Goal: Information Seeking & Learning: Learn about a topic

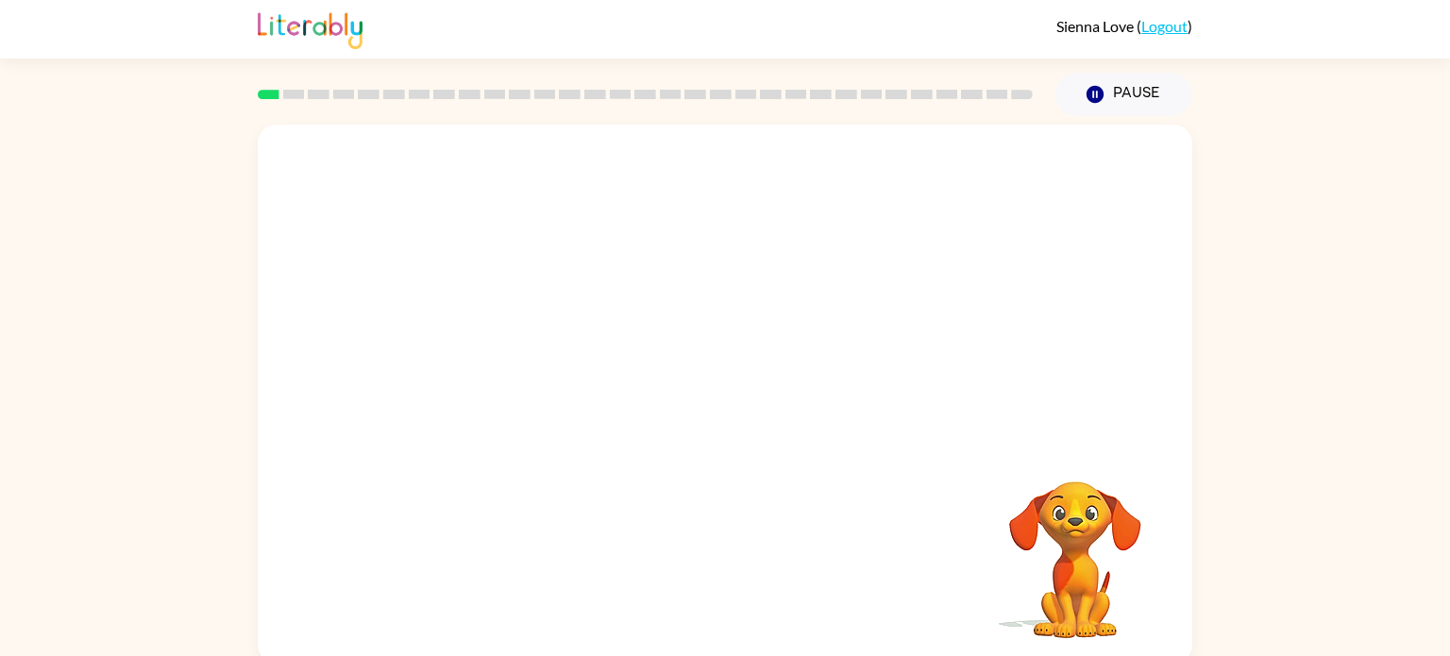
scroll to position [8, 0]
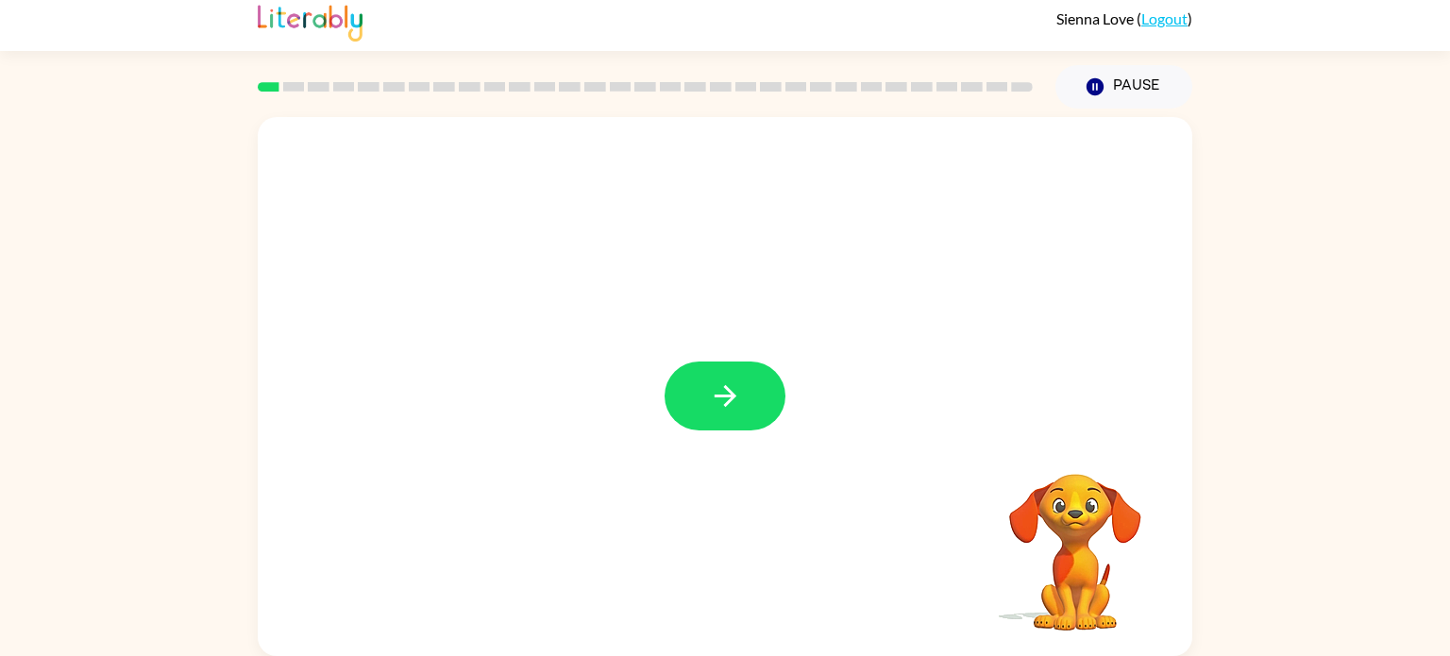
click at [736, 396] on icon "button" at bounding box center [725, 395] width 33 height 33
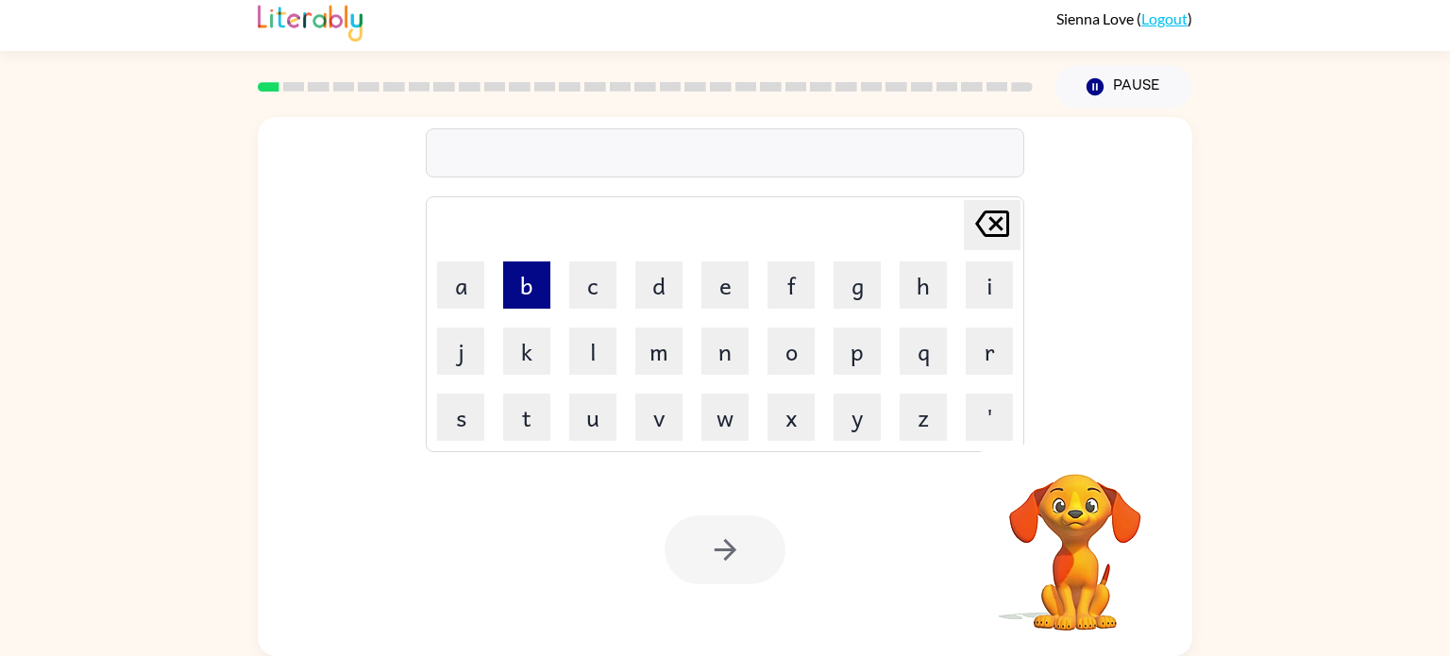
click at [531, 296] on button "b" at bounding box center [526, 284] width 47 height 47
click at [794, 363] on button "o" at bounding box center [790, 351] width 47 height 47
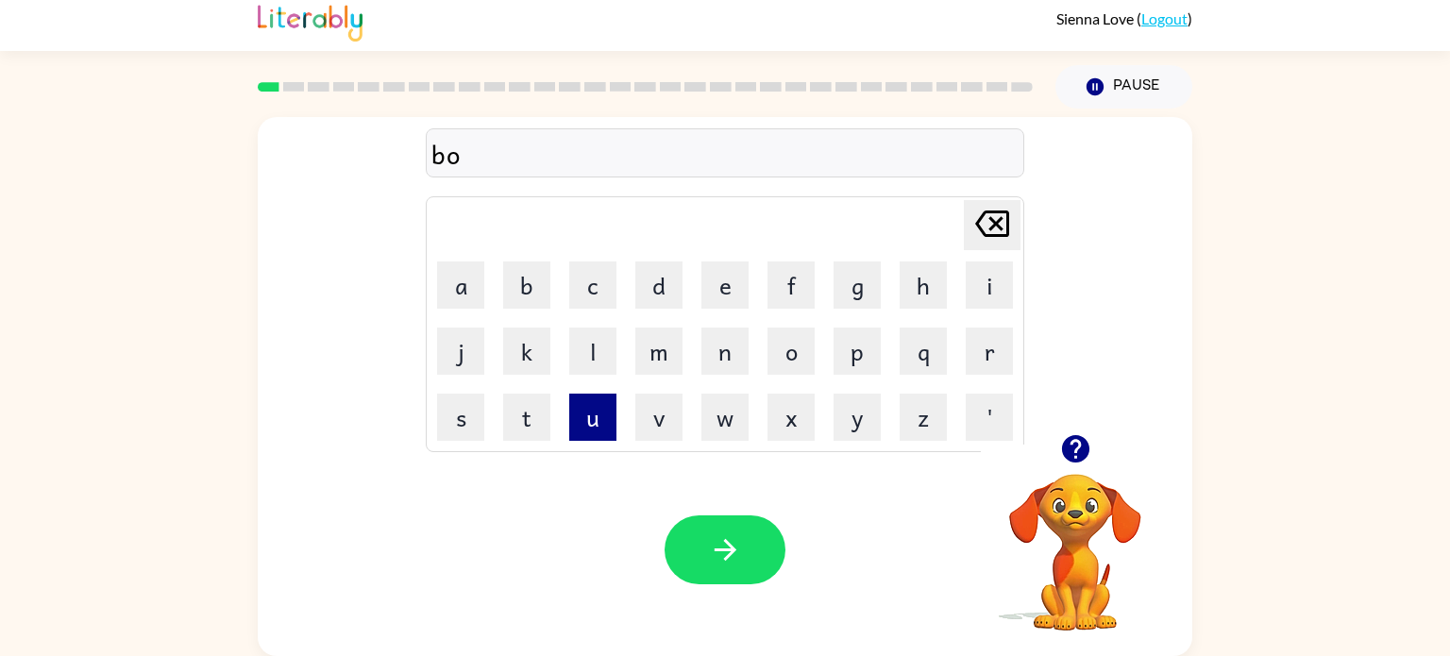
click at [605, 415] on button "u" at bounding box center [592, 417] width 47 height 47
click at [976, 363] on button "r" at bounding box center [989, 351] width 47 height 47
type button "r"
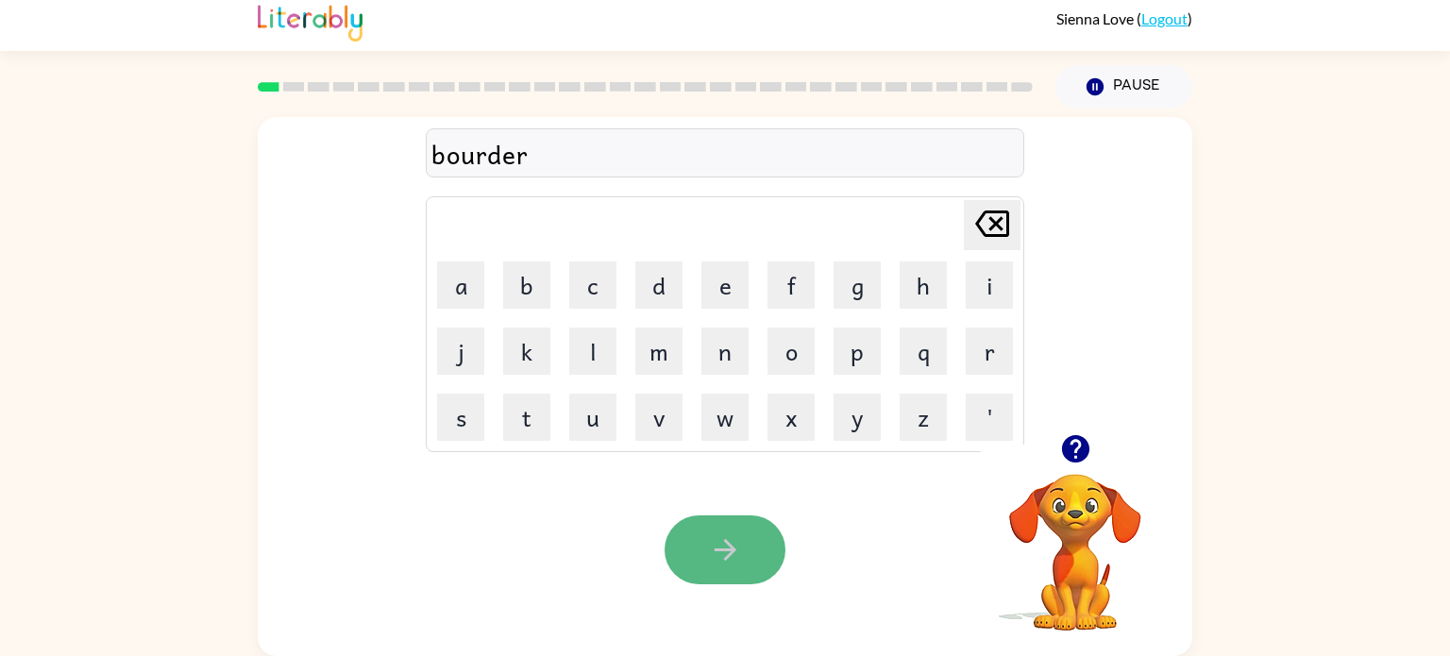
click at [713, 541] on icon "button" at bounding box center [725, 549] width 33 height 33
click at [722, 564] on icon "button" at bounding box center [725, 549] width 33 height 33
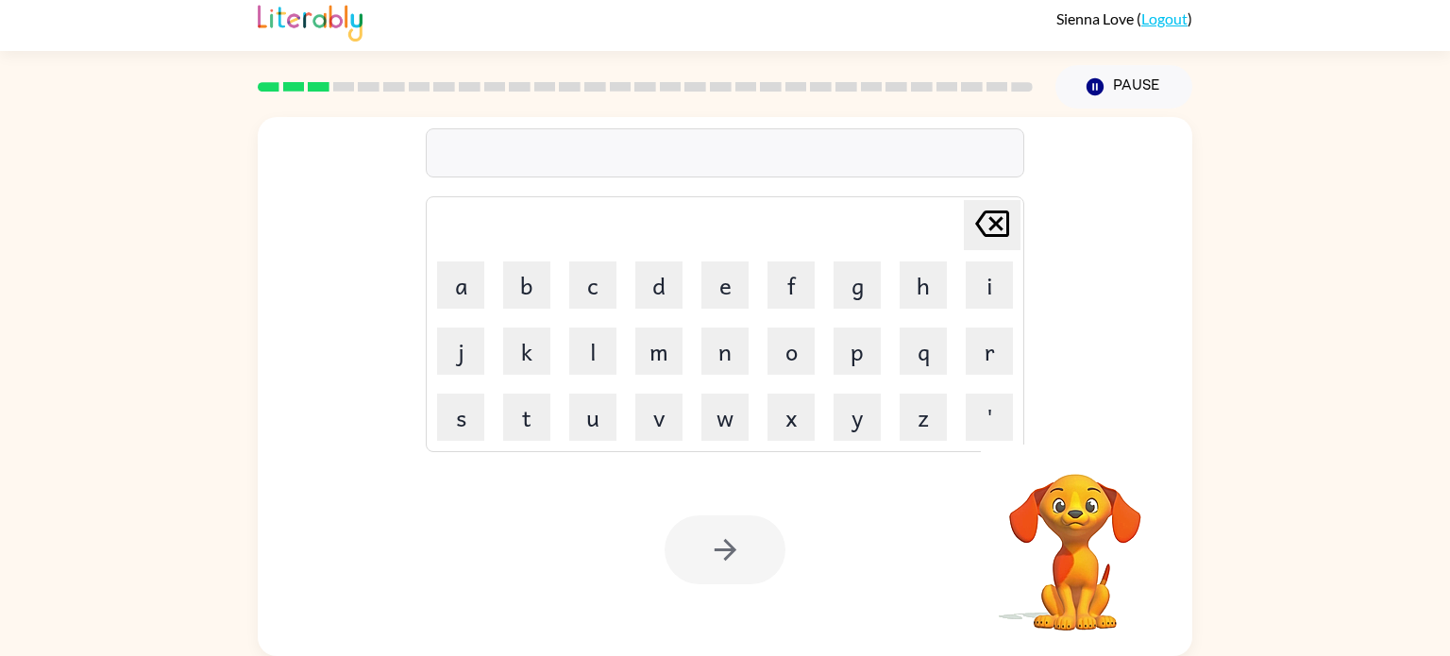
click at [512, 156] on div at bounding box center [725, 152] width 599 height 49
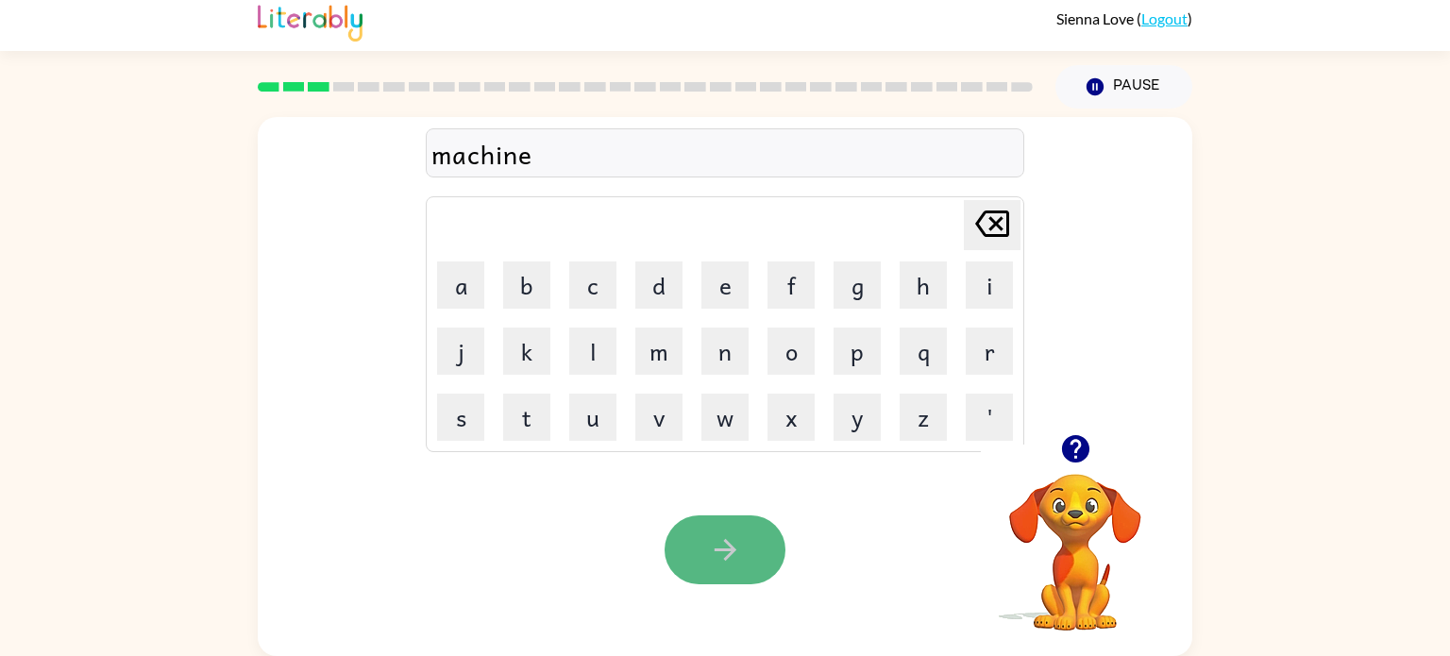
click at [720, 572] on button "button" at bounding box center [725, 549] width 121 height 69
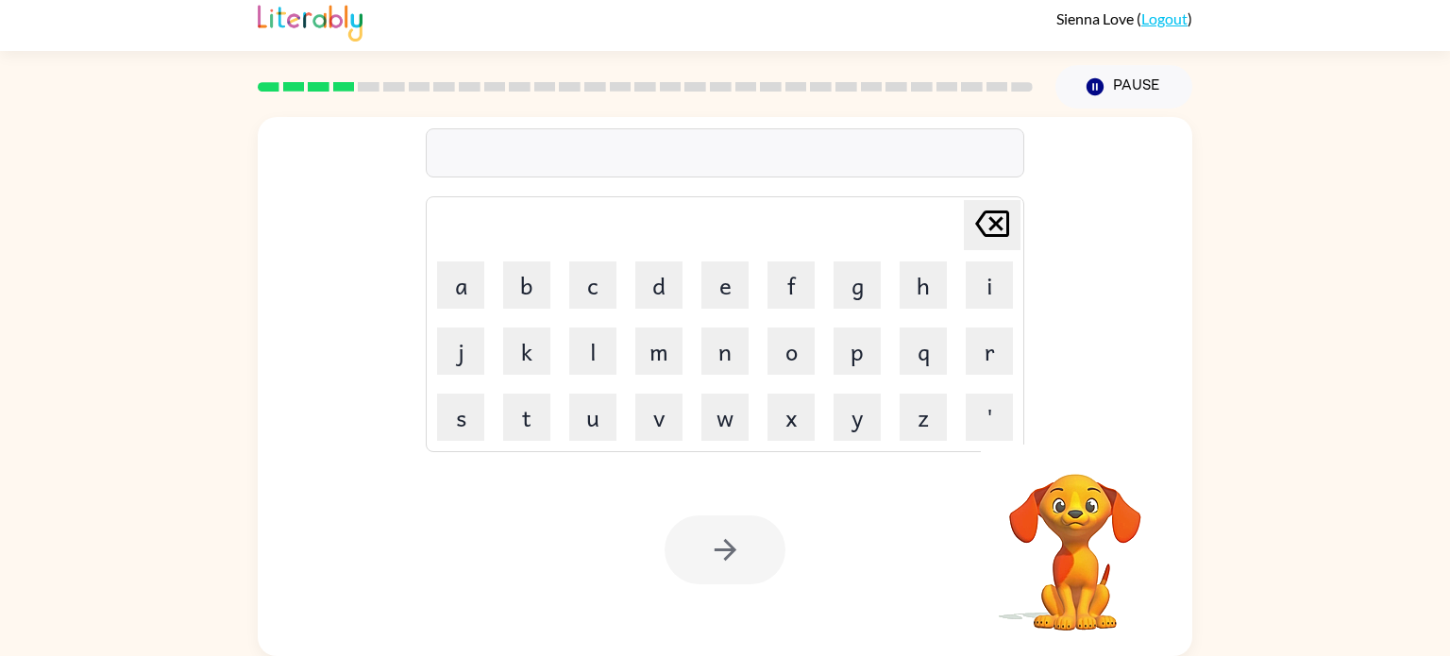
click at [478, 154] on div at bounding box center [725, 152] width 599 height 49
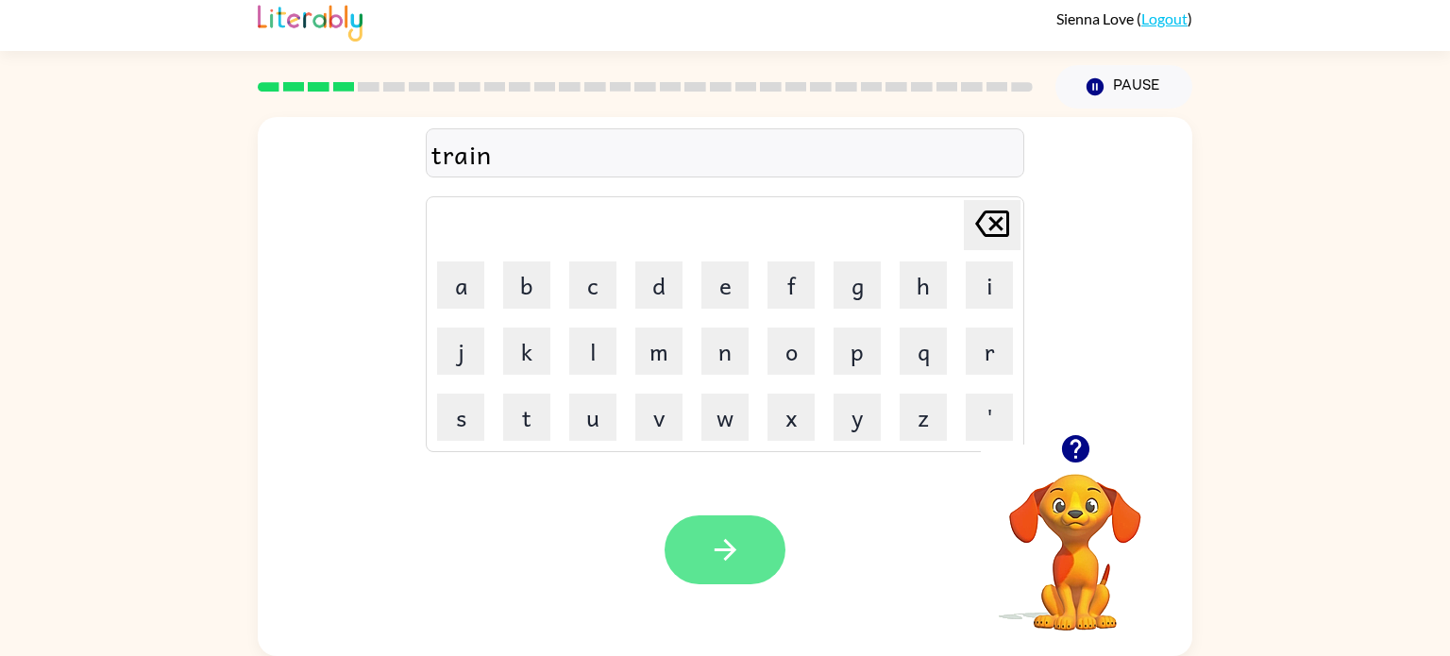
click at [709, 546] on icon "button" at bounding box center [725, 549] width 33 height 33
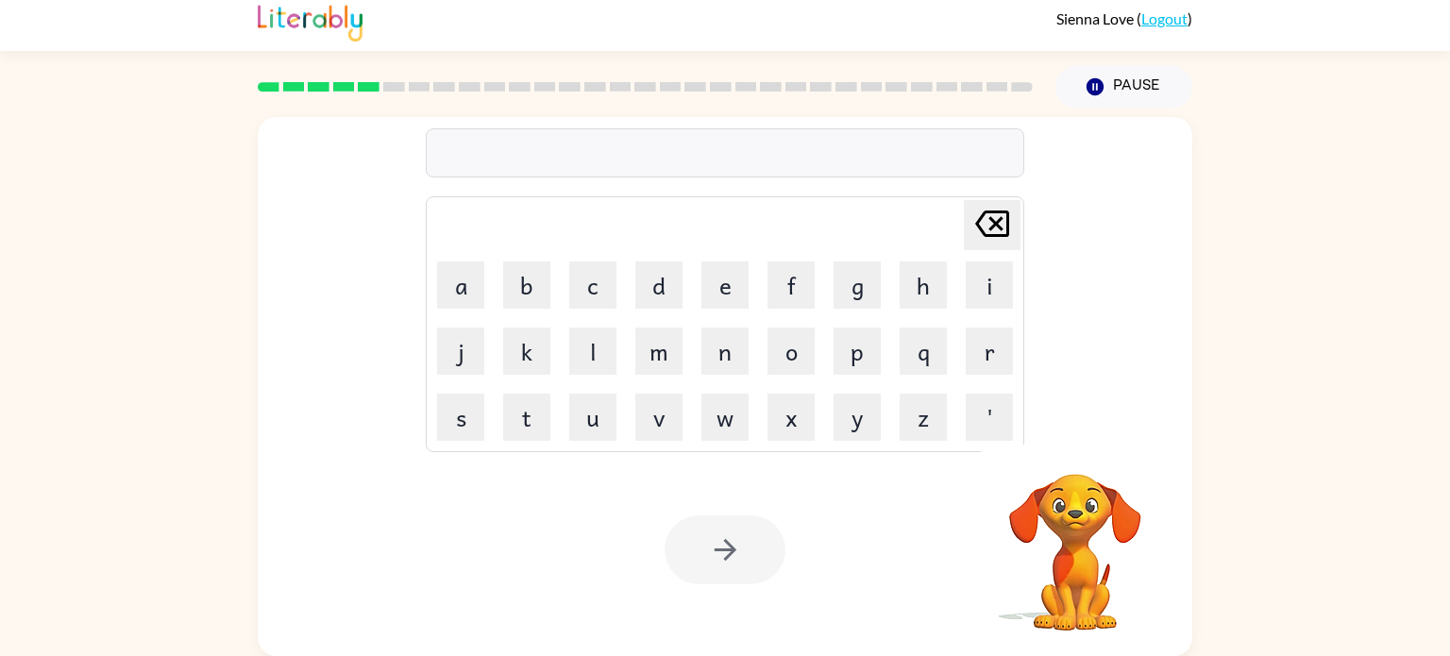
click at [508, 137] on div at bounding box center [725, 152] width 599 height 49
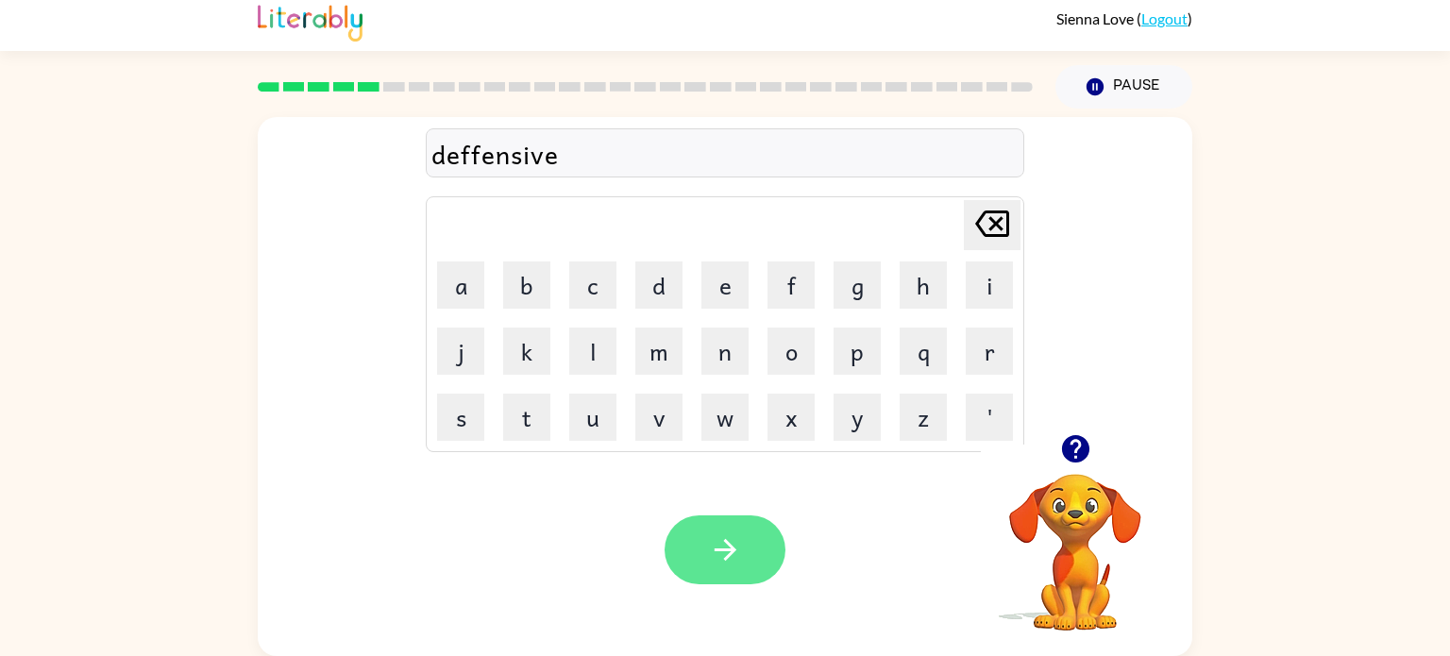
click at [746, 571] on button "button" at bounding box center [725, 549] width 121 height 69
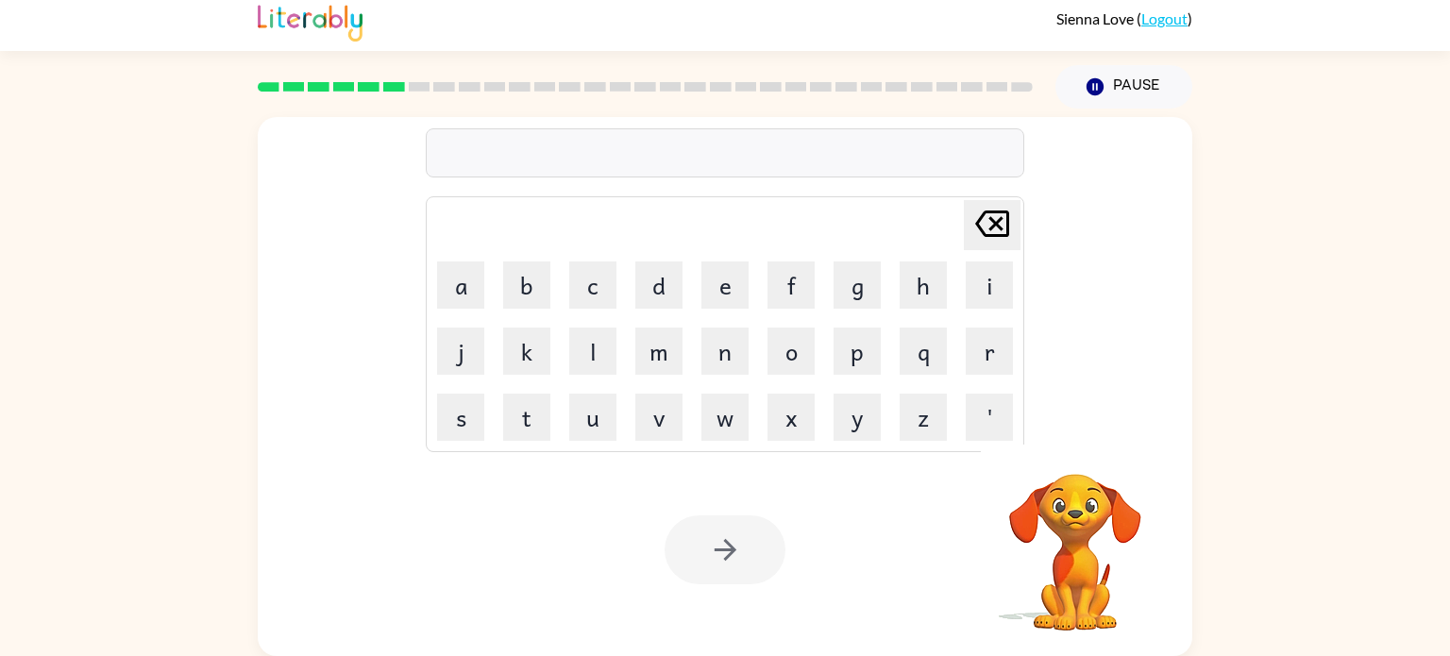
click at [516, 143] on div at bounding box center [725, 152] width 599 height 49
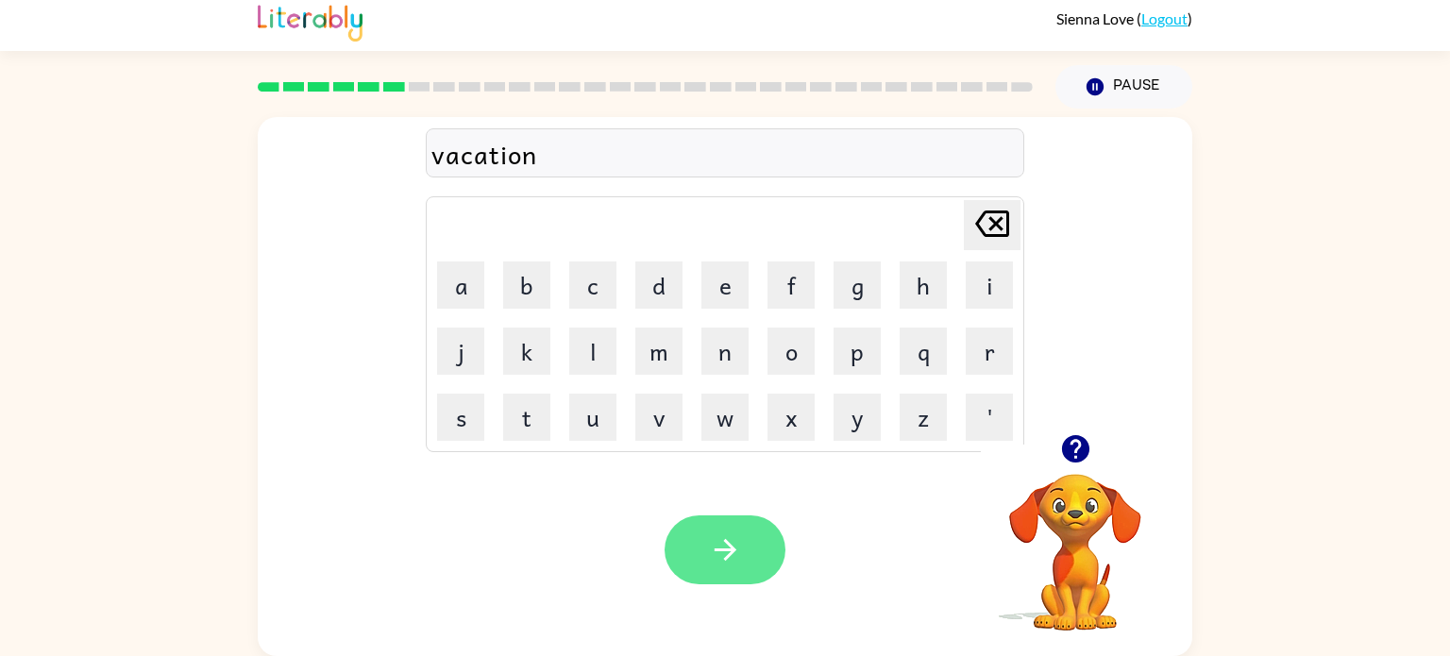
click at [738, 571] on button "button" at bounding box center [725, 549] width 121 height 69
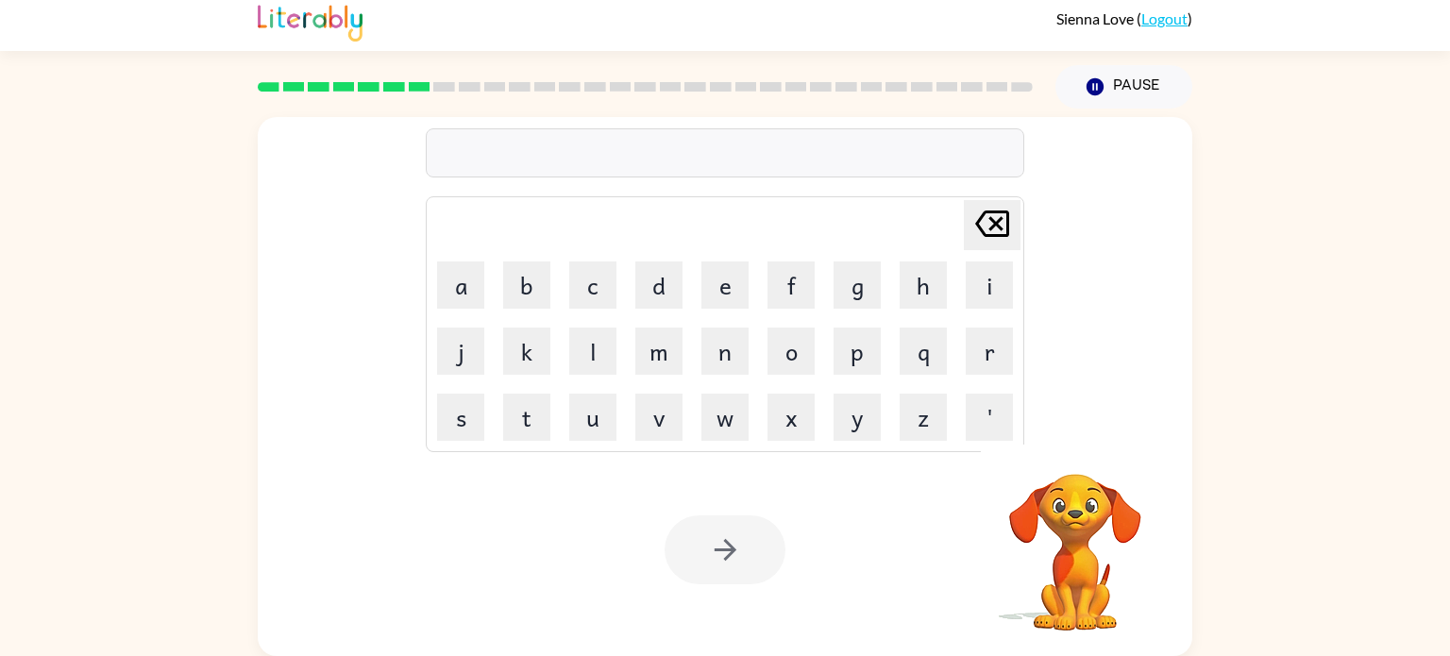
click at [488, 138] on div at bounding box center [725, 152] width 599 height 49
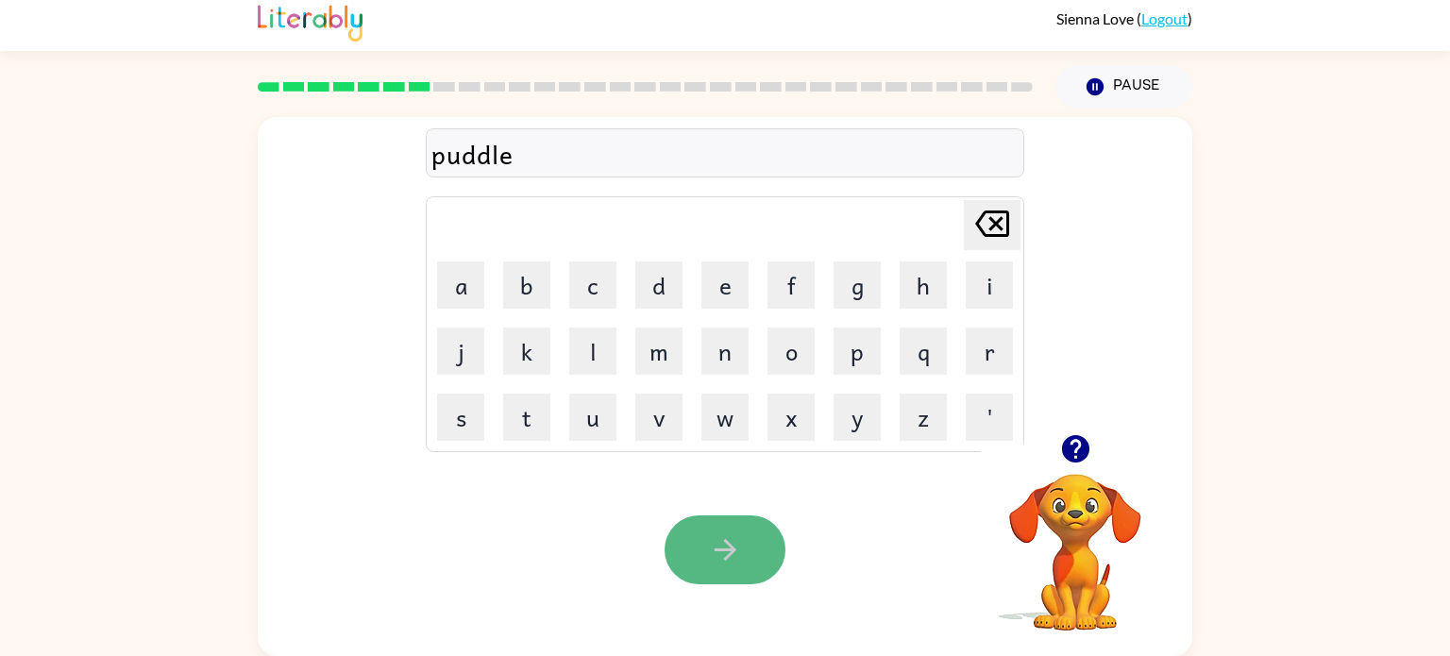
click at [700, 569] on button "button" at bounding box center [725, 549] width 121 height 69
click at [700, 561] on button "button" at bounding box center [725, 549] width 121 height 69
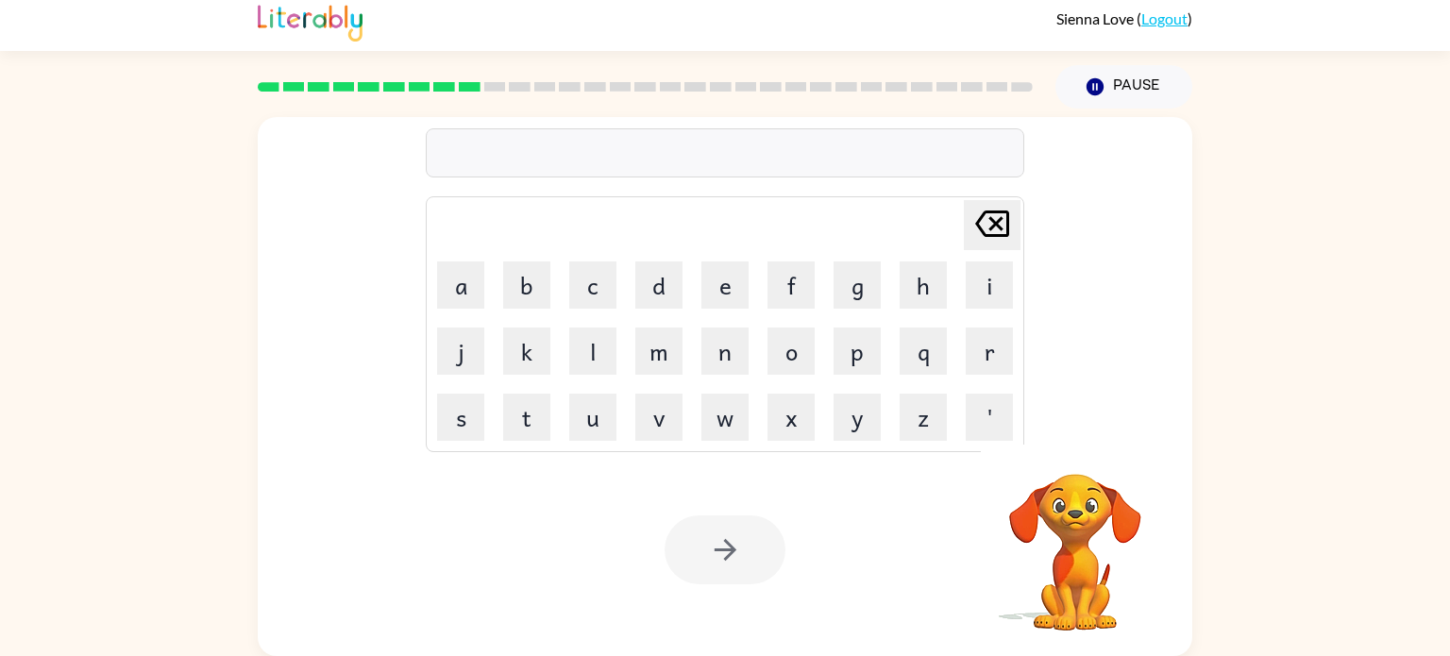
click at [507, 146] on div at bounding box center [725, 152] width 599 height 49
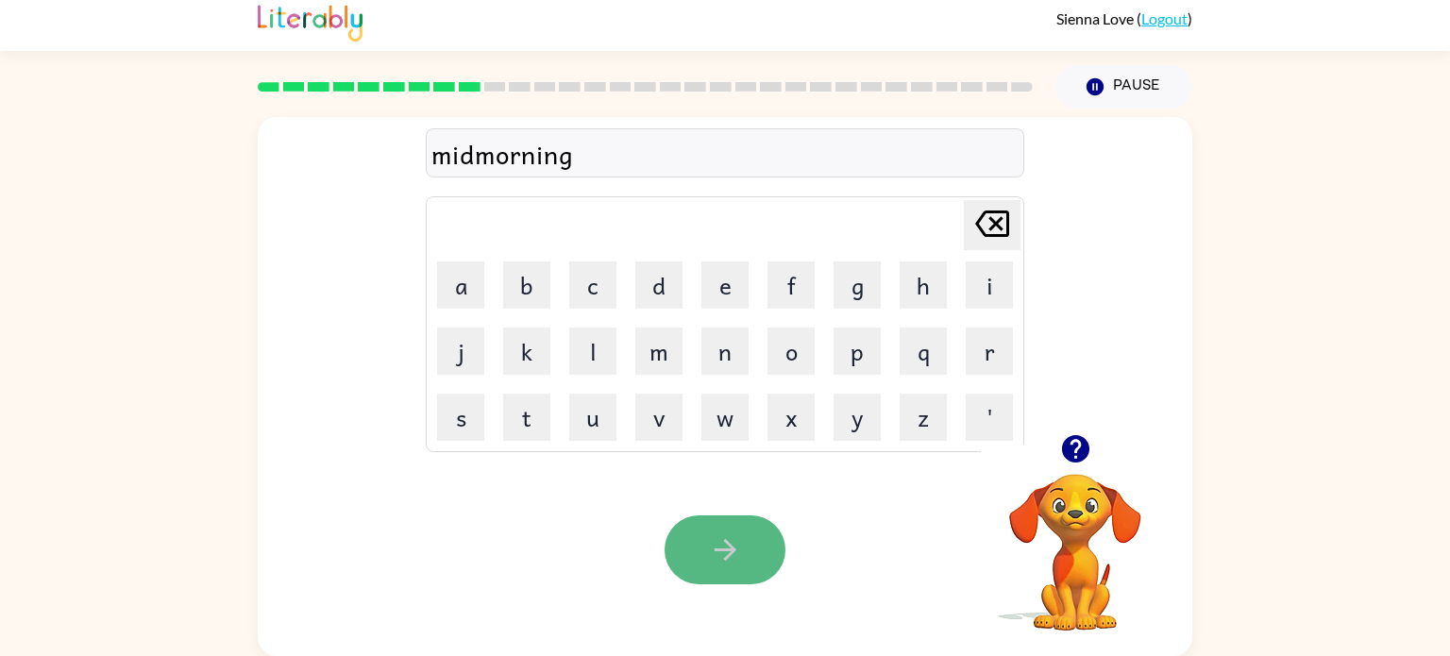
click at [740, 558] on icon "button" at bounding box center [725, 549] width 33 height 33
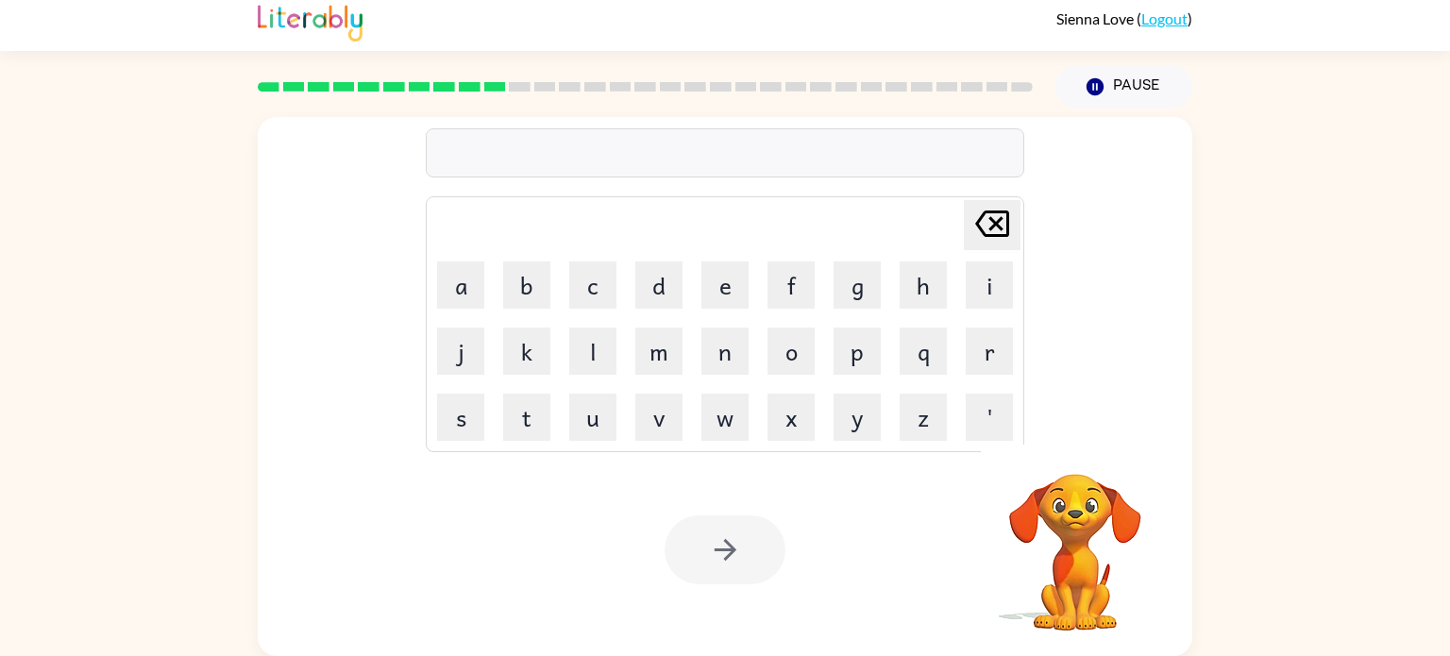
click at [523, 163] on div at bounding box center [725, 152] width 599 height 49
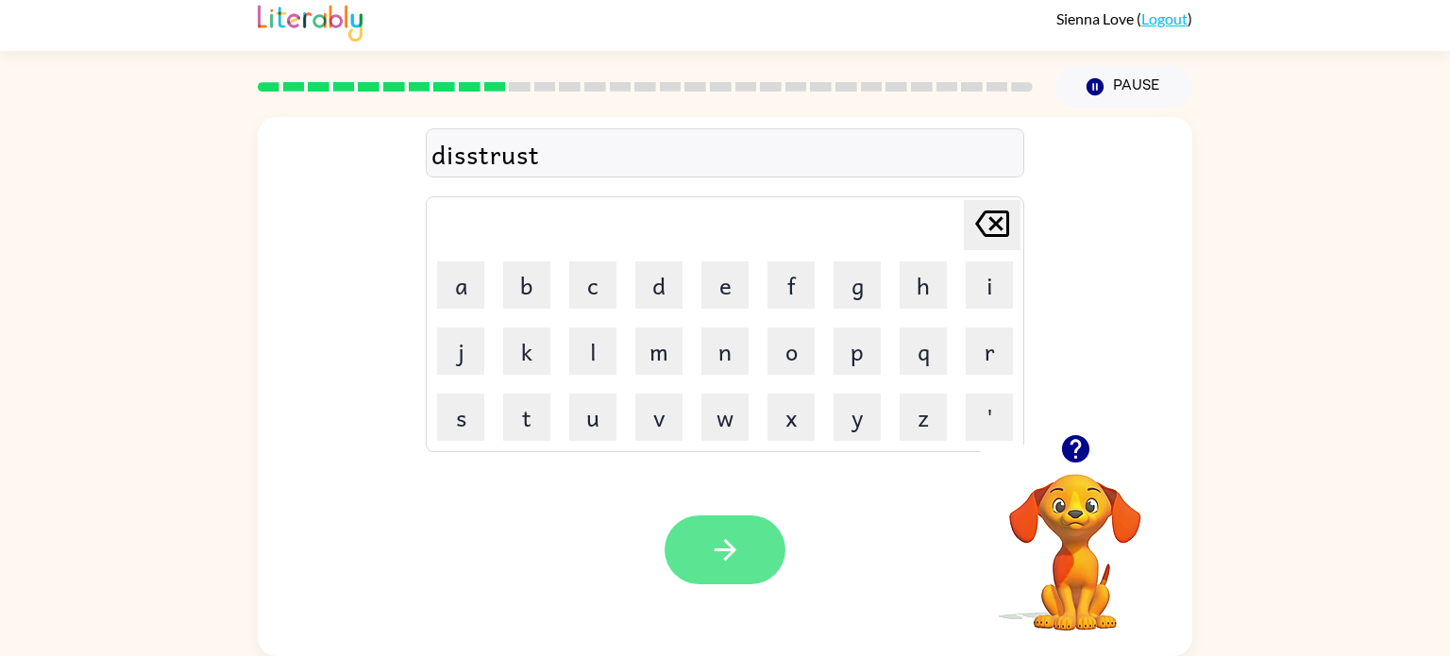
click at [686, 548] on button "button" at bounding box center [725, 549] width 121 height 69
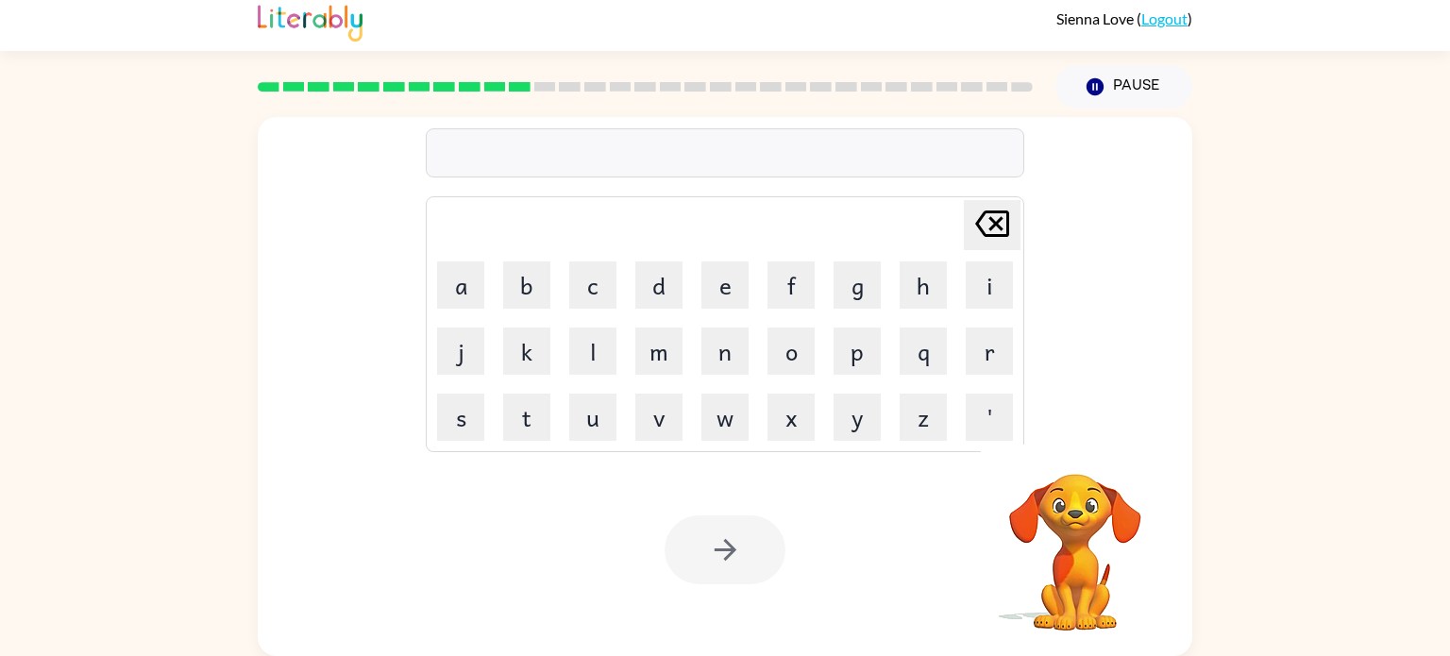
click at [589, 135] on div at bounding box center [725, 152] width 599 height 49
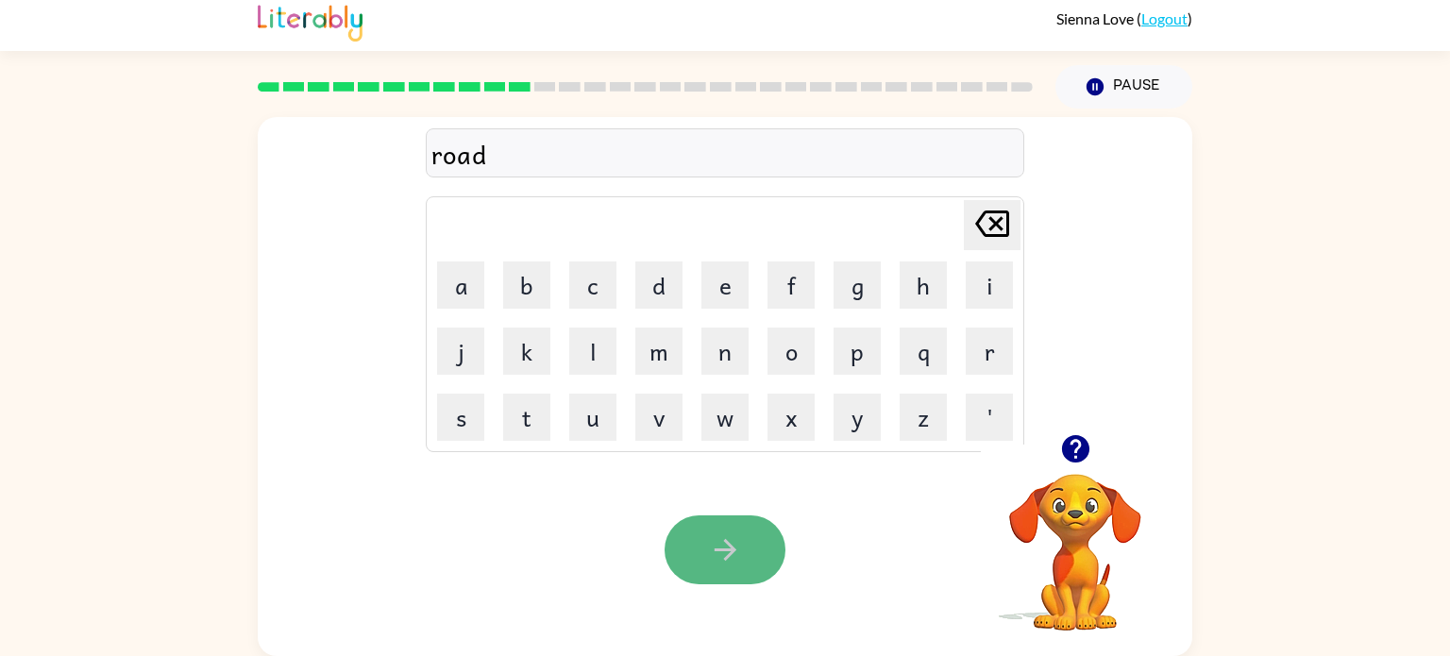
click at [679, 529] on button "button" at bounding box center [725, 549] width 121 height 69
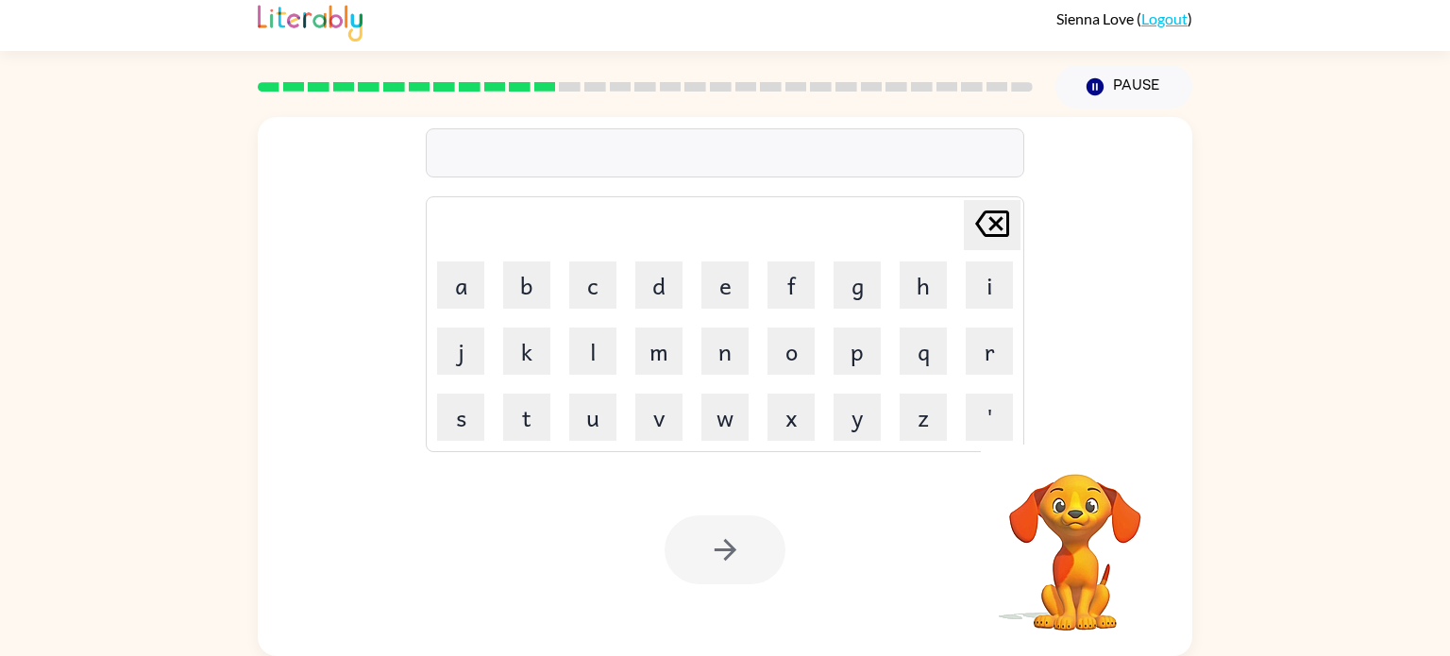
click at [448, 164] on div at bounding box center [725, 152] width 599 height 49
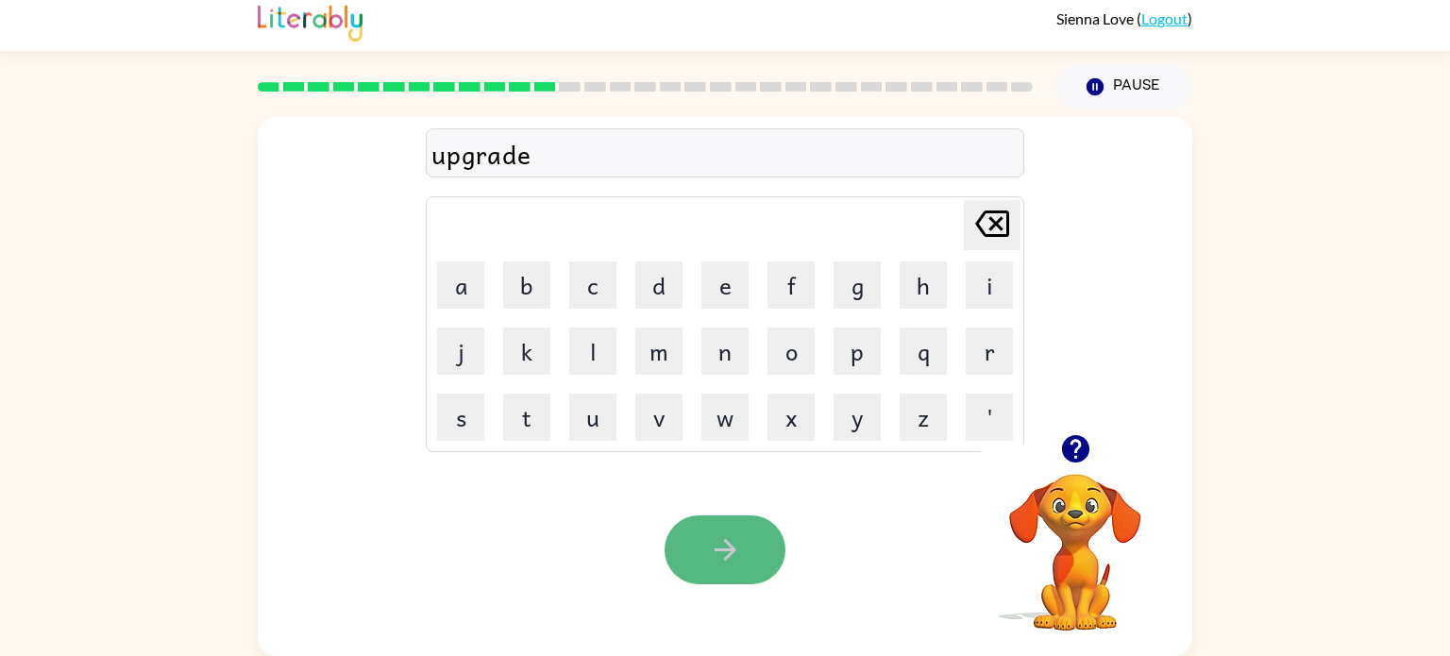
click at [719, 547] on icon "button" at bounding box center [725, 549] width 33 height 33
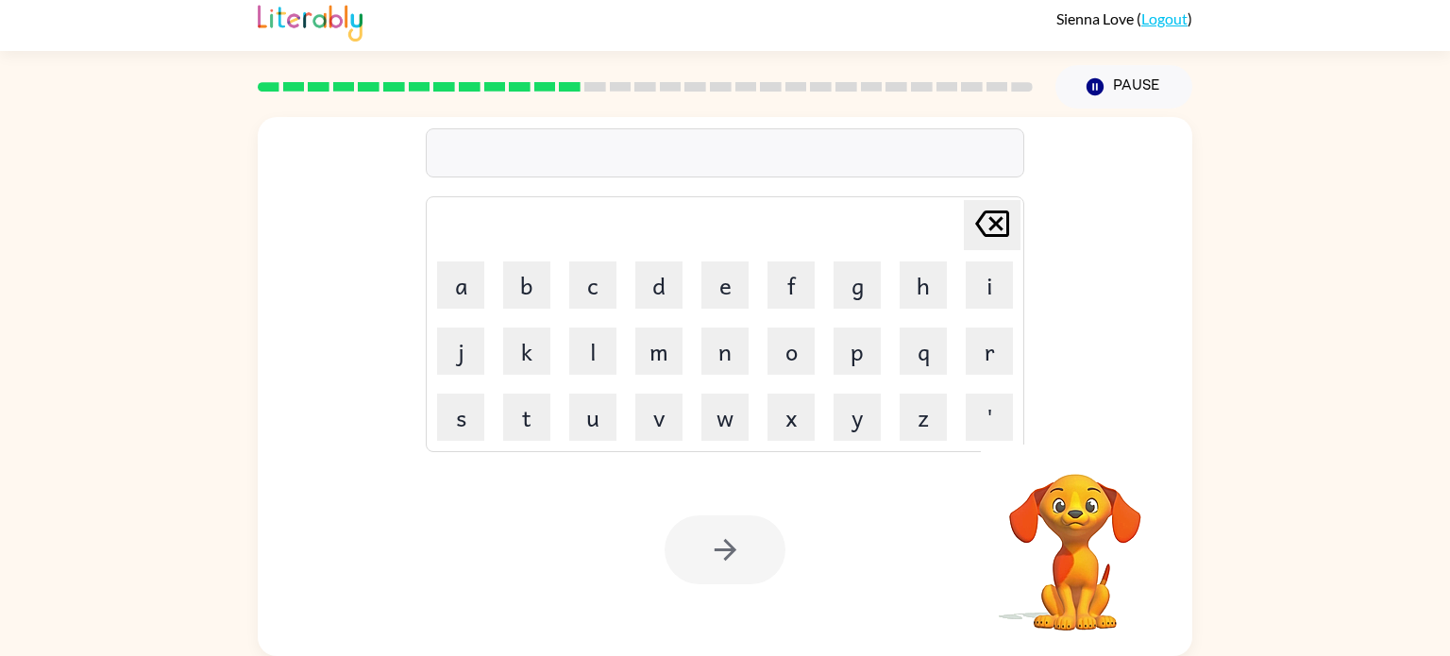
click at [556, 151] on div at bounding box center [725, 152] width 599 height 49
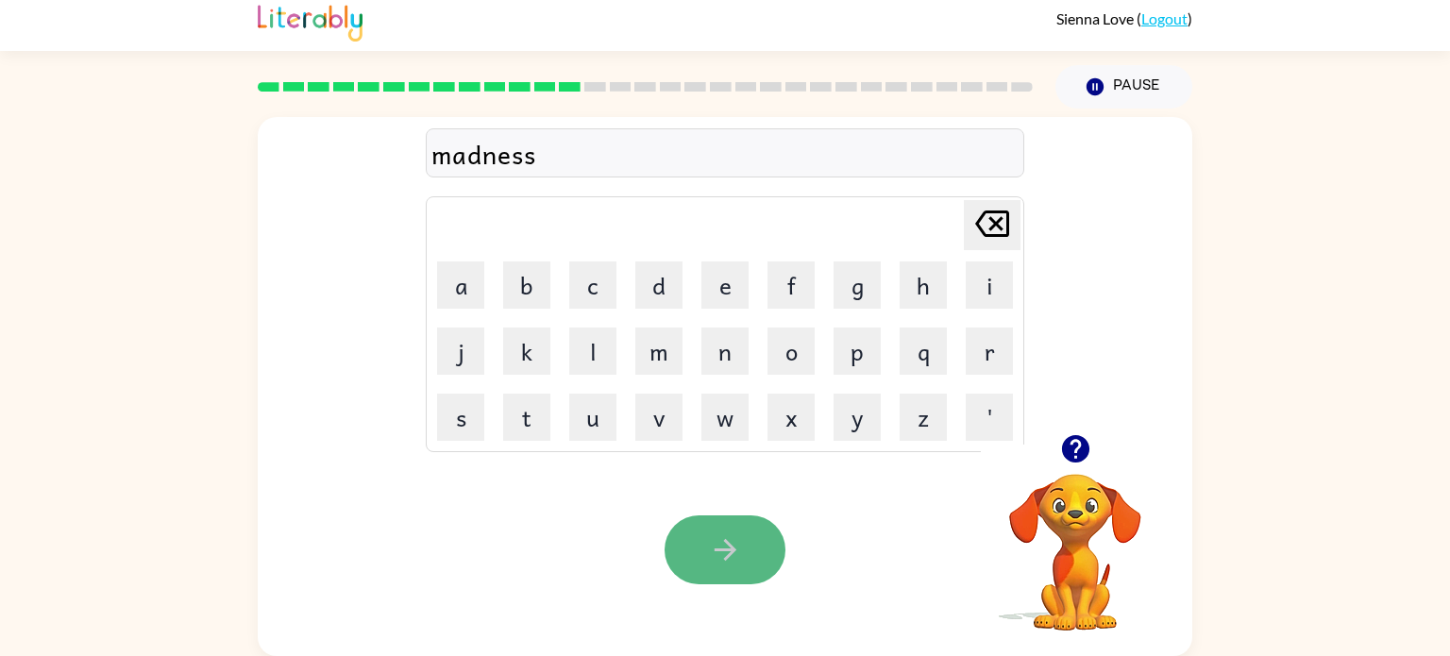
click at [695, 551] on button "button" at bounding box center [725, 549] width 121 height 69
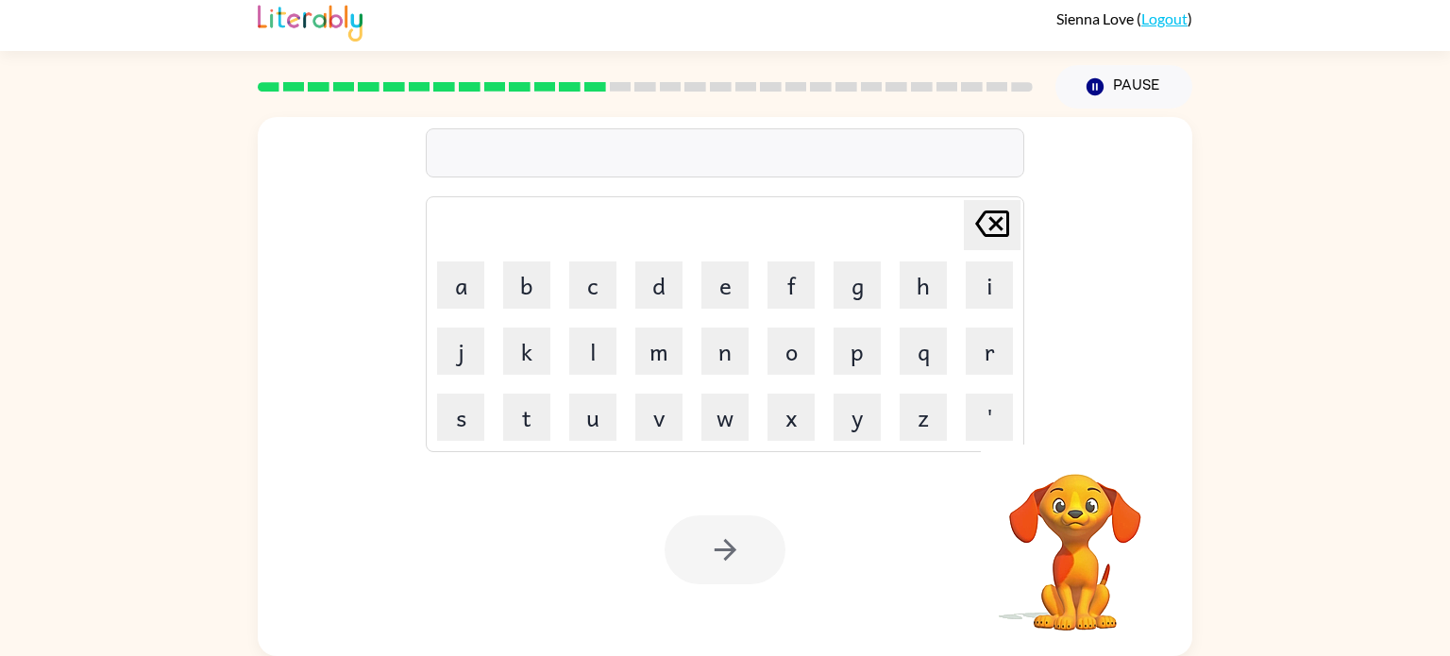
click at [499, 146] on div at bounding box center [725, 152] width 599 height 49
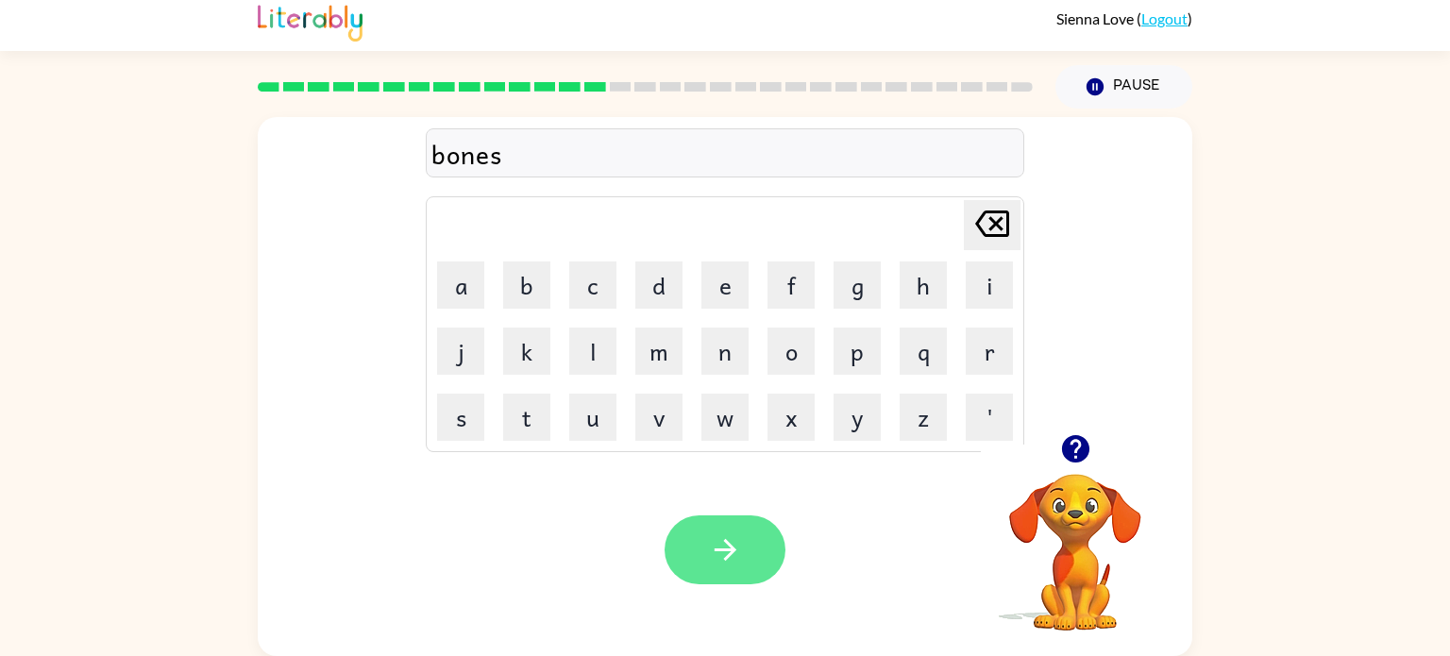
click at [719, 552] on icon "button" at bounding box center [725, 549] width 33 height 33
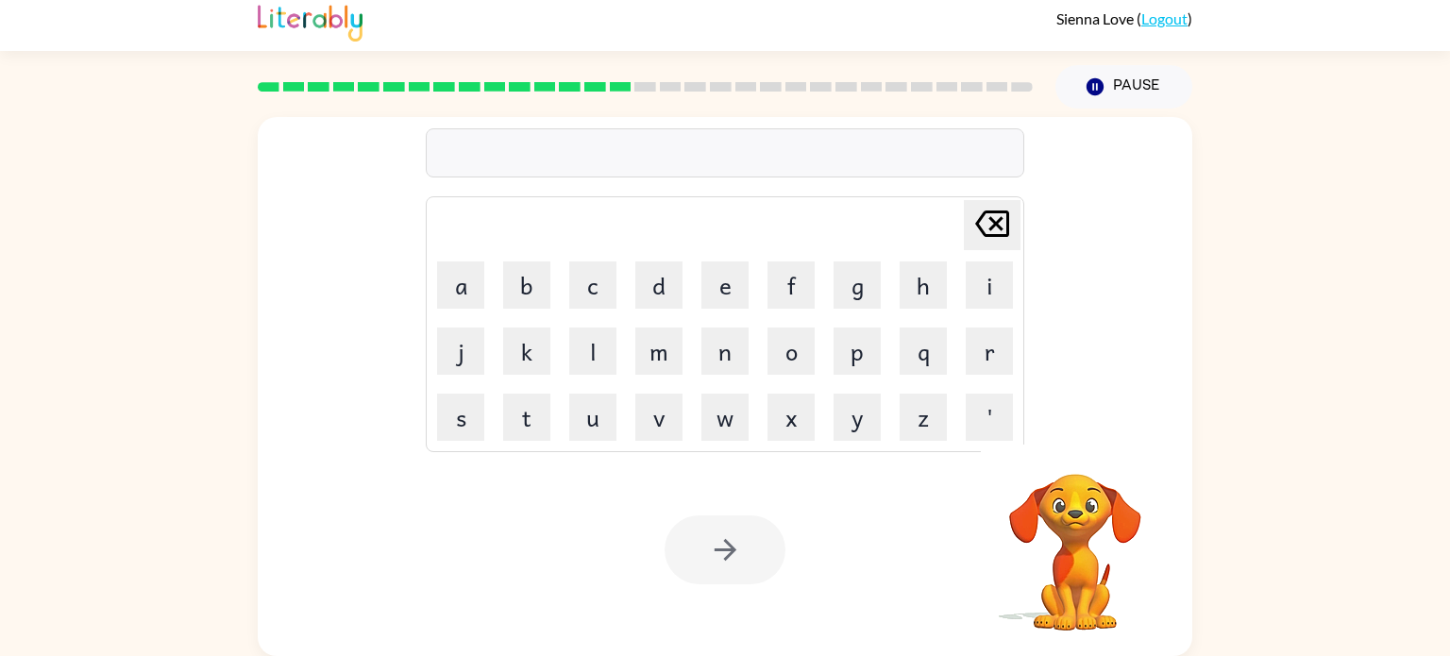
click at [522, 145] on div at bounding box center [725, 152] width 599 height 49
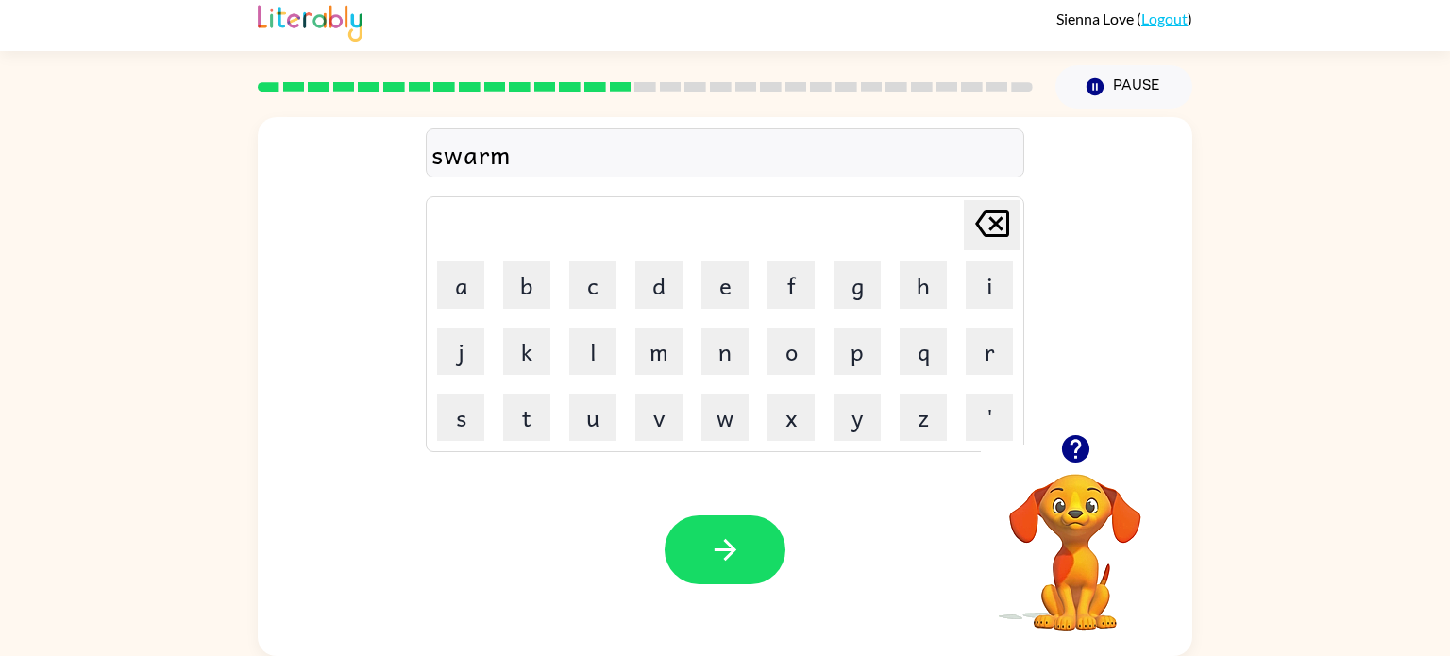
click at [726, 564] on icon "button" at bounding box center [725, 549] width 33 height 33
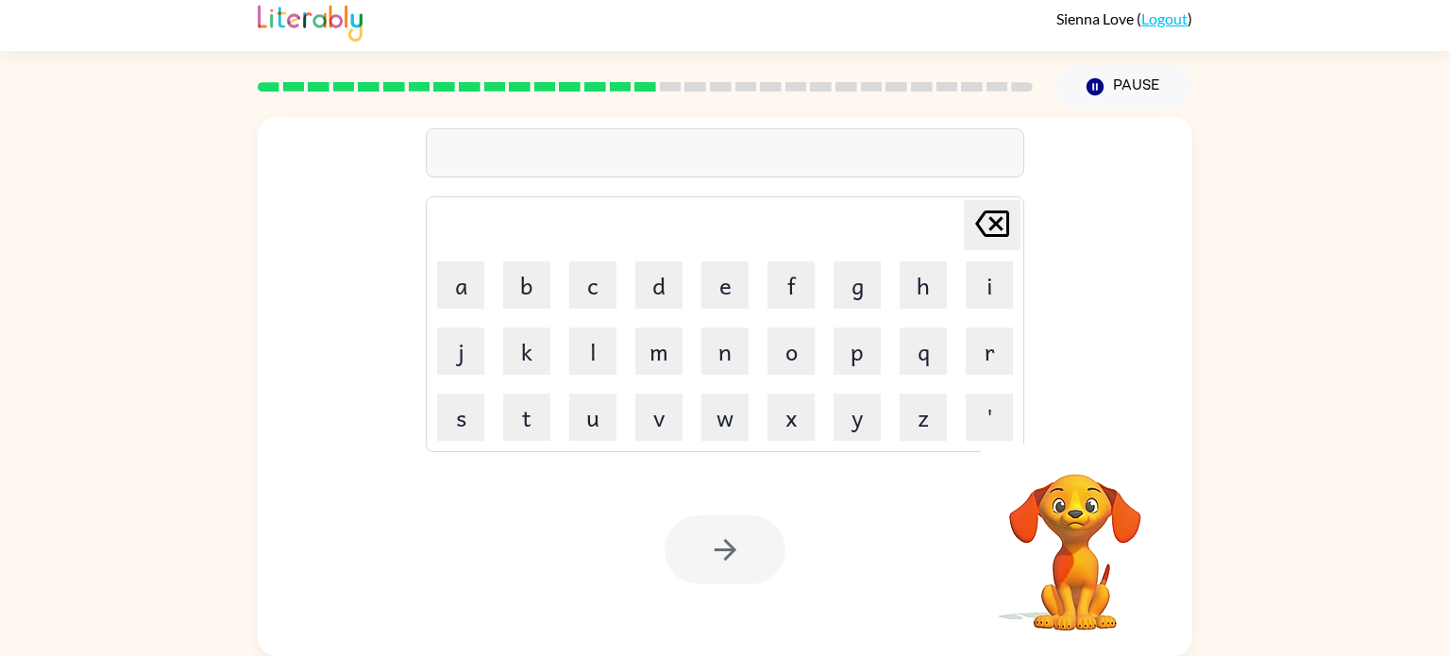
click at [480, 151] on div at bounding box center [725, 152] width 599 height 49
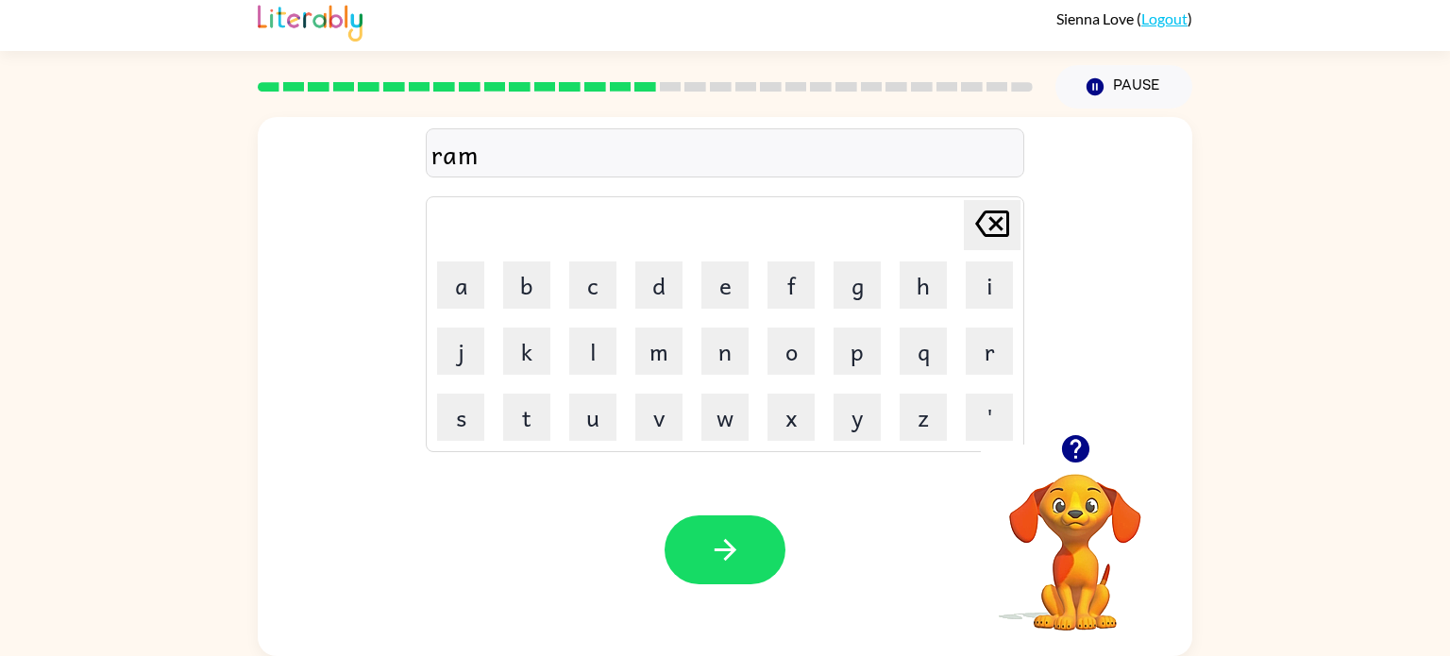
click at [724, 559] on icon "button" at bounding box center [725, 550] width 22 height 22
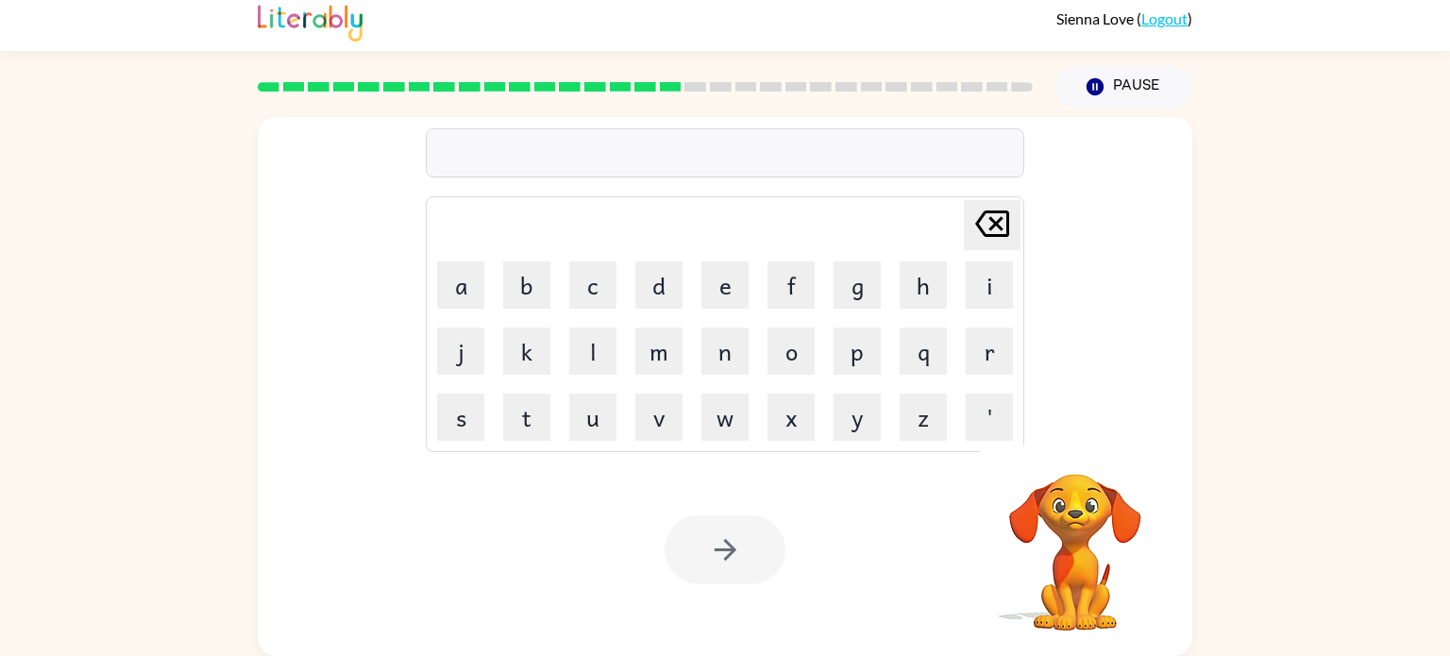
click at [469, 149] on div at bounding box center [725, 152] width 599 height 49
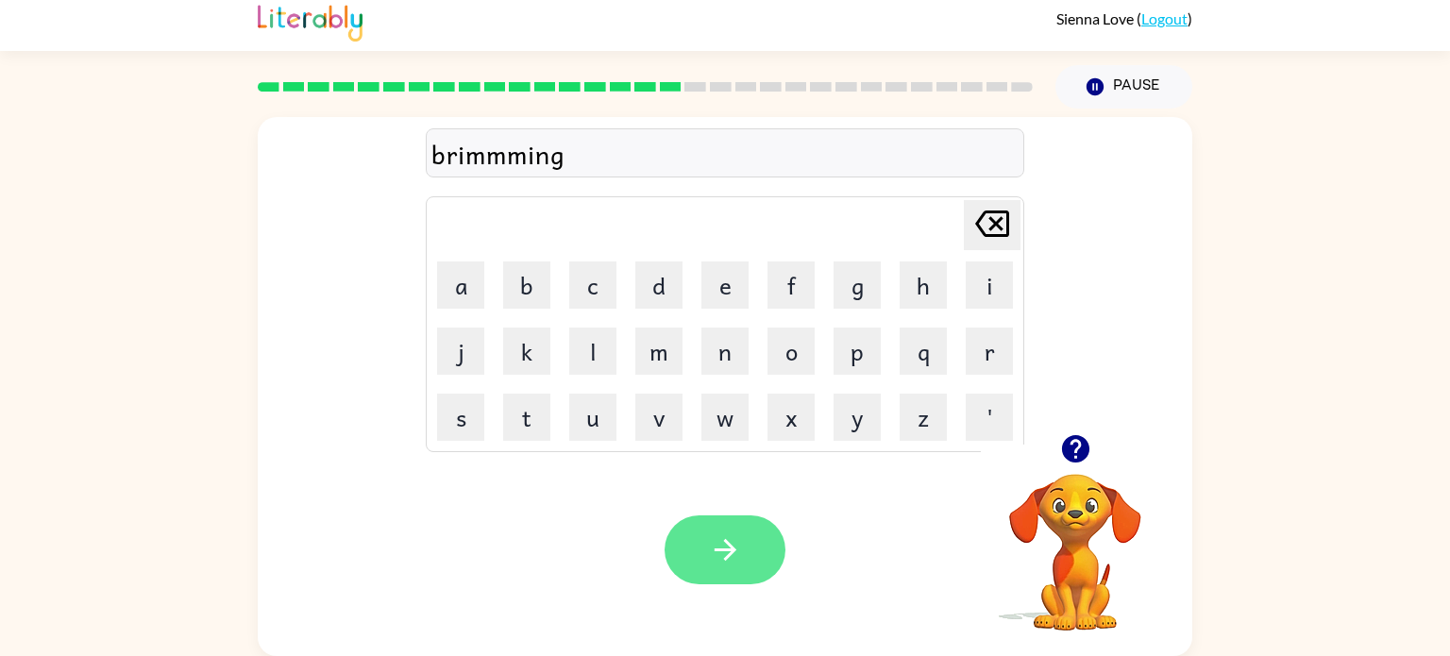
click at [716, 569] on button "button" at bounding box center [725, 549] width 121 height 69
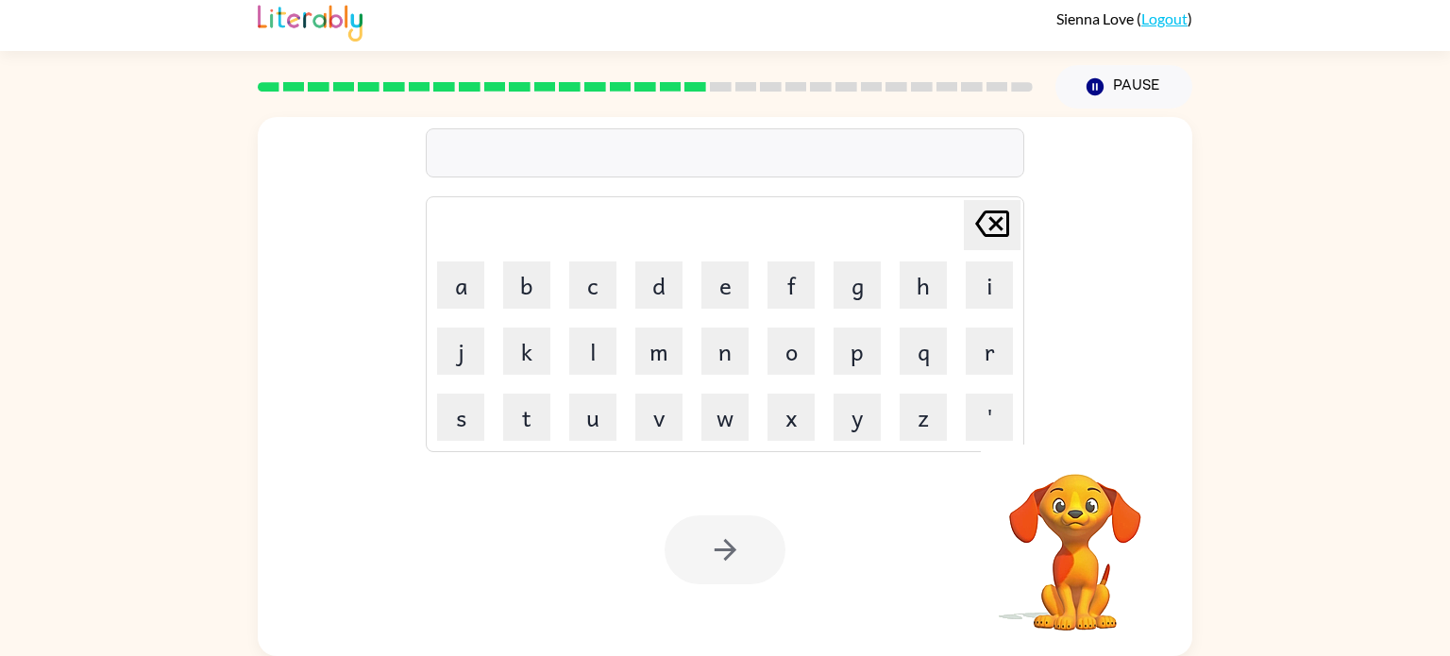
click at [477, 141] on div at bounding box center [725, 152] width 599 height 49
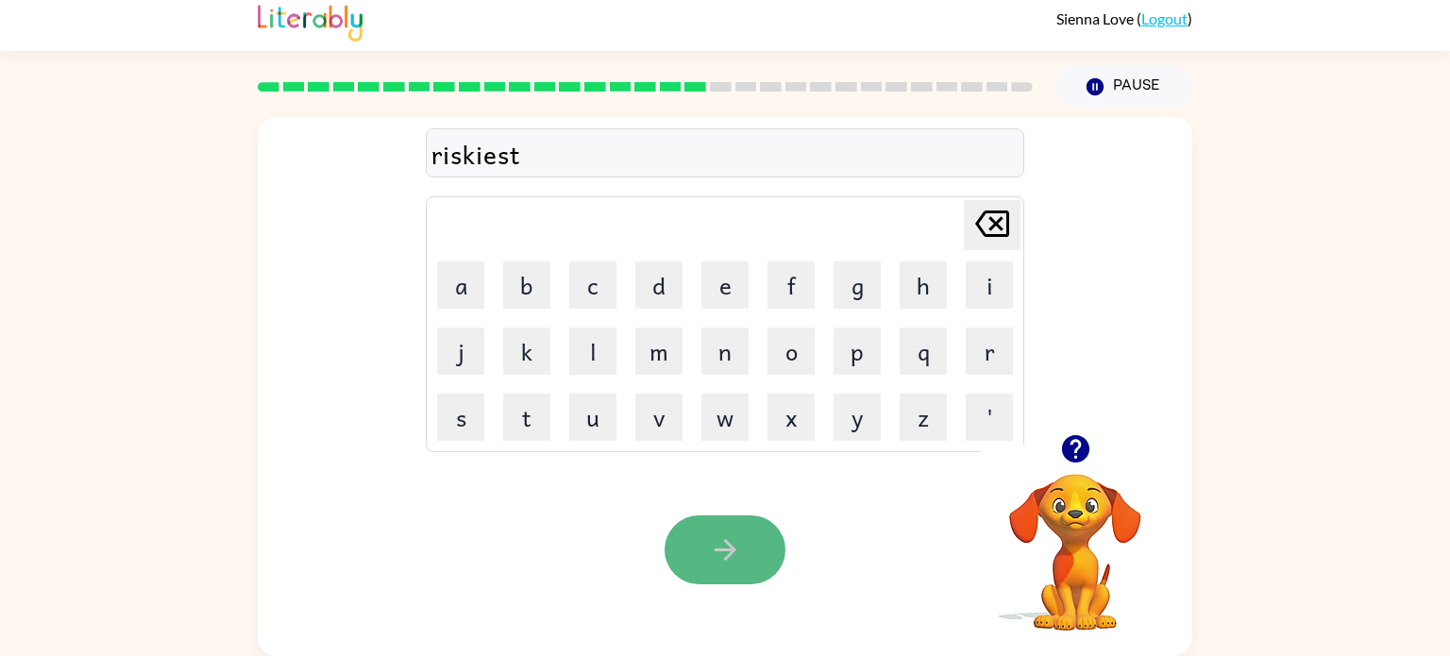
click at [696, 567] on button "button" at bounding box center [725, 549] width 121 height 69
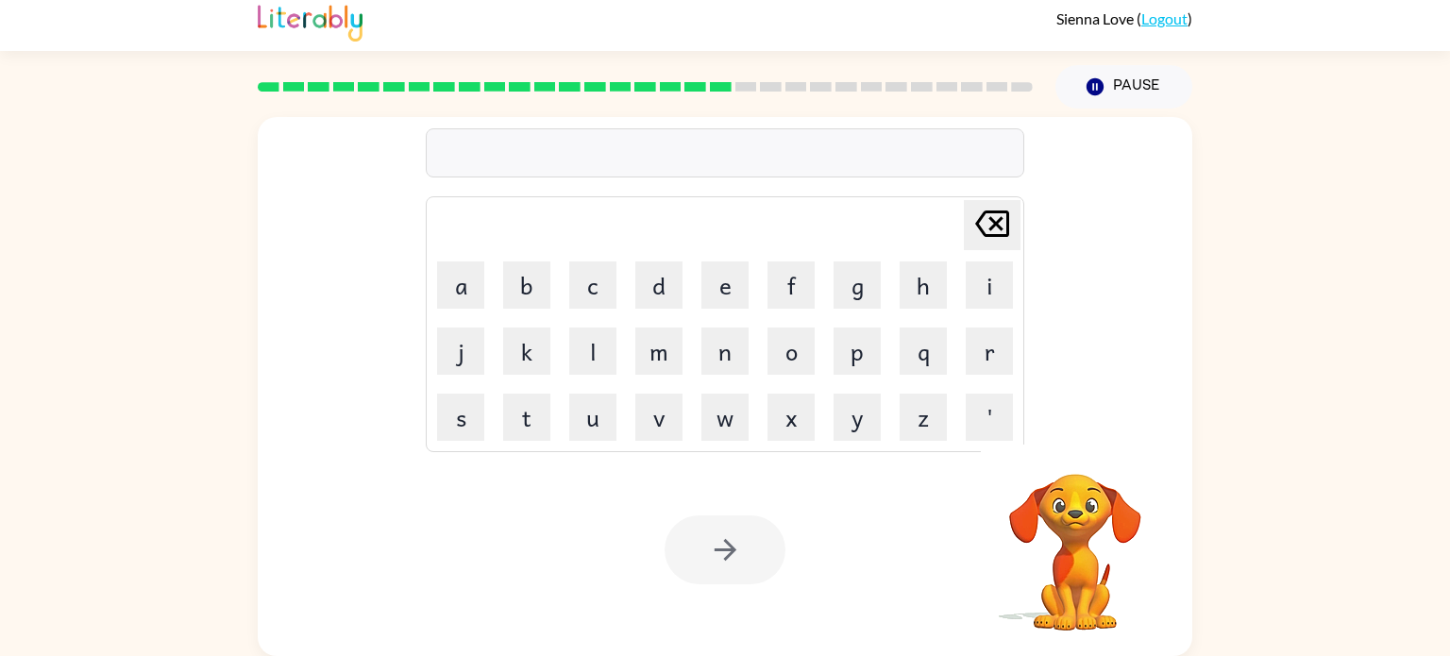
click at [458, 161] on div at bounding box center [725, 152] width 599 height 49
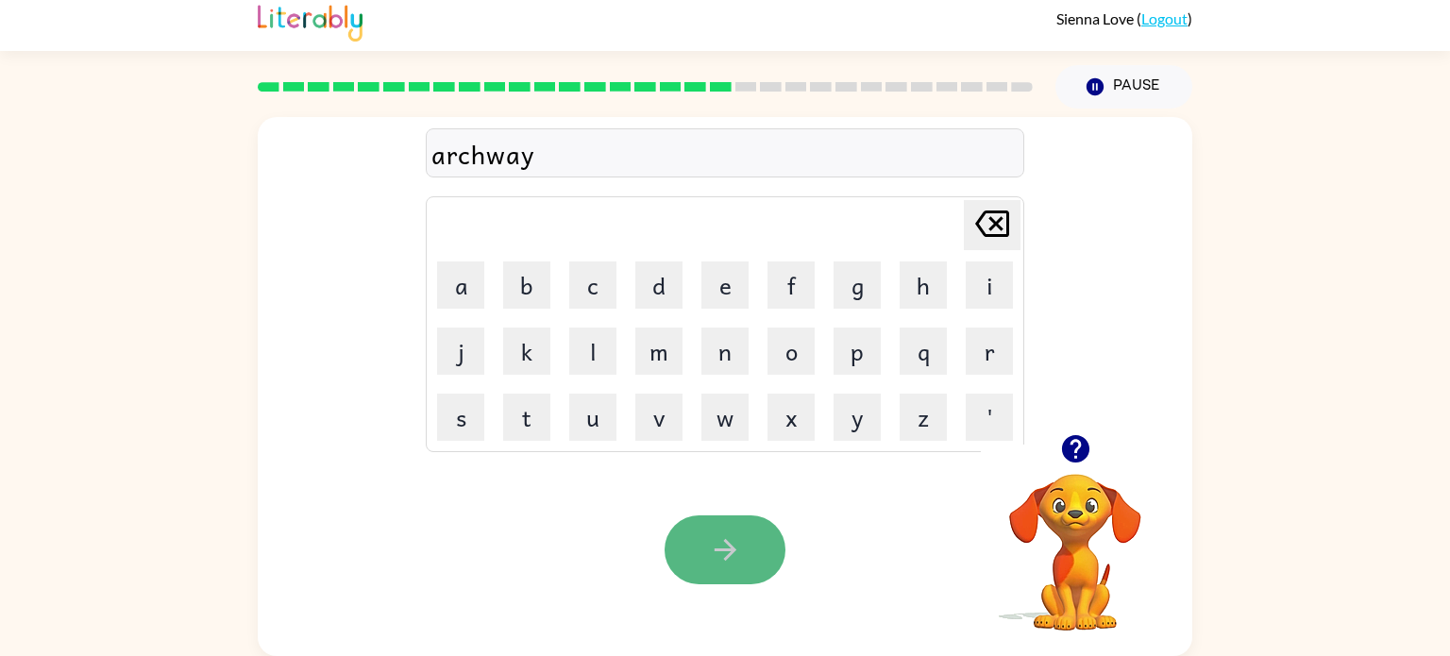
click at [697, 570] on button "button" at bounding box center [725, 549] width 121 height 69
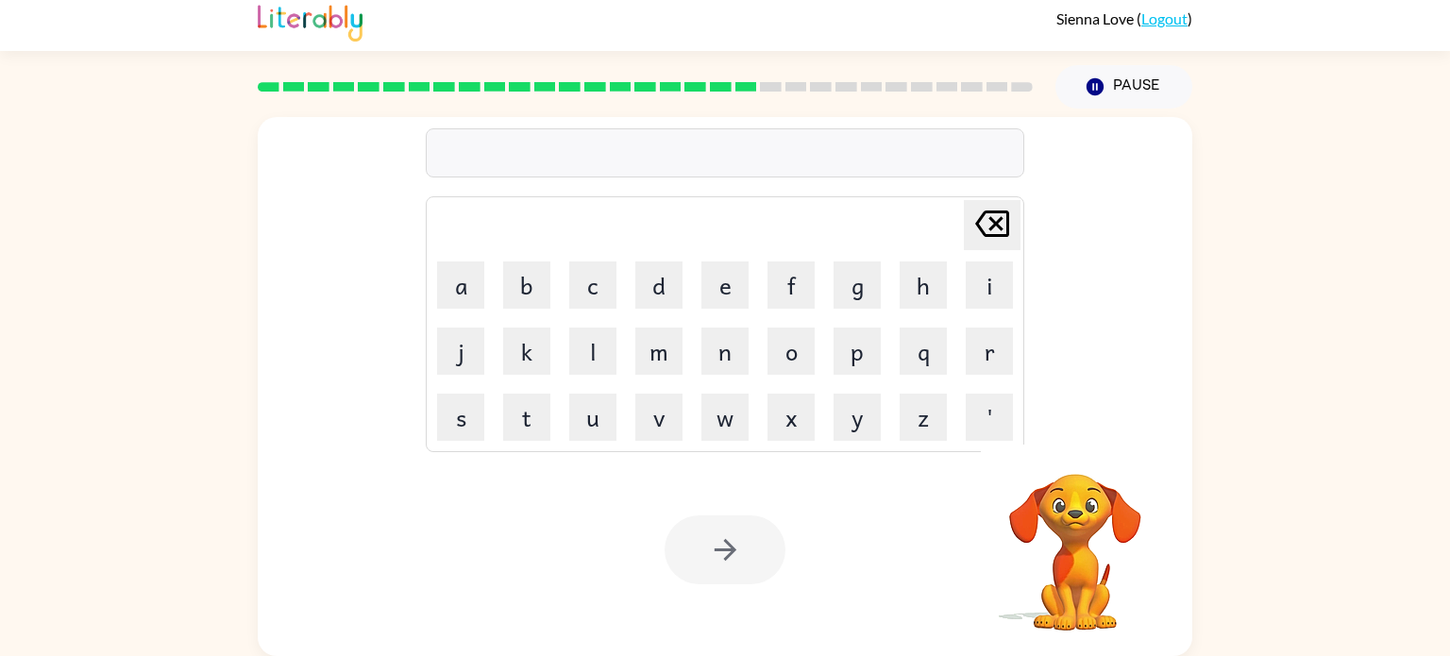
click at [472, 142] on div at bounding box center [725, 152] width 599 height 49
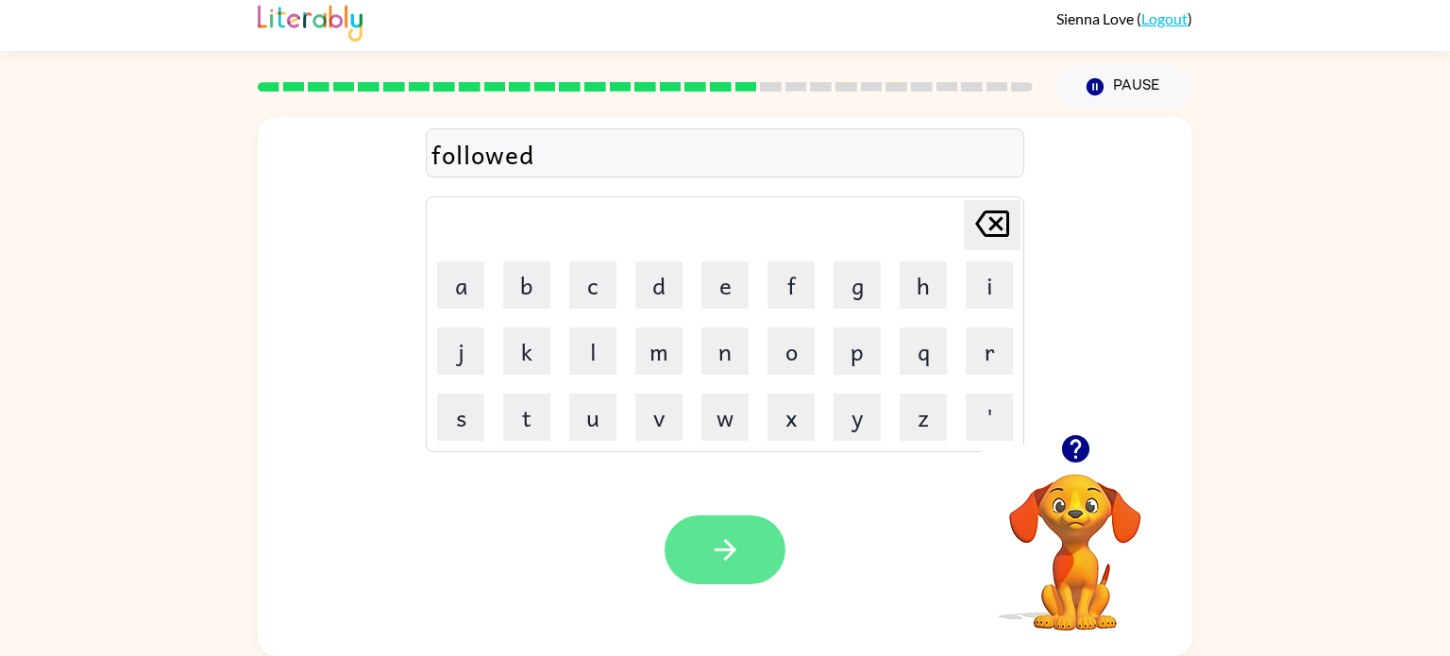
click at [747, 575] on button "button" at bounding box center [725, 549] width 121 height 69
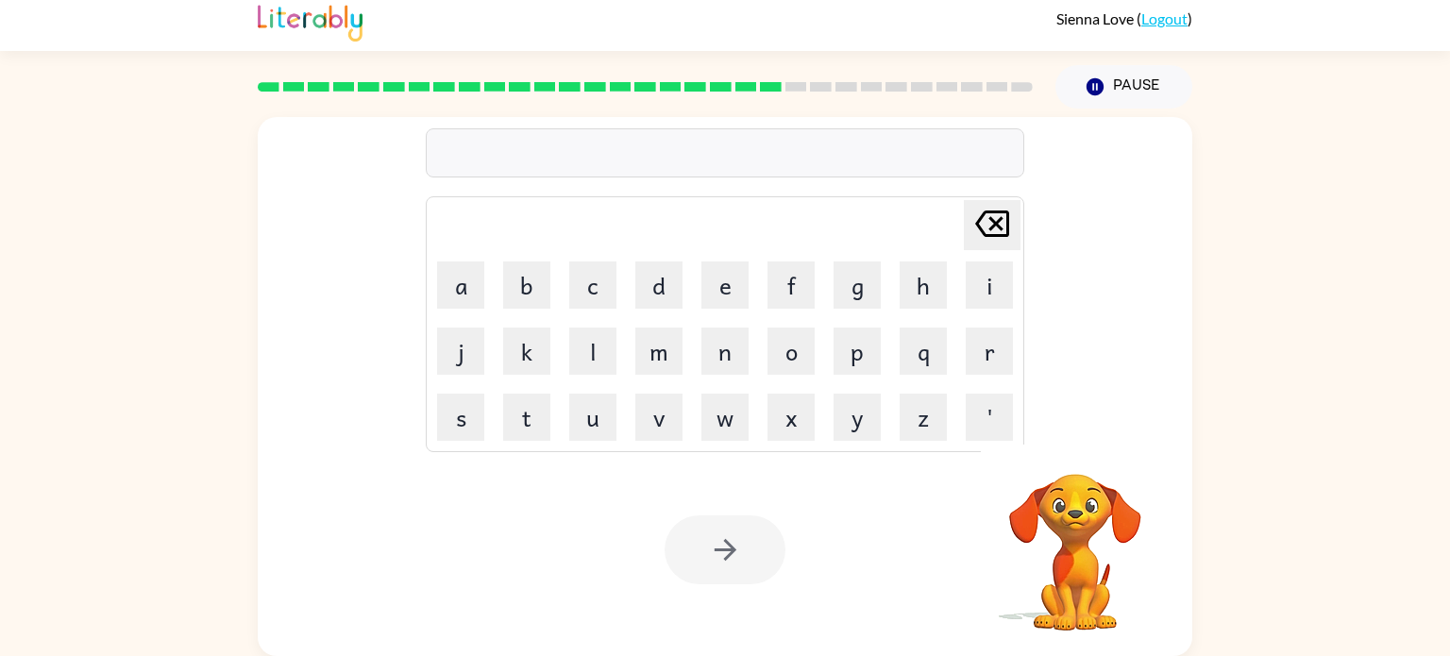
click at [463, 149] on div at bounding box center [725, 152] width 599 height 49
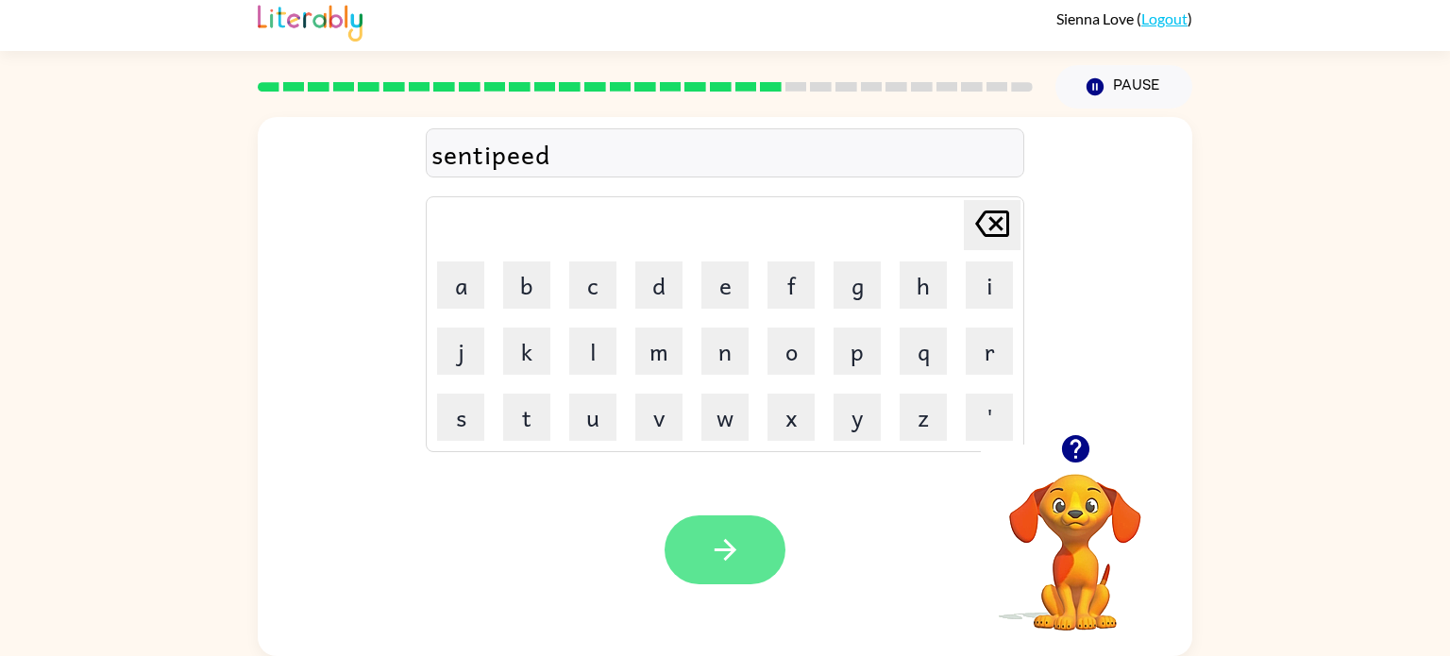
click at [697, 537] on button "button" at bounding box center [725, 549] width 121 height 69
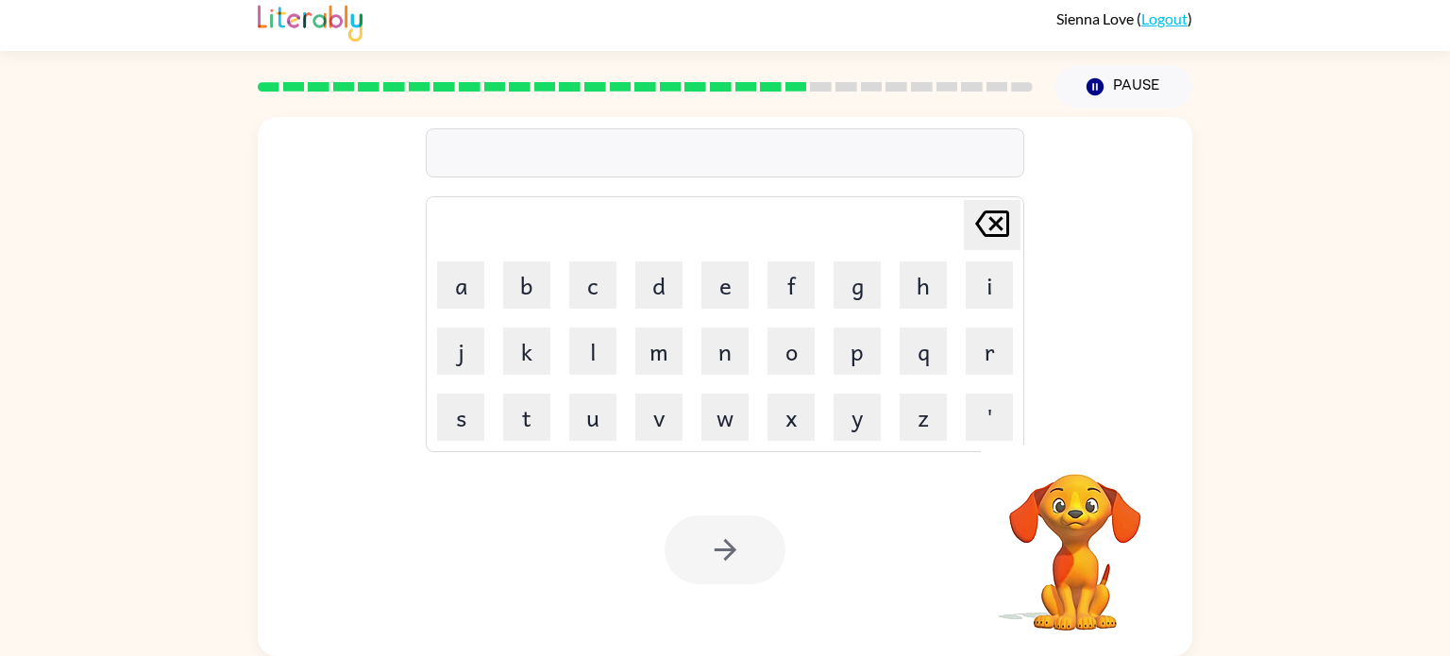
click at [526, 153] on div at bounding box center [725, 152] width 599 height 49
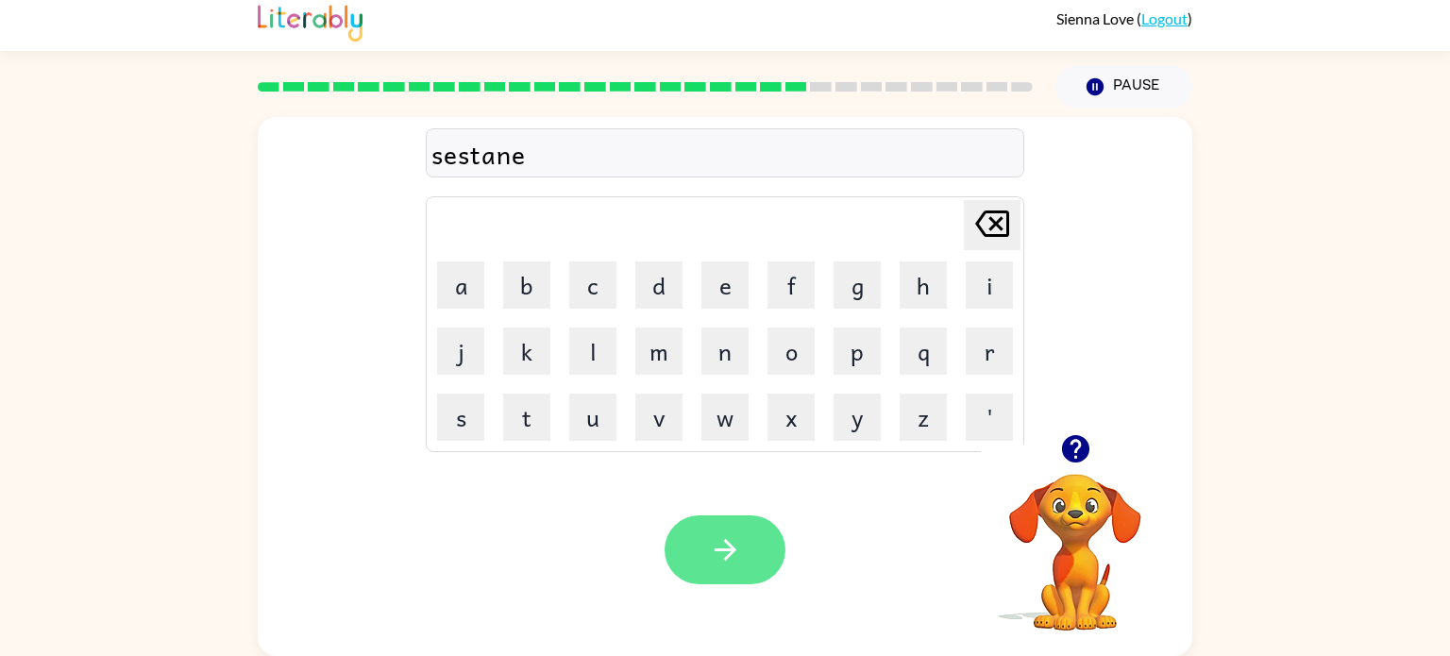
click at [734, 564] on icon "button" at bounding box center [725, 549] width 33 height 33
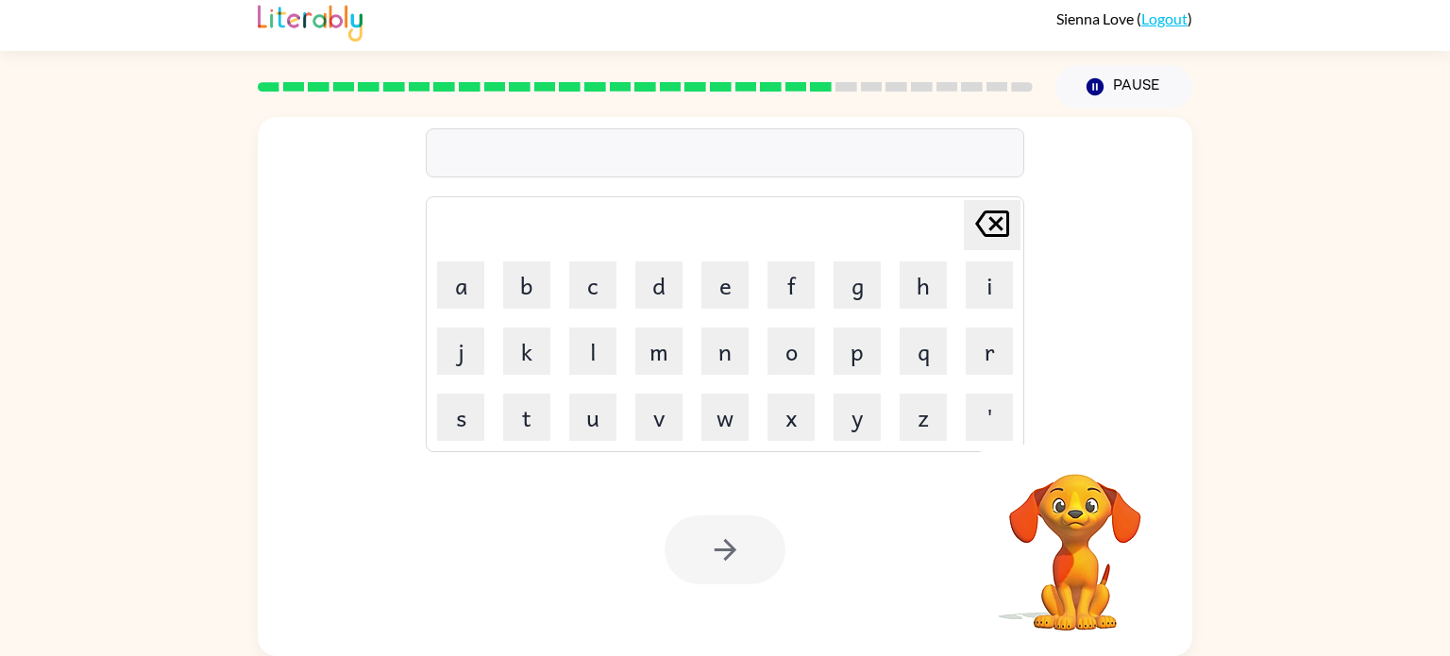
click at [522, 142] on div at bounding box center [725, 152] width 599 height 49
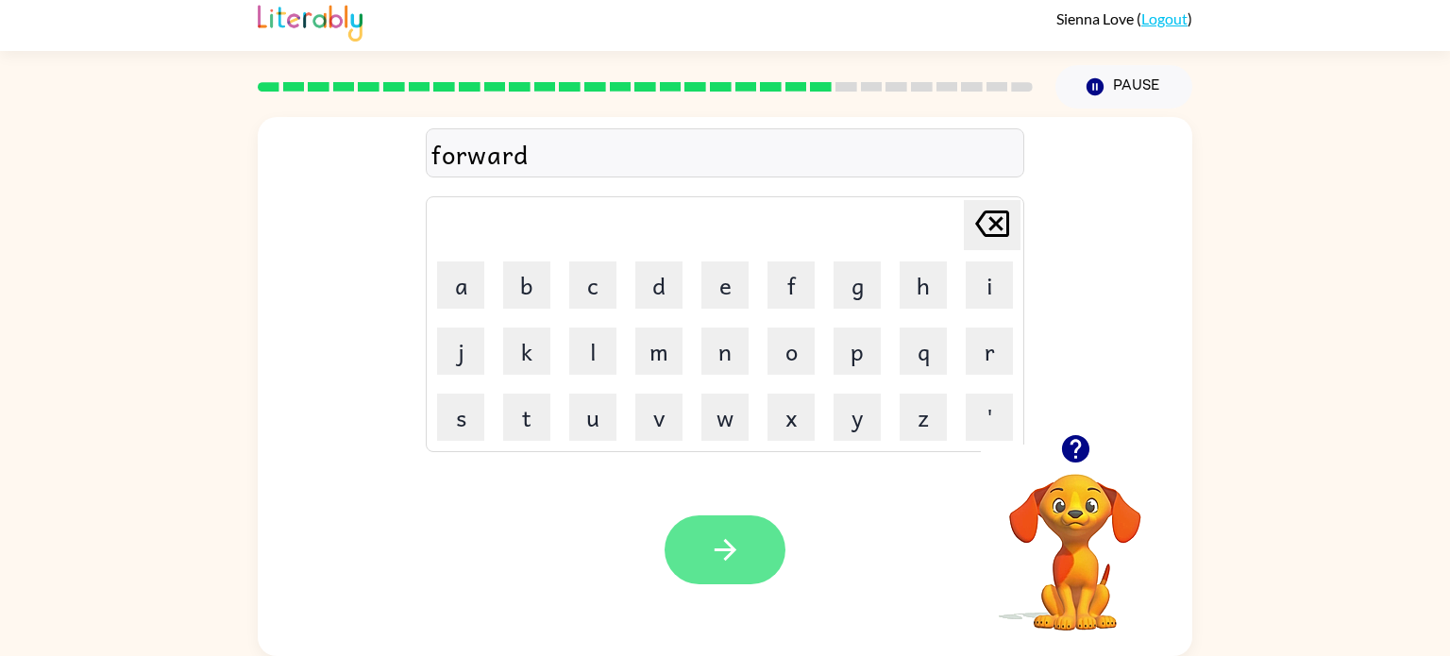
click at [717, 547] on icon "button" at bounding box center [725, 549] width 33 height 33
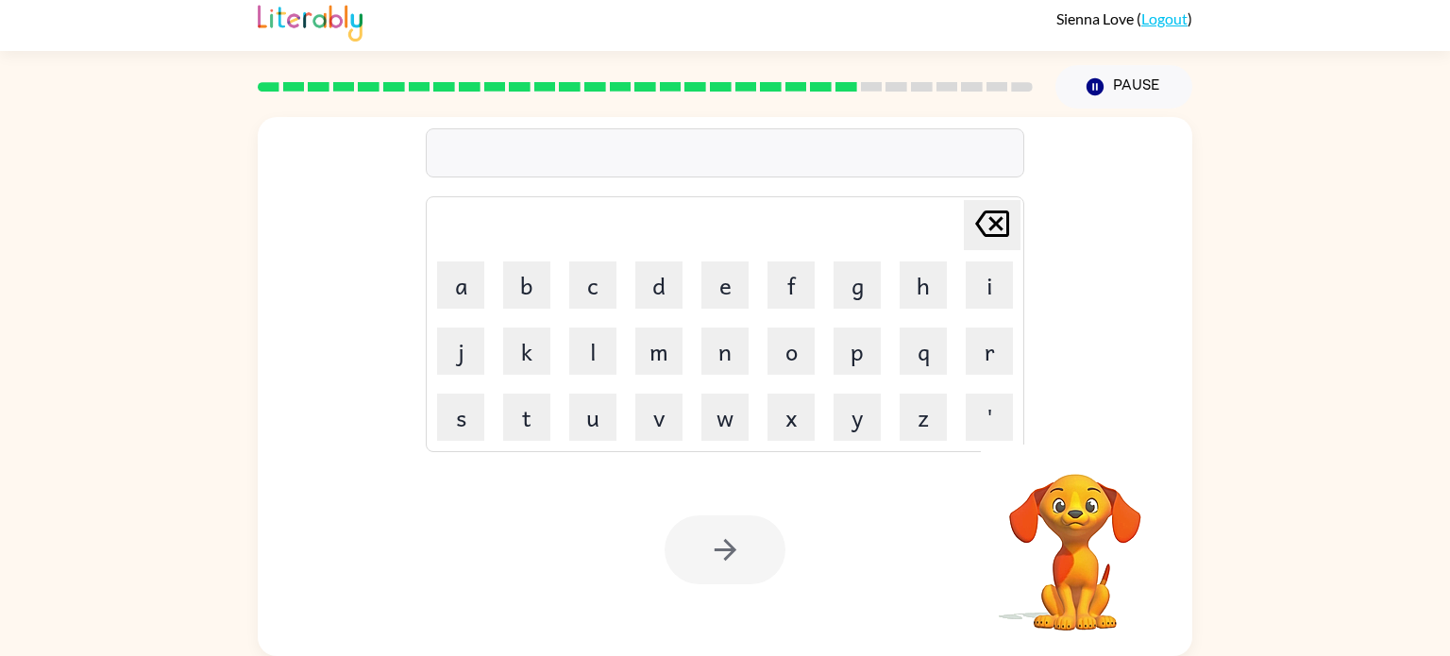
click at [495, 161] on div at bounding box center [725, 152] width 599 height 49
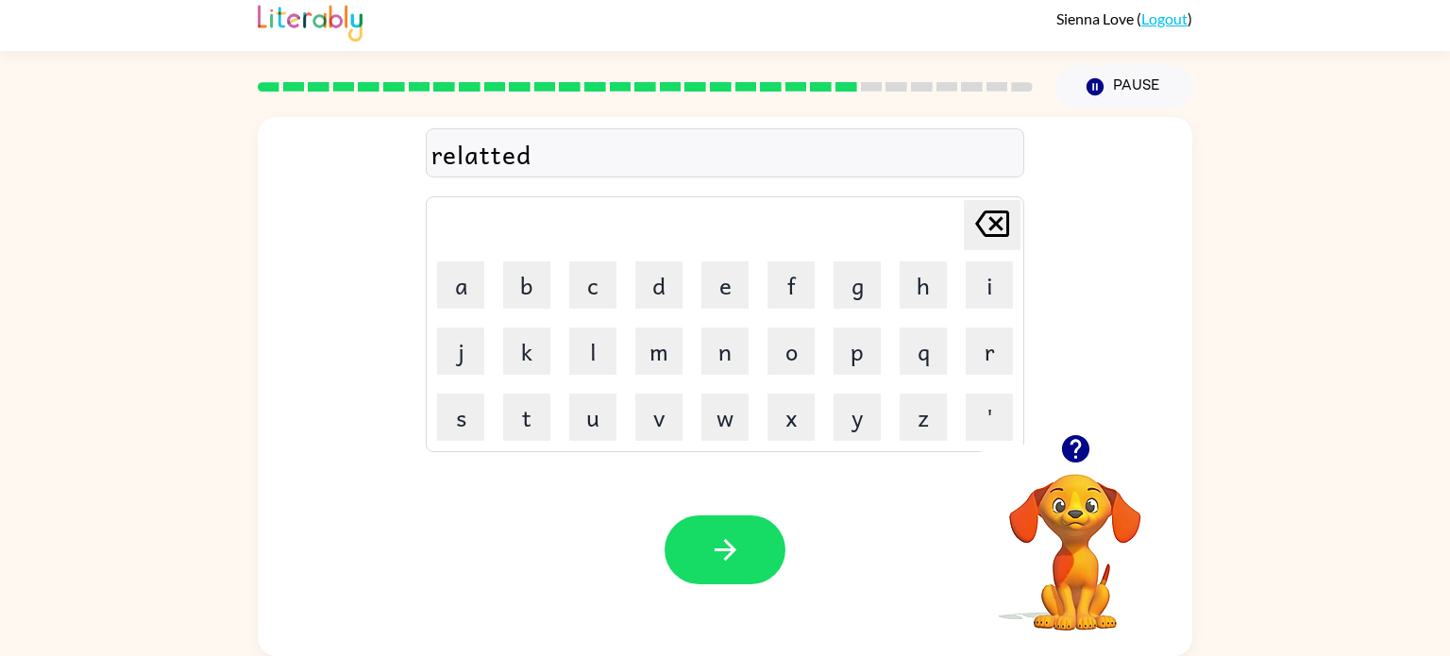
click at [497, 158] on div "relatted" at bounding box center [724, 154] width 587 height 40
click at [695, 535] on button "button" at bounding box center [725, 549] width 121 height 69
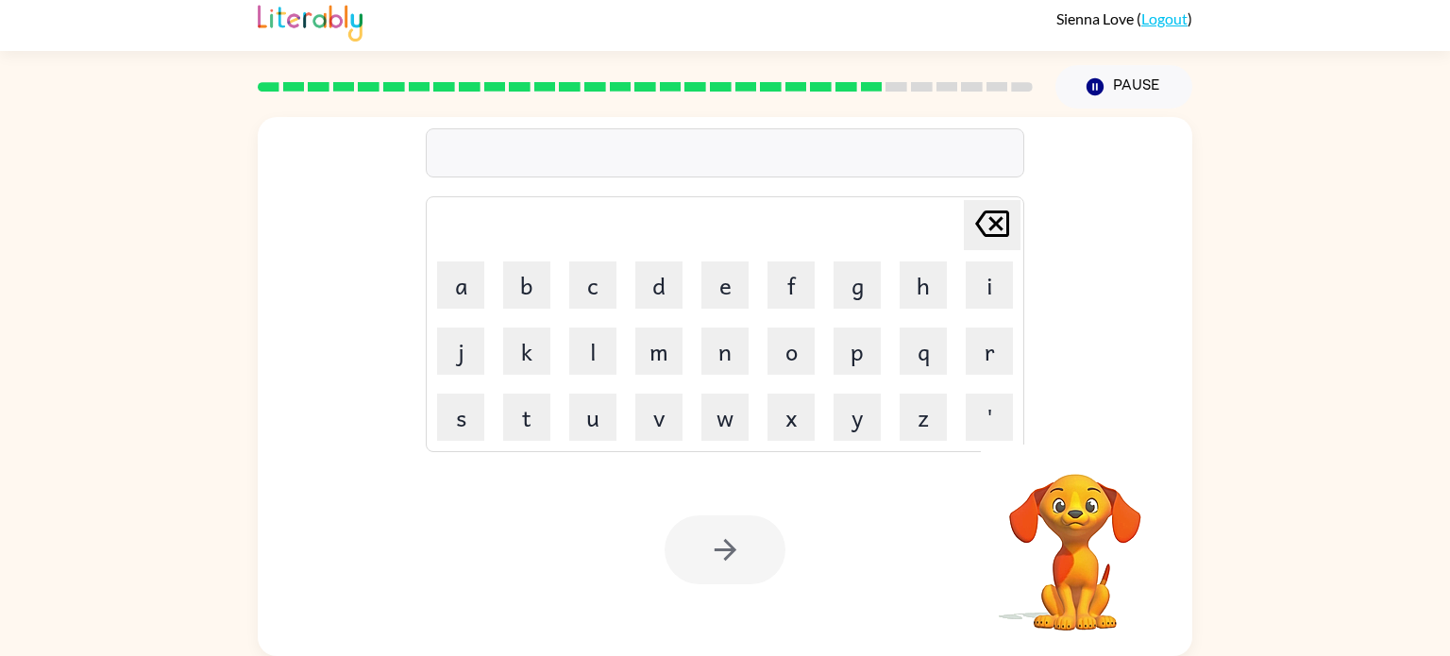
click at [499, 149] on div at bounding box center [725, 152] width 599 height 49
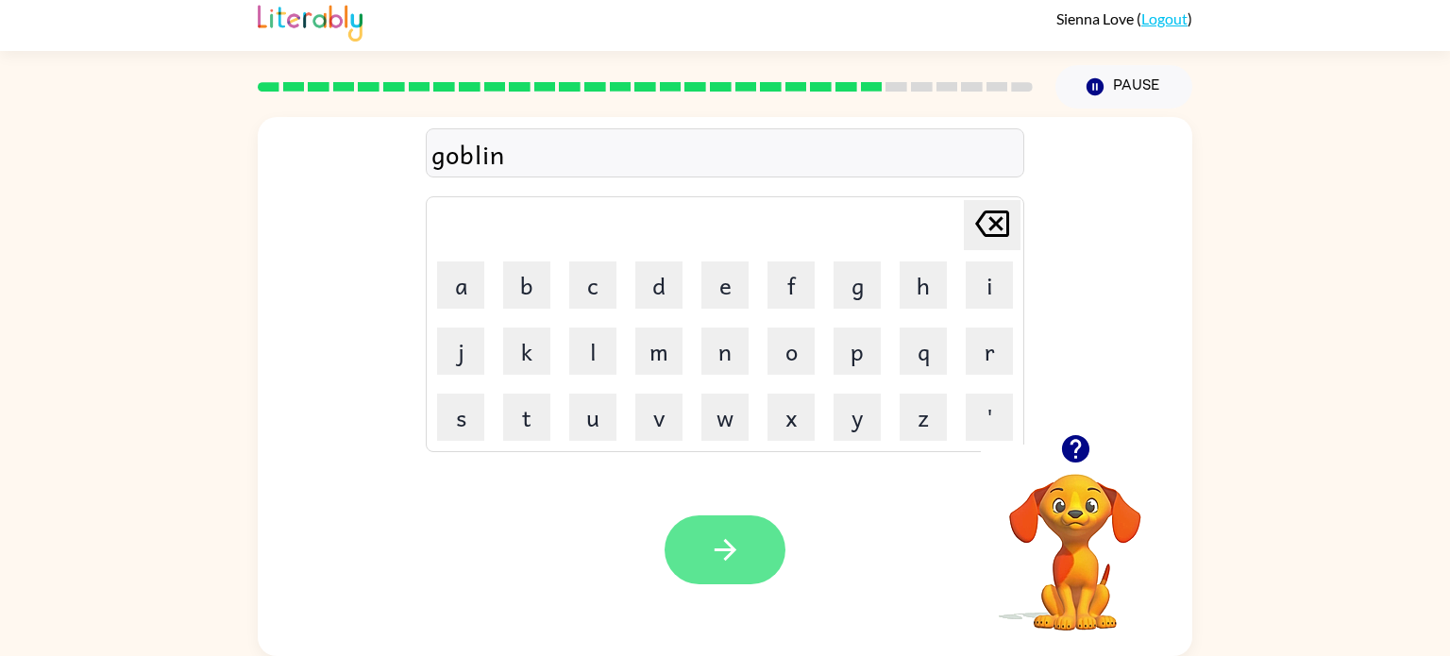
click at [688, 520] on button "button" at bounding box center [725, 549] width 121 height 69
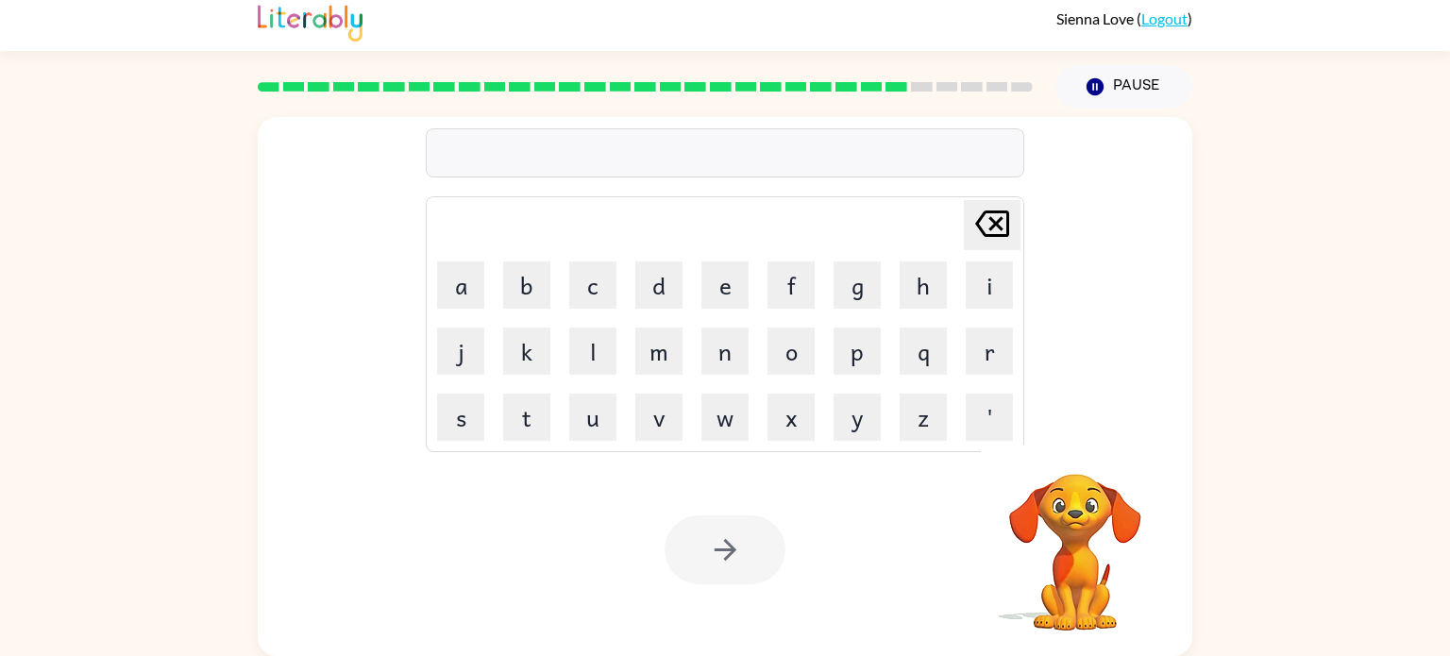
click at [511, 152] on div at bounding box center [725, 152] width 599 height 49
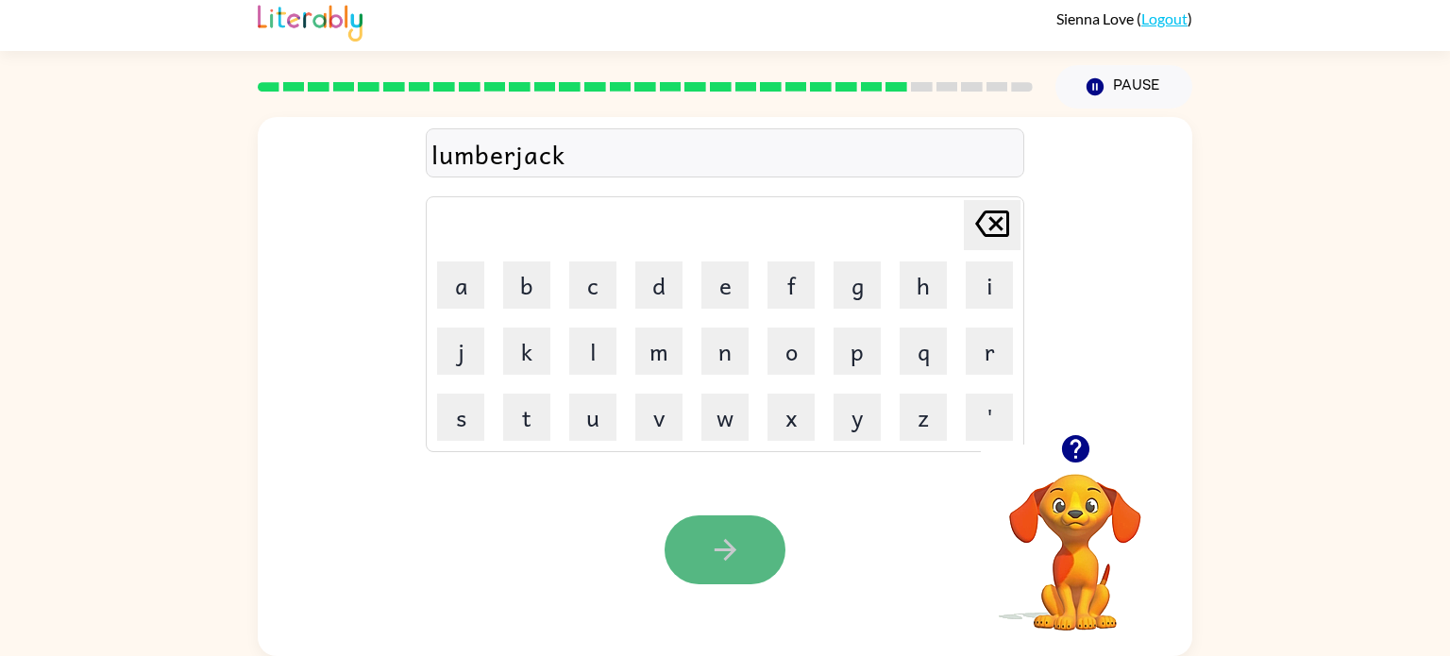
click at [709, 541] on icon "button" at bounding box center [725, 549] width 33 height 33
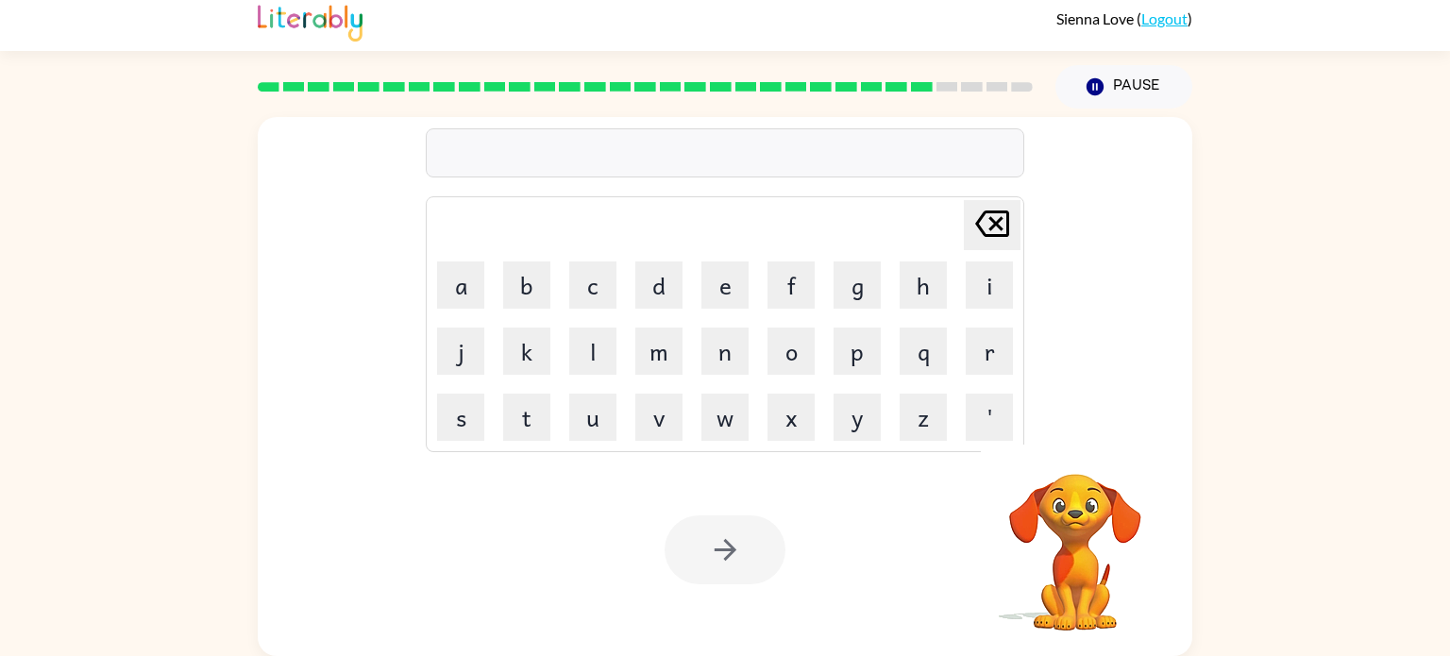
click at [462, 180] on div "Delete Delete last character input a b c d e f g h i j k l m n o p q r s t u v …" at bounding box center [725, 276] width 599 height 352
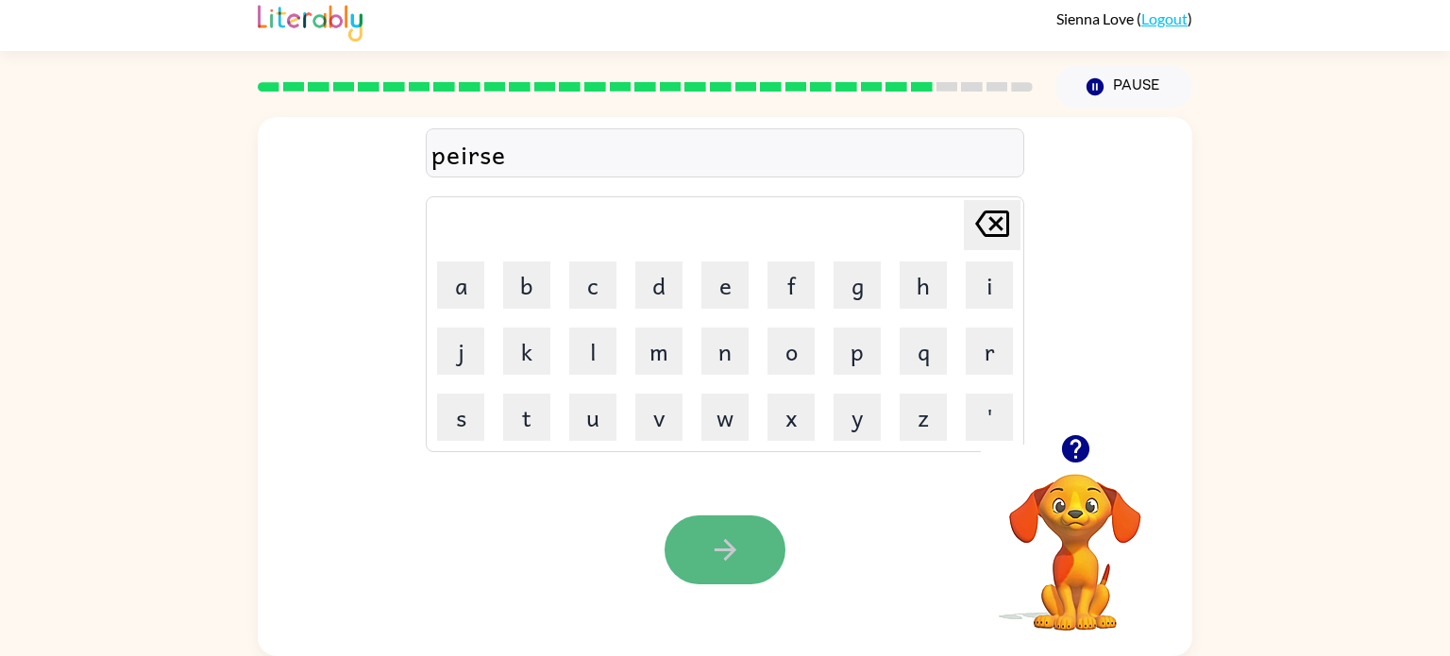
click at [717, 537] on icon "button" at bounding box center [725, 549] width 33 height 33
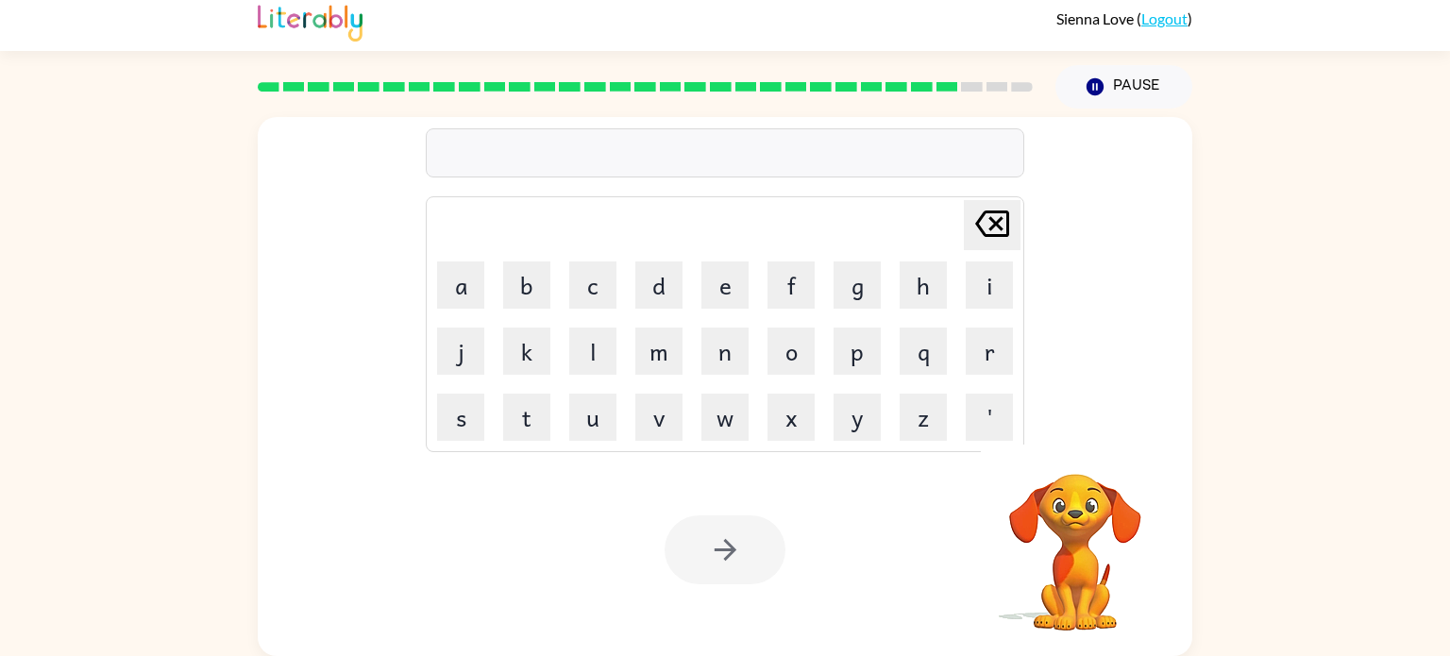
click at [469, 157] on div at bounding box center [725, 152] width 599 height 49
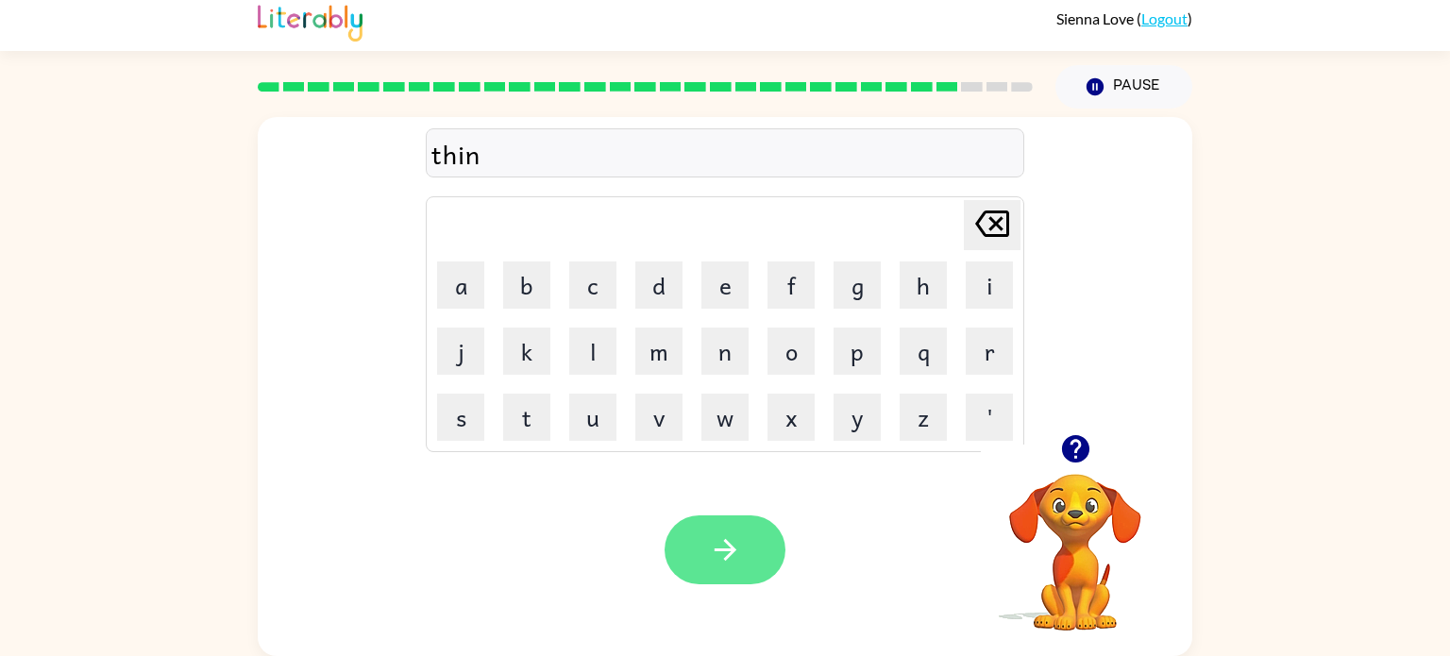
click at [753, 557] on button "button" at bounding box center [725, 549] width 121 height 69
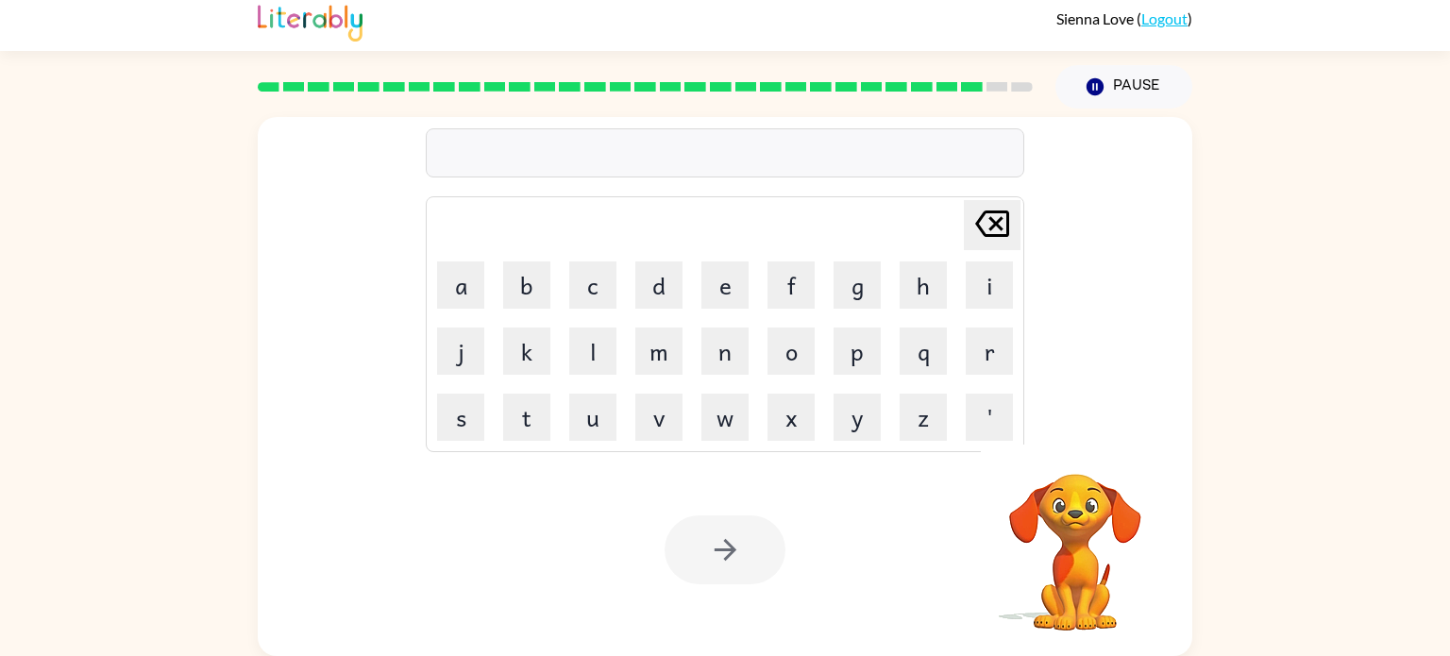
click at [467, 145] on div at bounding box center [725, 152] width 599 height 49
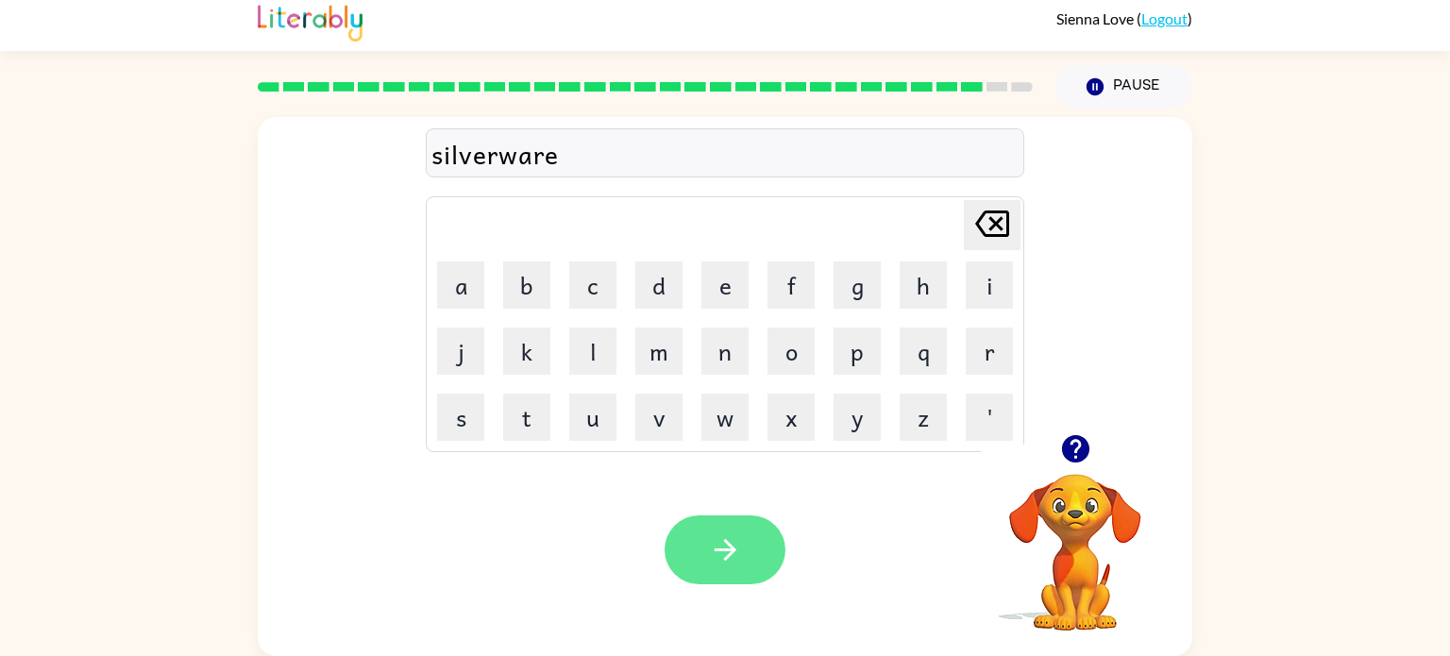
click at [731, 540] on icon "button" at bounding box center [725, 549] width 33 height 33
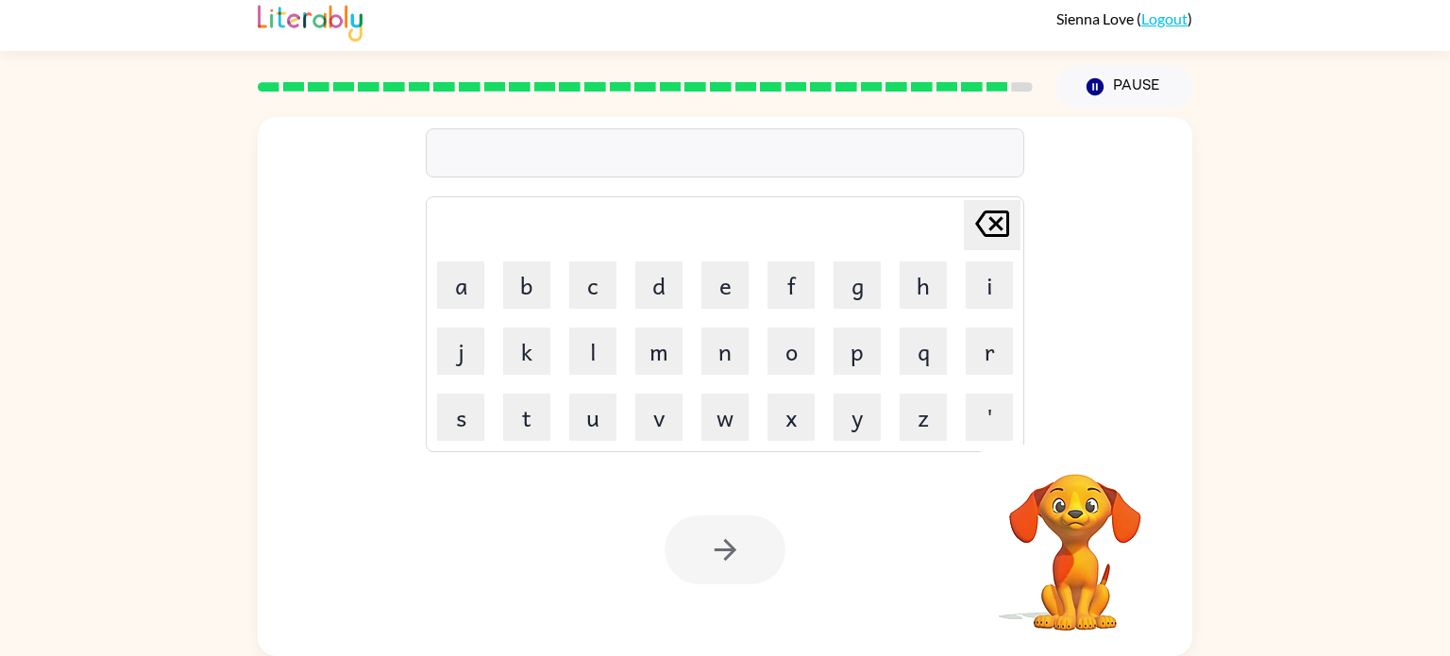
click at [514, 162] on div at bounding box center [725, 152] width 599 height 49
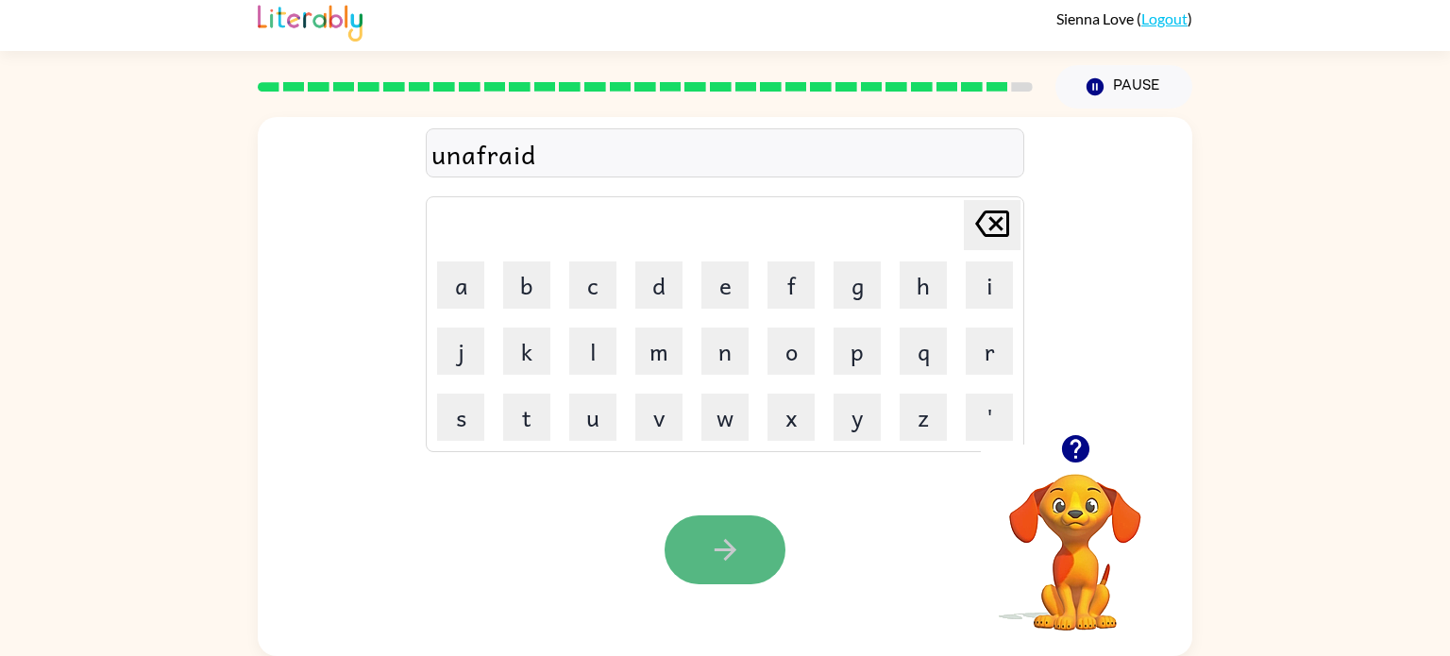
click at [719, 534] on icon "button" at bounding box center [725, 549] width 33 height 33
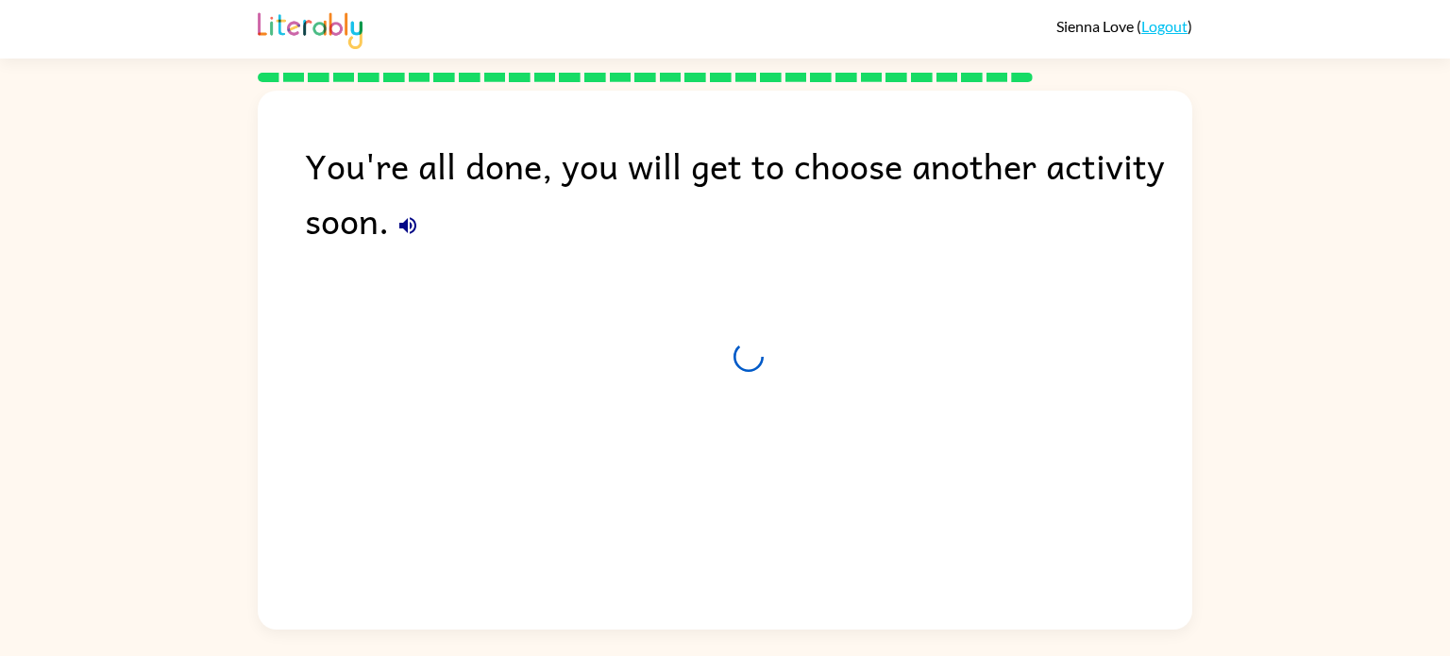
scroll to position [0, 0]
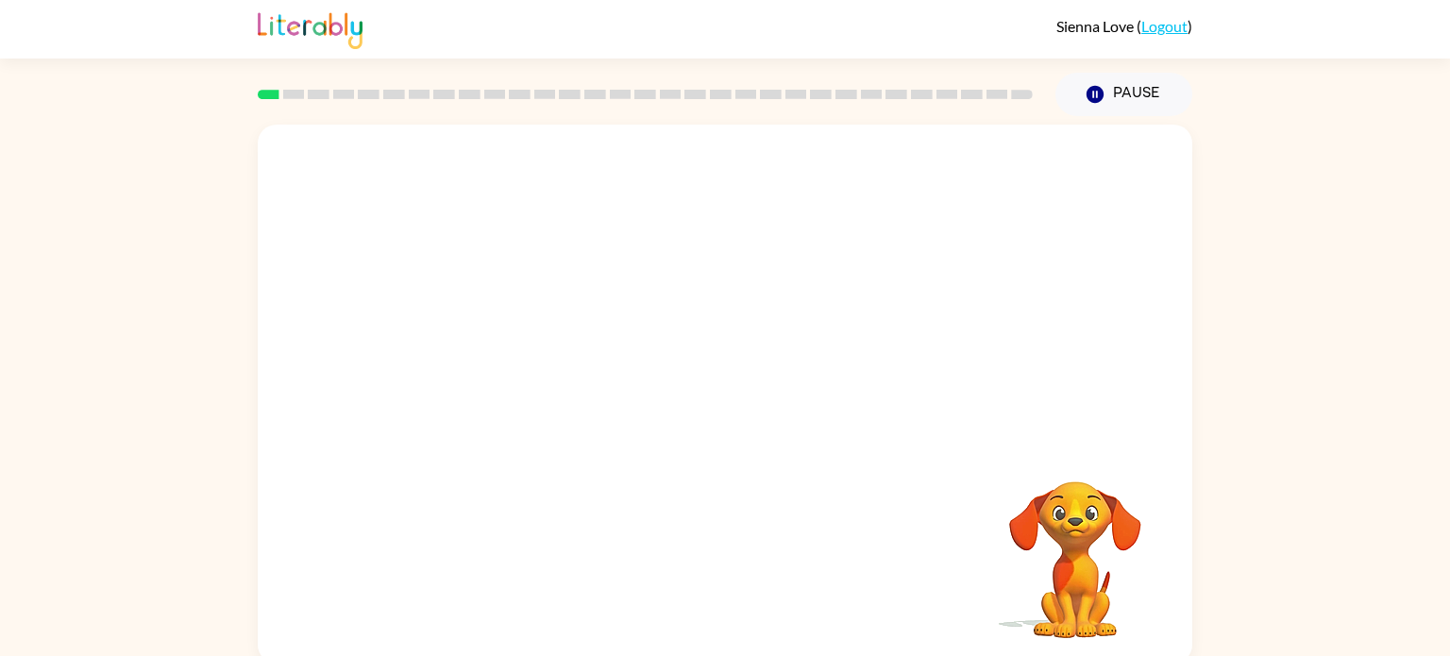
scroll to position [8, 0]
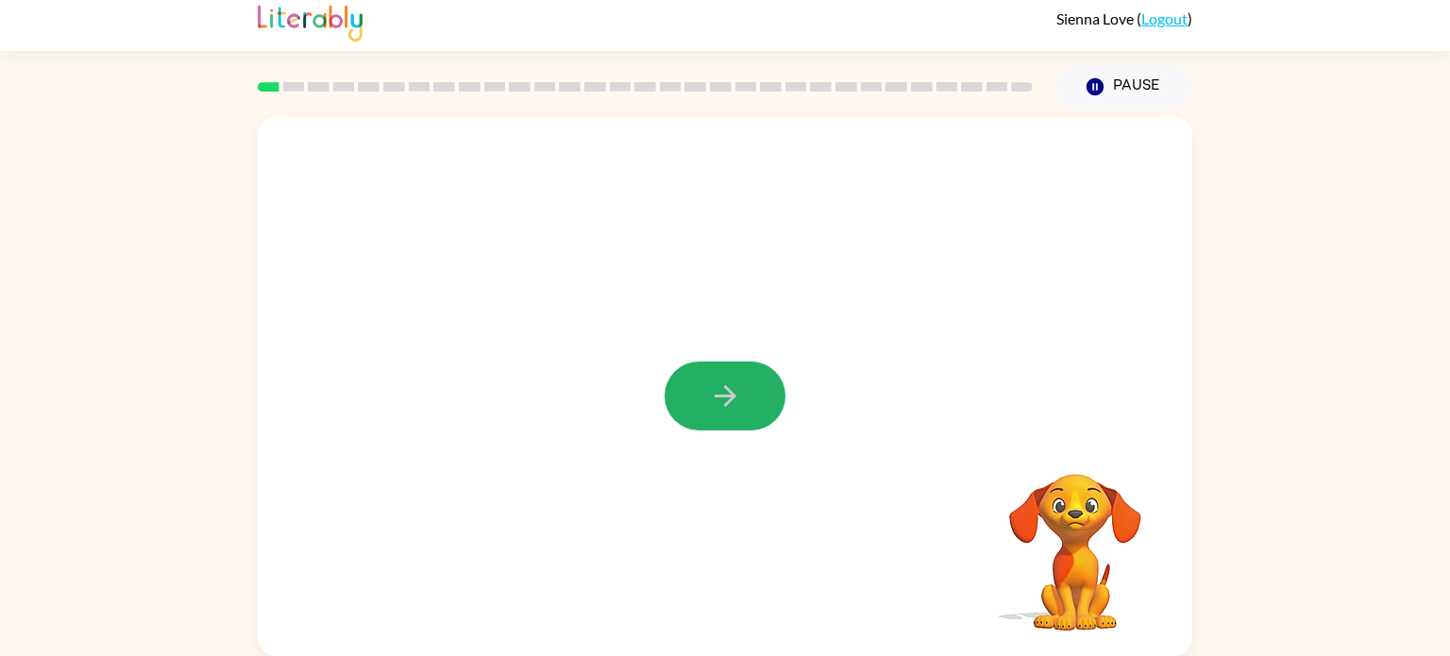
click at [737, 408] on icon "button" at bounding box center [725, 395] width 33 height 33
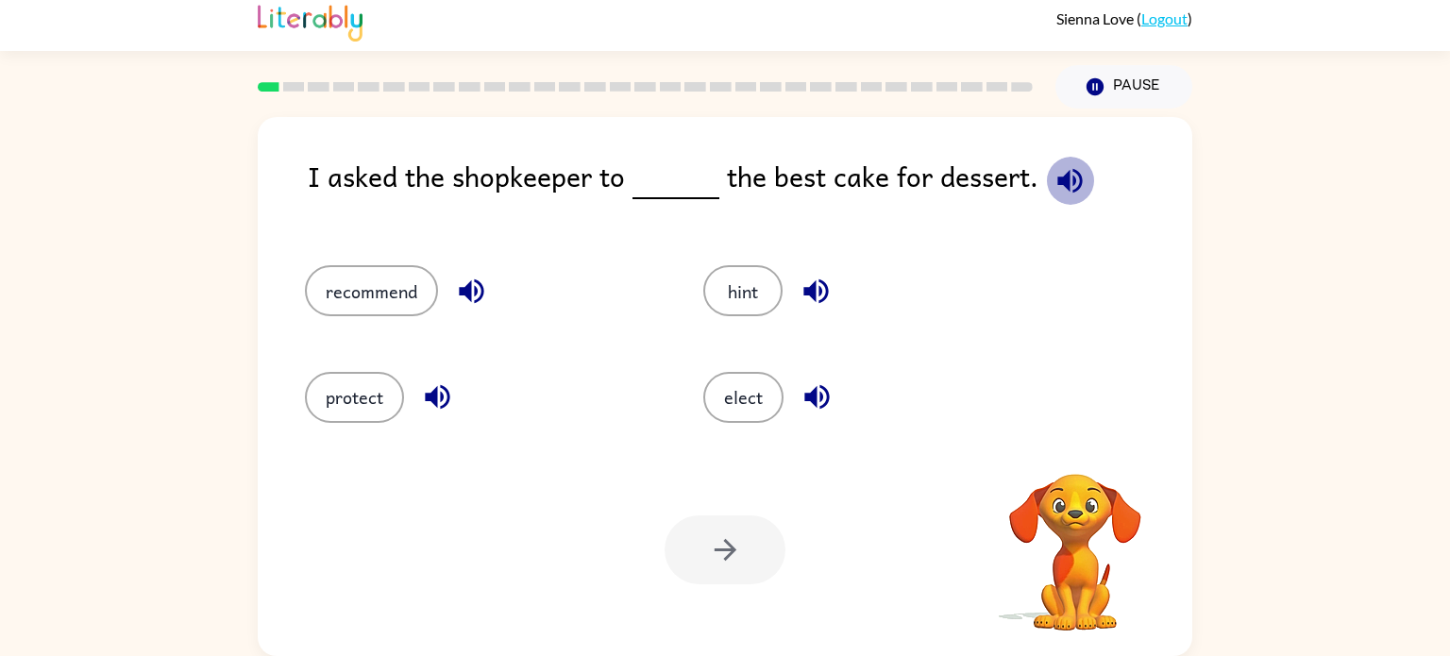
click at [1064, 169] on icon "button" at bounding box center [1070, 180] width 33 height 33
click at [391, 302] on button "recommend" at bounding box center [371, 290] width 133 height 51
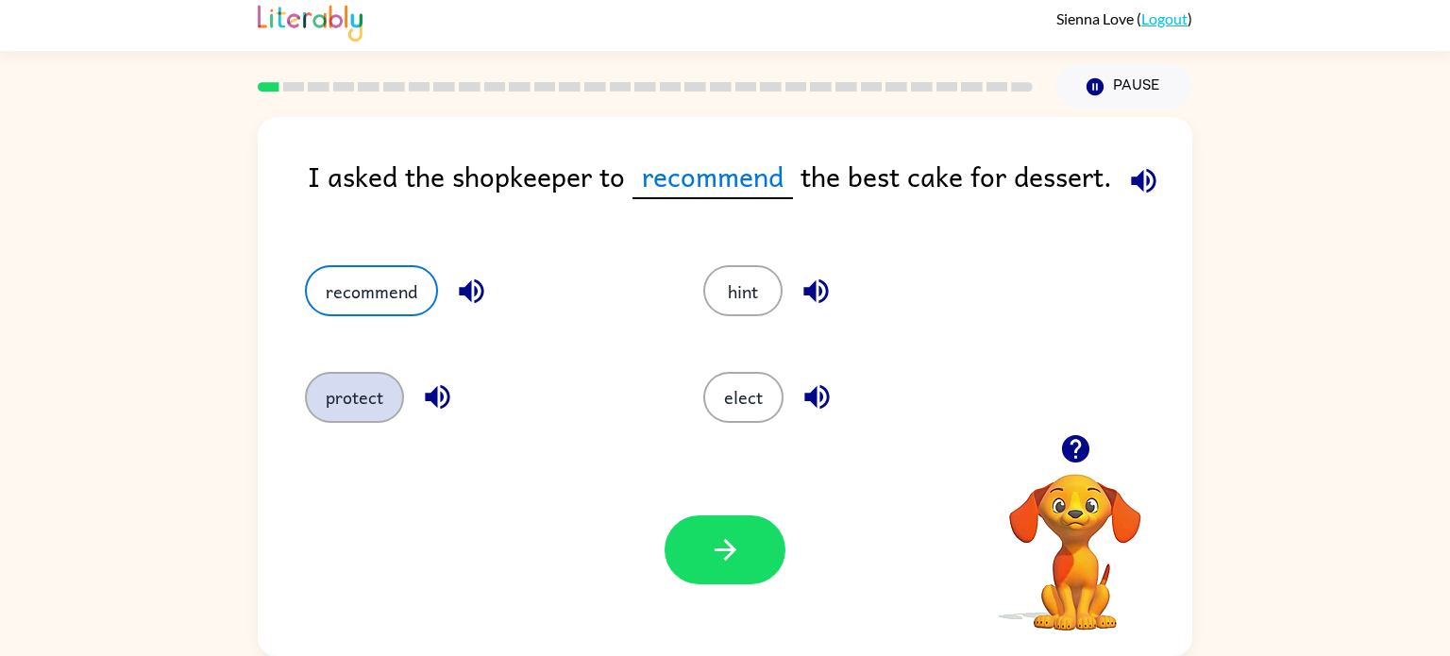
click at [346, 413] on button "protect" at bounding box center [354, 397] width 99 height 51
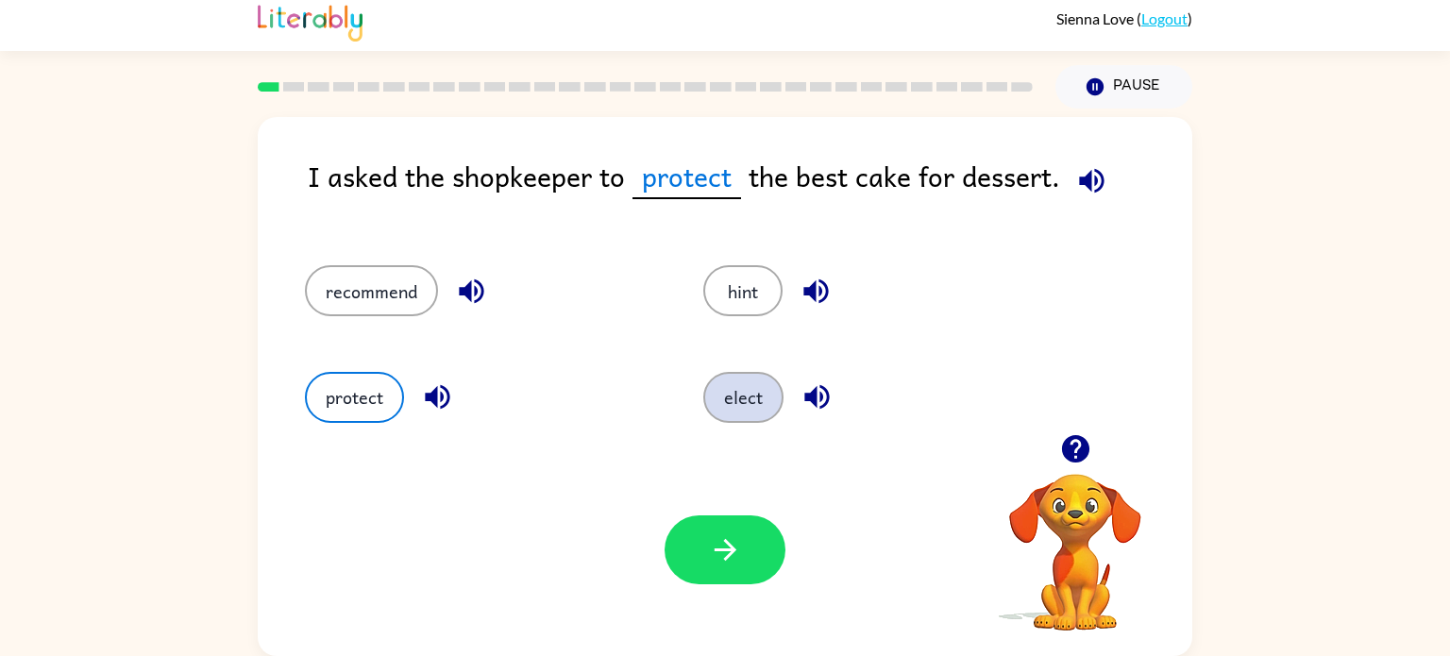
click at [739, 413] on button "elect" at bounding box center [743, 397] width 80 height 51
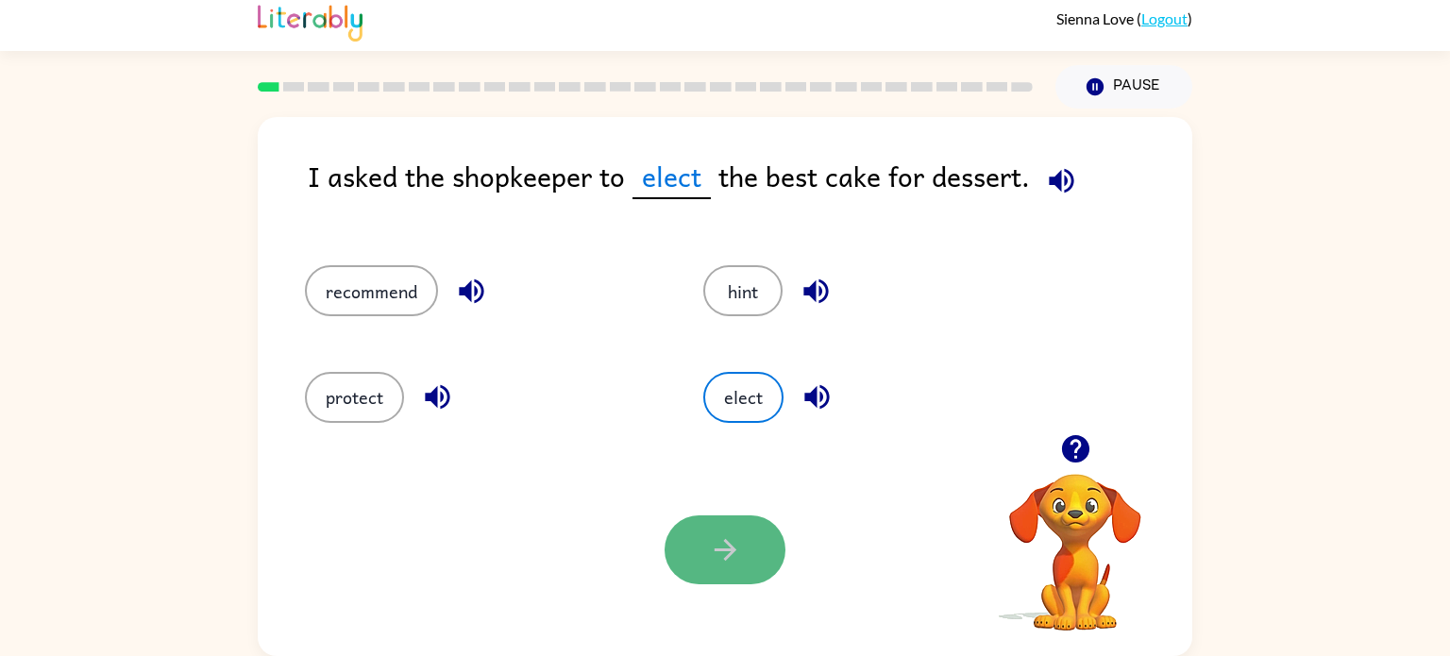
click at [728, 559] on icon "button" at bounding box center [725, 549] width 33 height 33
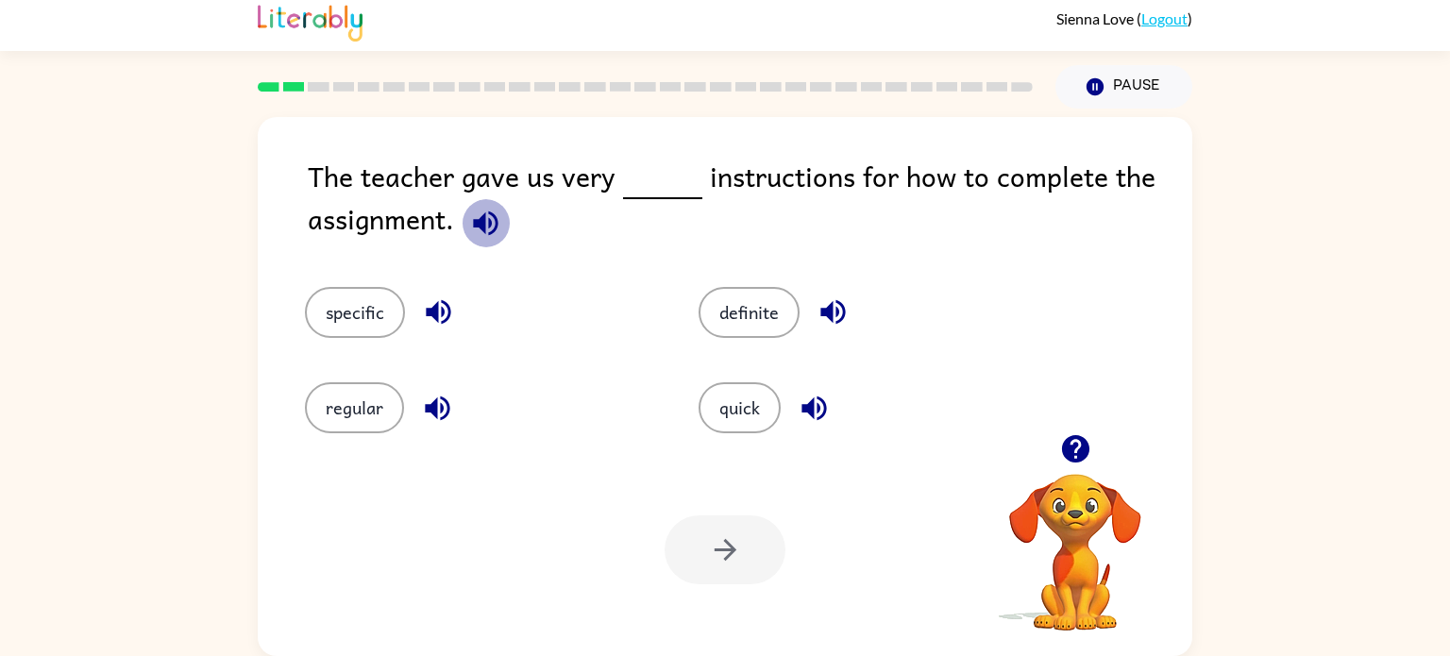
click at [487, 233] on icon "button" at bounding box center [485, 223] width 33 height 33
click at [719, 414] on button "quick" at bounding box center [740, 407] width 82 height 51
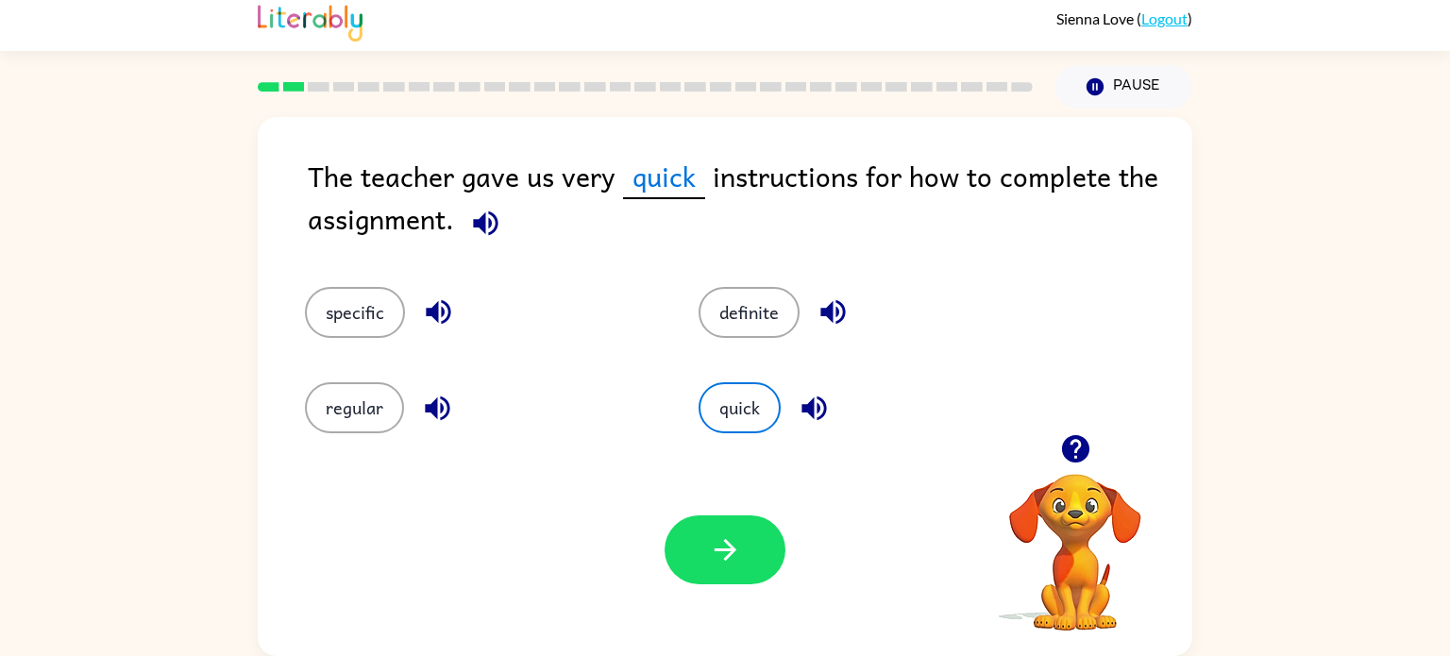
click at [484, 220] on icon "button" at bounding box center [485, 223] width 25 height 25
click at [740, 548] on icon "button" at bounding box center [725, 549] width 33 height 33
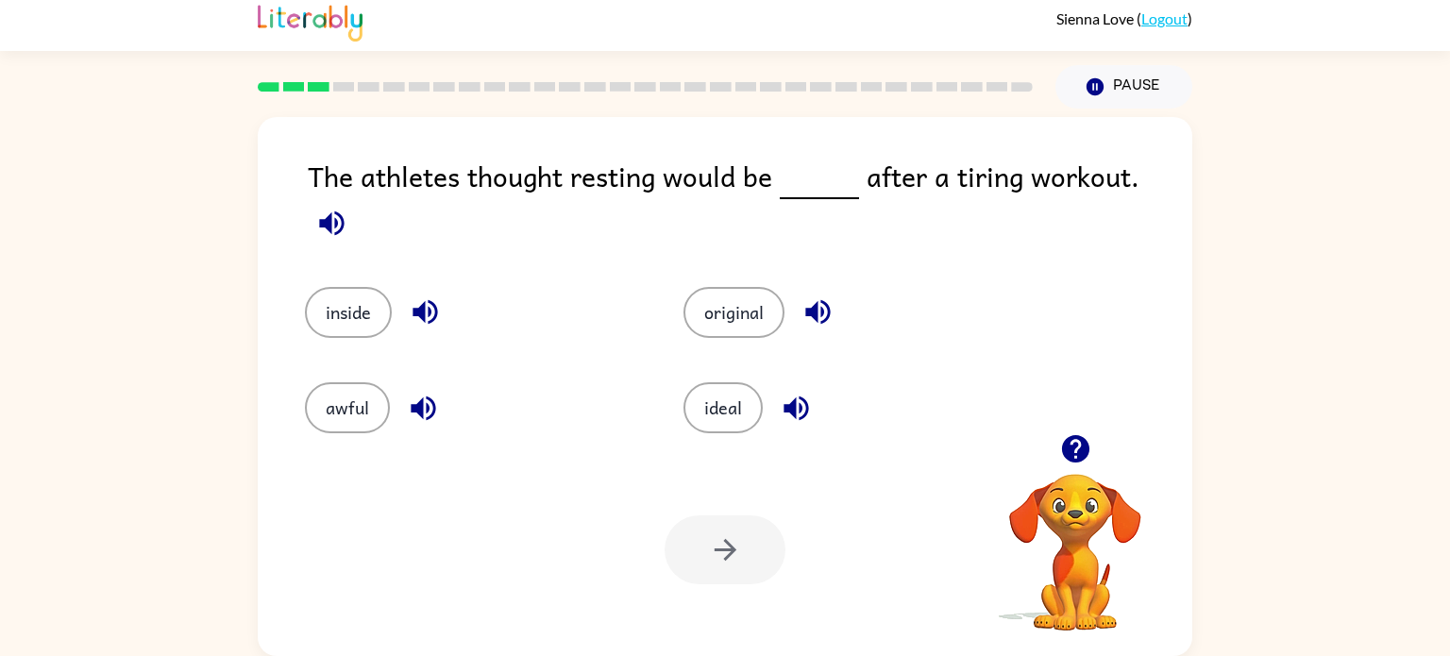
scroll to position [0, 0]
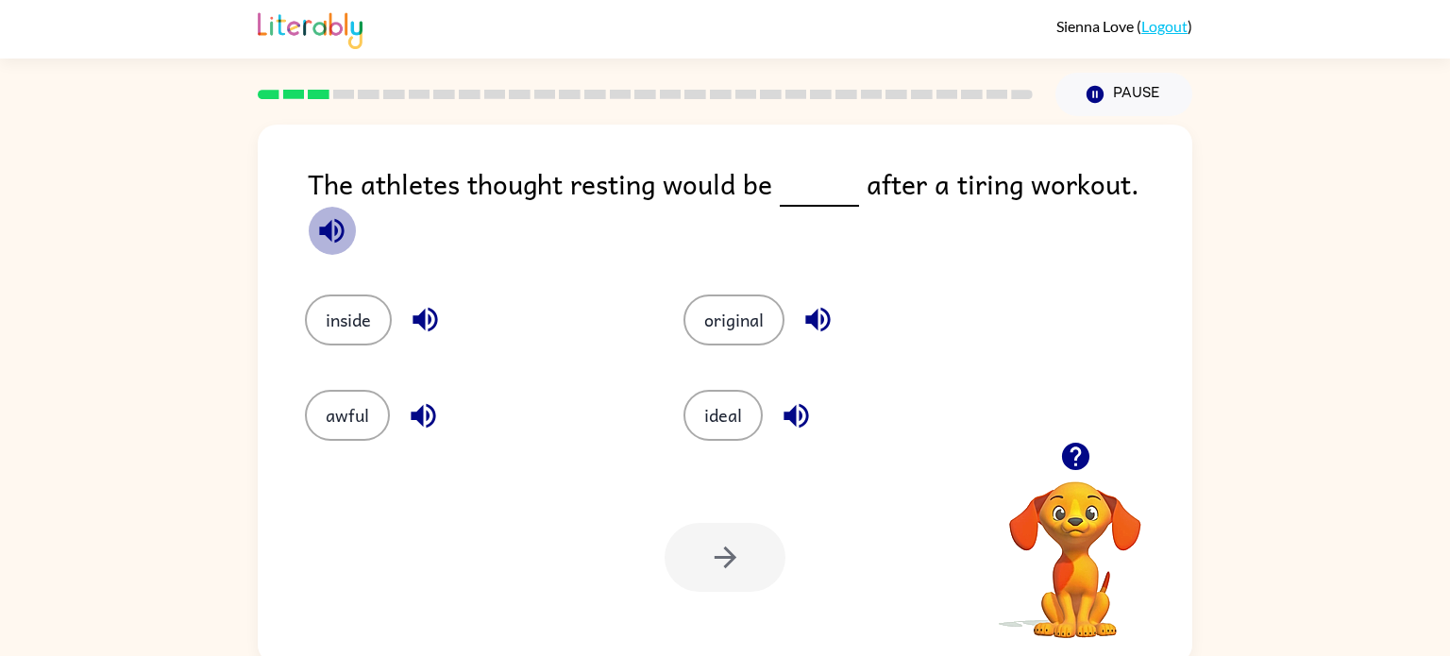
click at [344, 218] on icon "button" at bounding box center [331, 230] width 25 height 25
click at [709, 402] on button "ideal" at bounding box center [722, 415] width 79 height 51
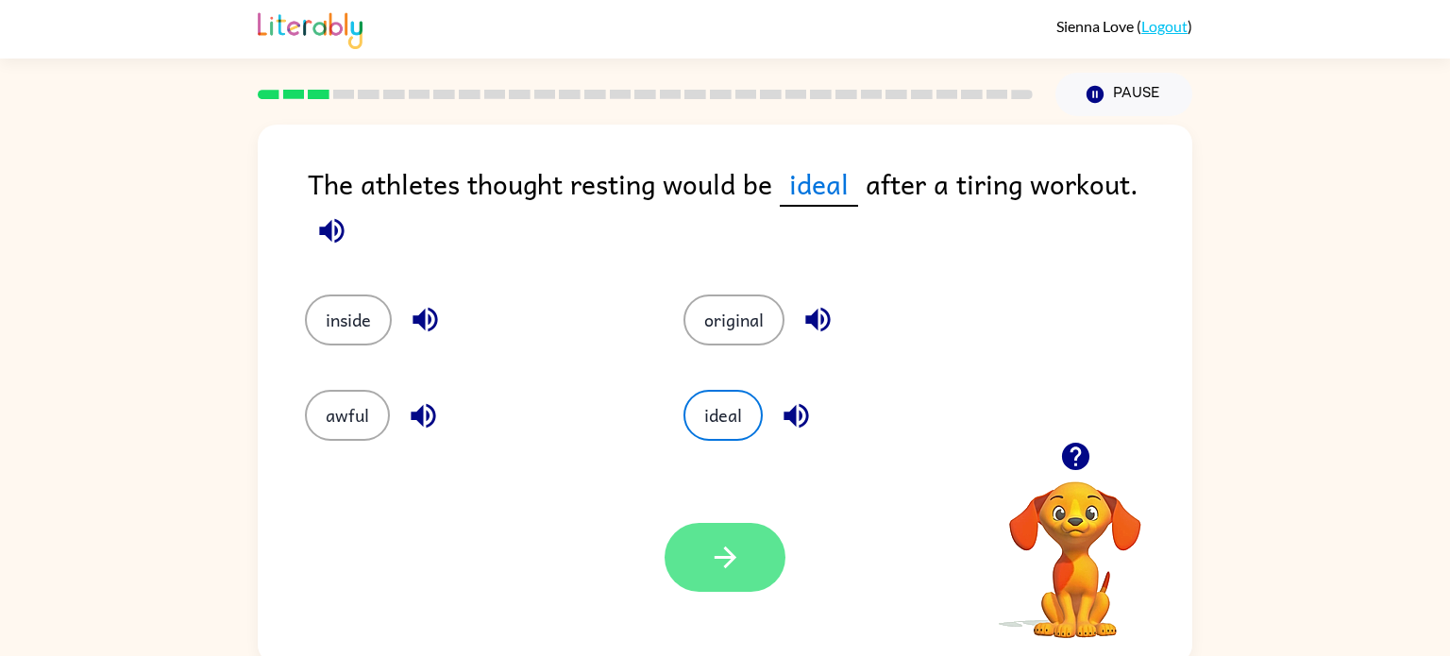
click at [724, 539] on button "button" at bounding box center [725, 557] width 121 height 69
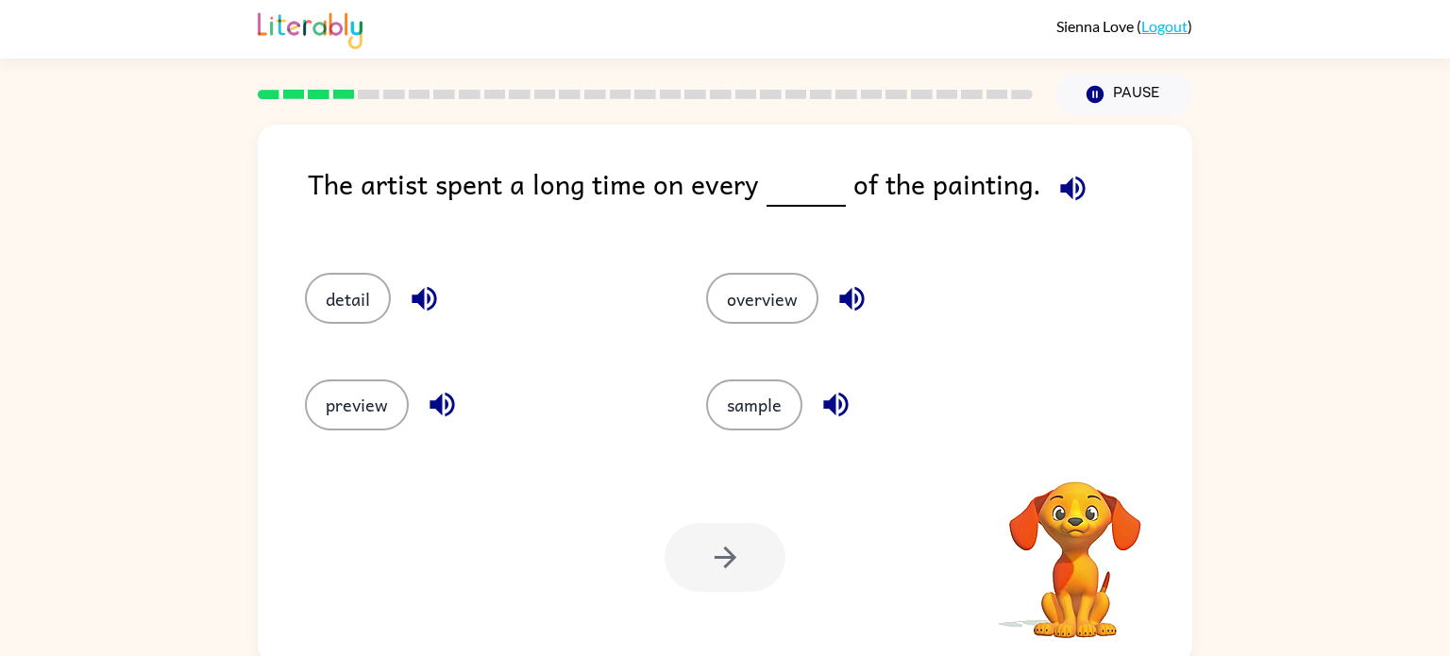
click at [1059, 204] on icon "button" at bounding box center [1072, 188] width 33 height 33
click at [428, 303] on icon "button" at bounding box center [424, 299] width 25 height 25
click at [353, 313] on button "detail" at bounding box center [348, 298] width 86 height 51
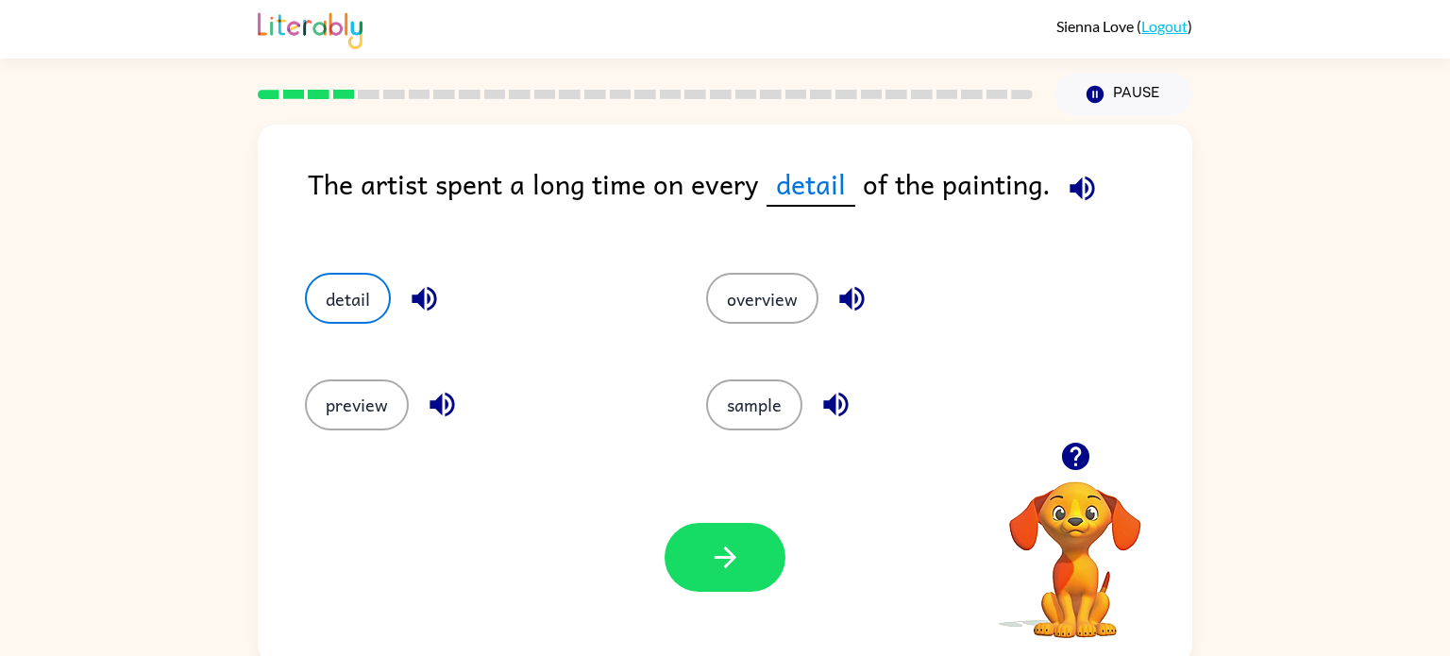
click at [709, 601] on div "Your browser must support playing .mp4 files to use Literably. Please try using…" at bounding box center [725, 557] width 935 height 212
click at [714, 582] on button "button" at bounding box center [725, 557] width 121 height 69
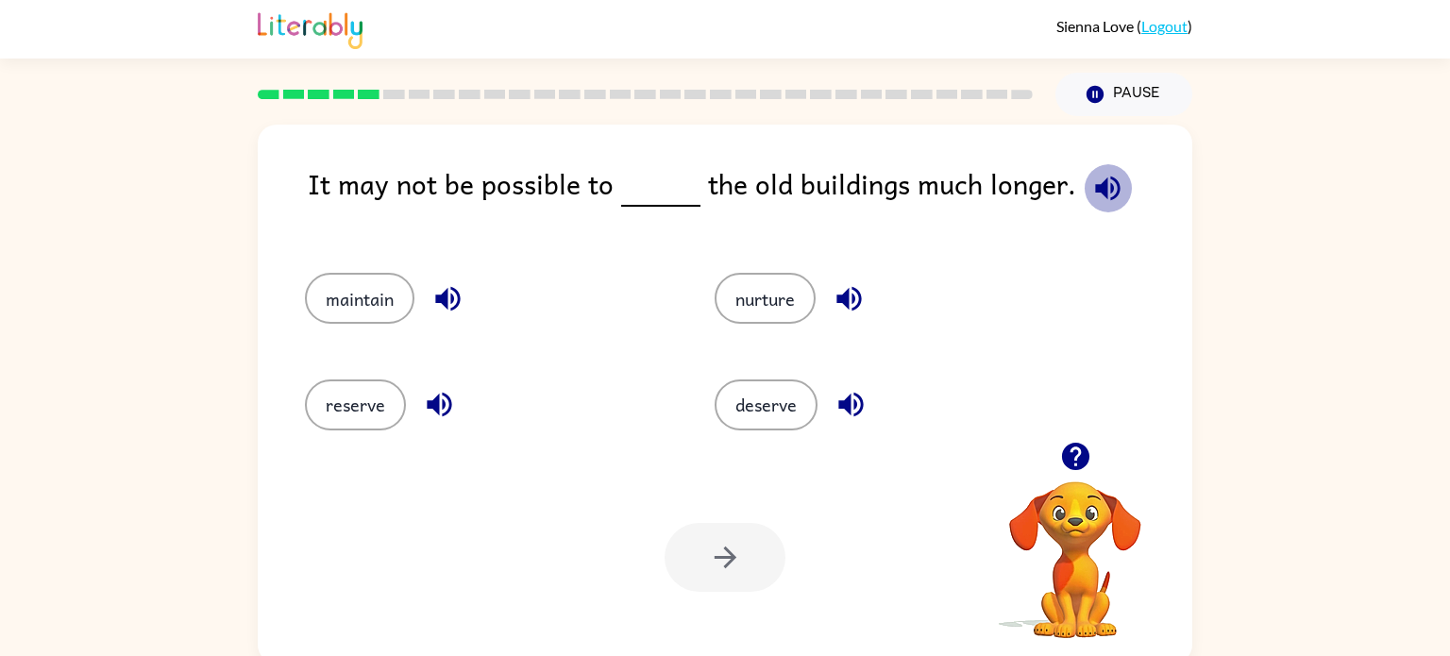
click at [1091, 182] on icon "button" at bounding box center [1107, 188] width 33 height 33
click at [448, 295] on icon "button" at bounding box center [447, 298] width 33 height 33
click at [390, 302] on button "maintain" at bounding box center [360, 298] width 110 height 51
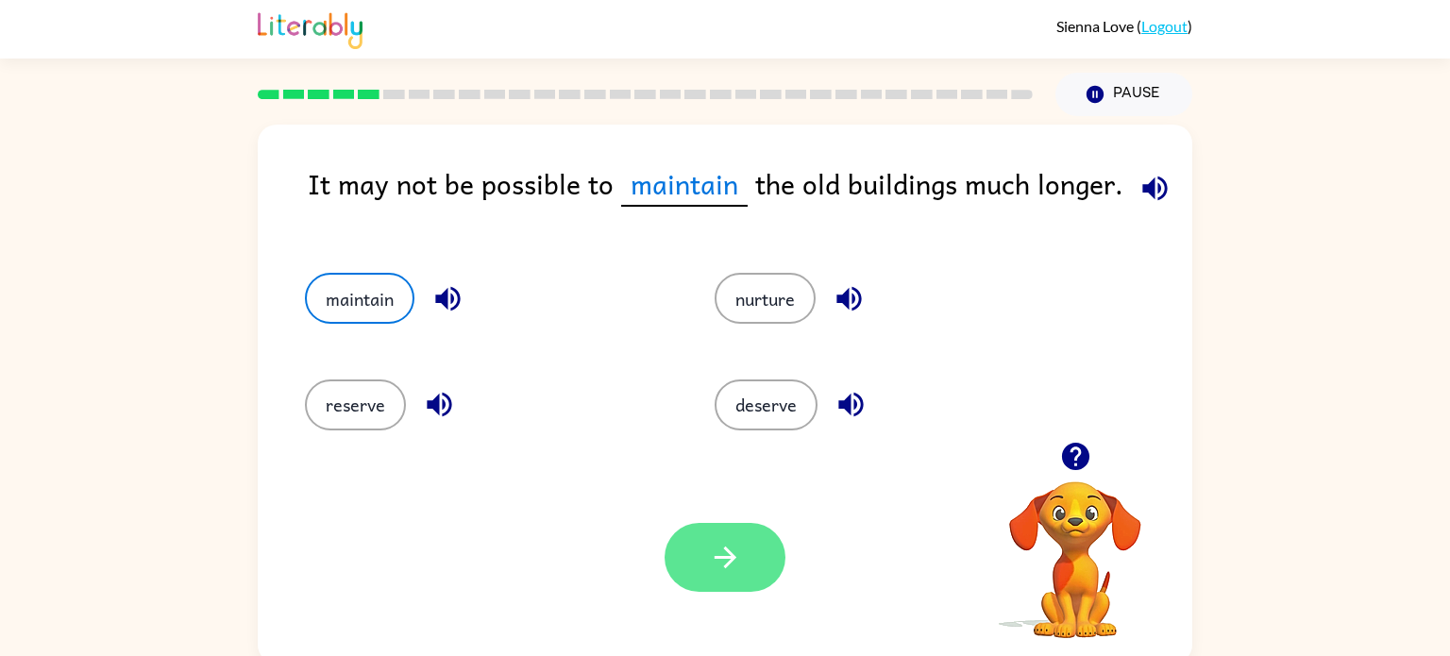
click at [741, 563] on icon "button" at bounding box center [725, 557] width 33 height 33
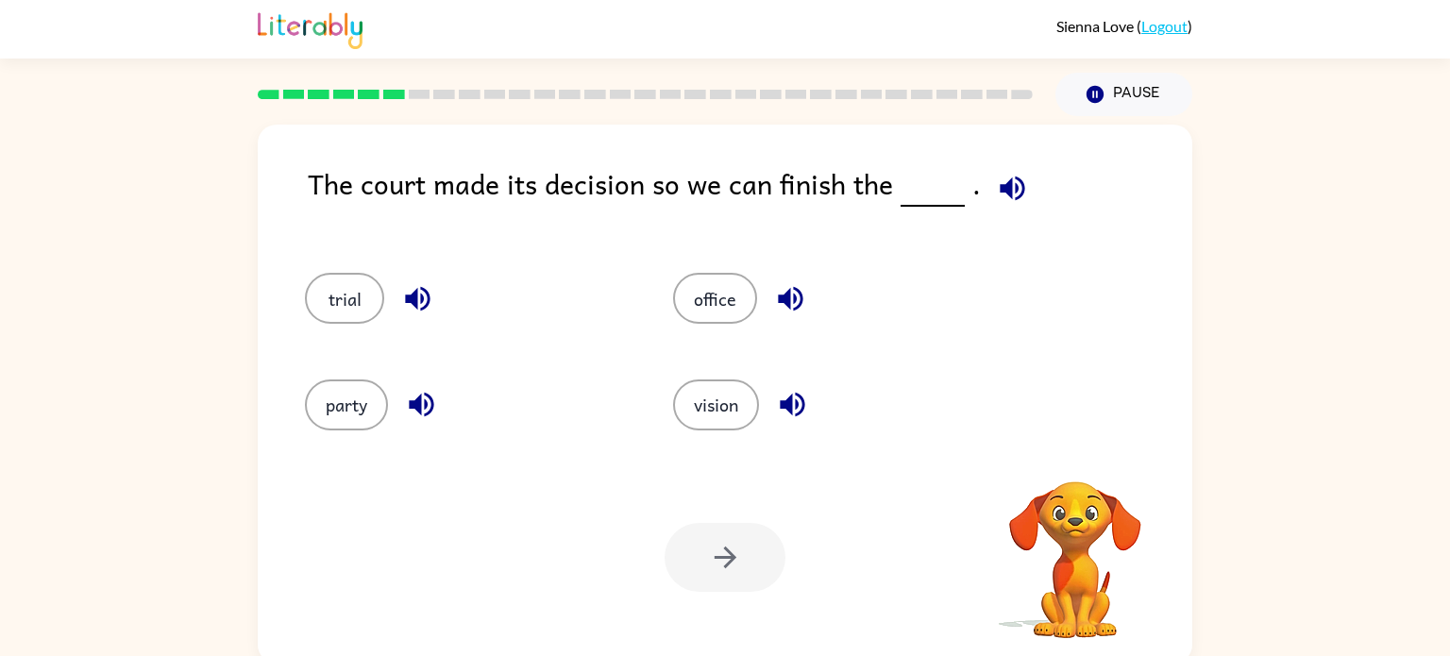
click at [1017, 189] on icon "button" at bounding box center [1012, 188] width 33 height 33
click at [334, 309] on button "trial" at bounding box center [344, 298] width 79 height 51
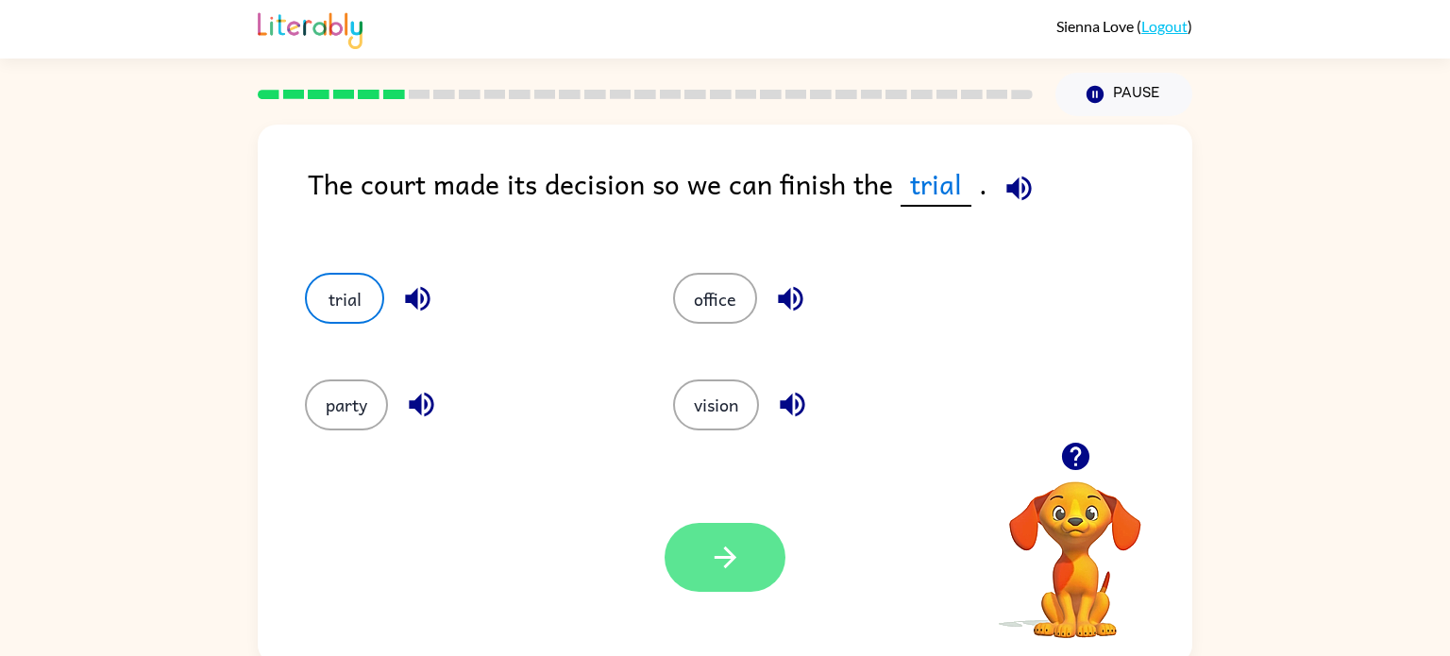
click at [700, 532] on button "button" at bounding box center [725, 557] width 121 height 69
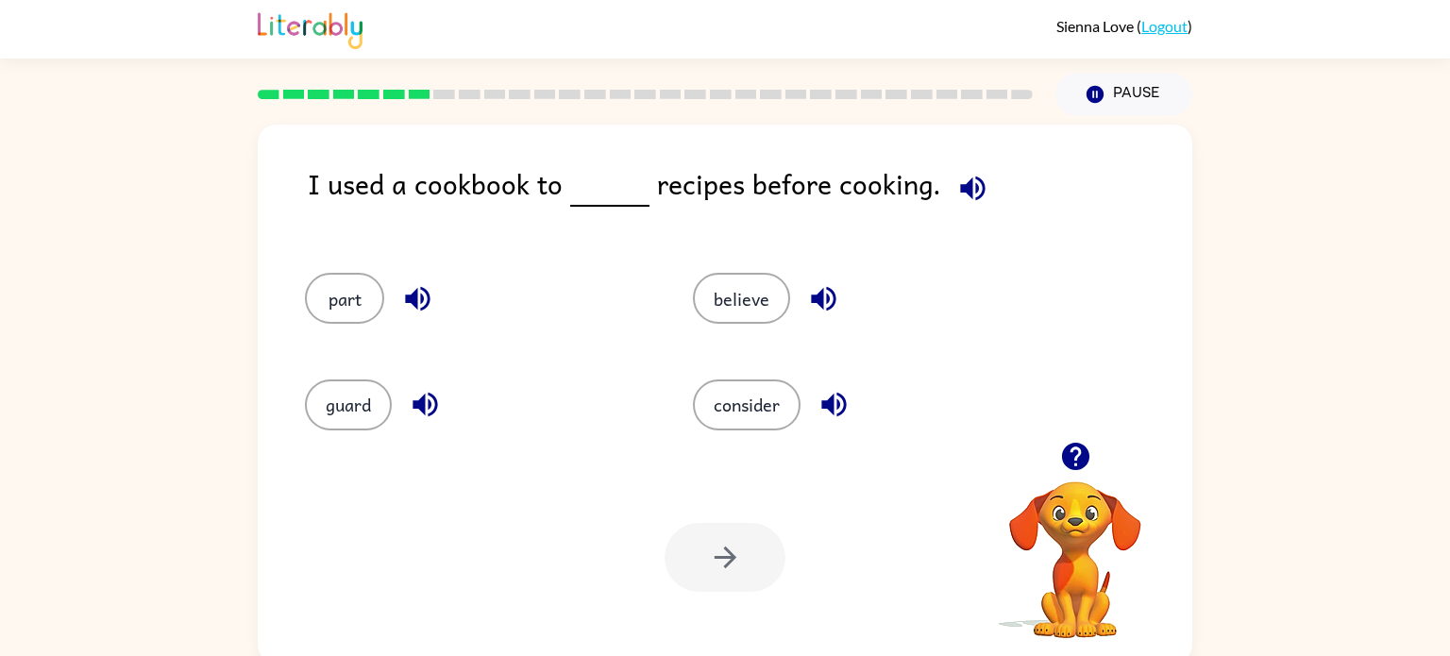
click at [956, 197] on icon "button" at bounding box center [972, 188] width 33 height 33
click at [340, 304] on button "part" at bounding box center [344, 298] width 79 height 51
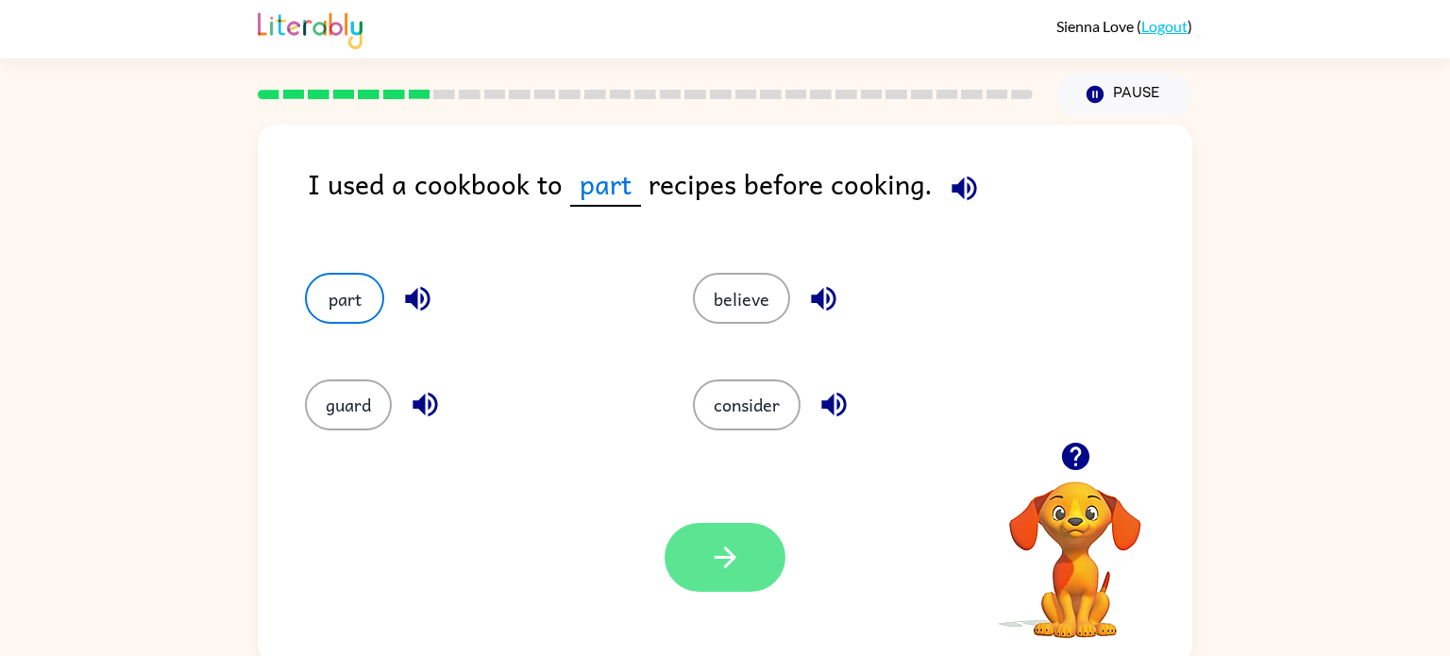
click at [690, 565] on button "button" at bounding box center [725, 557] width 121 height 69
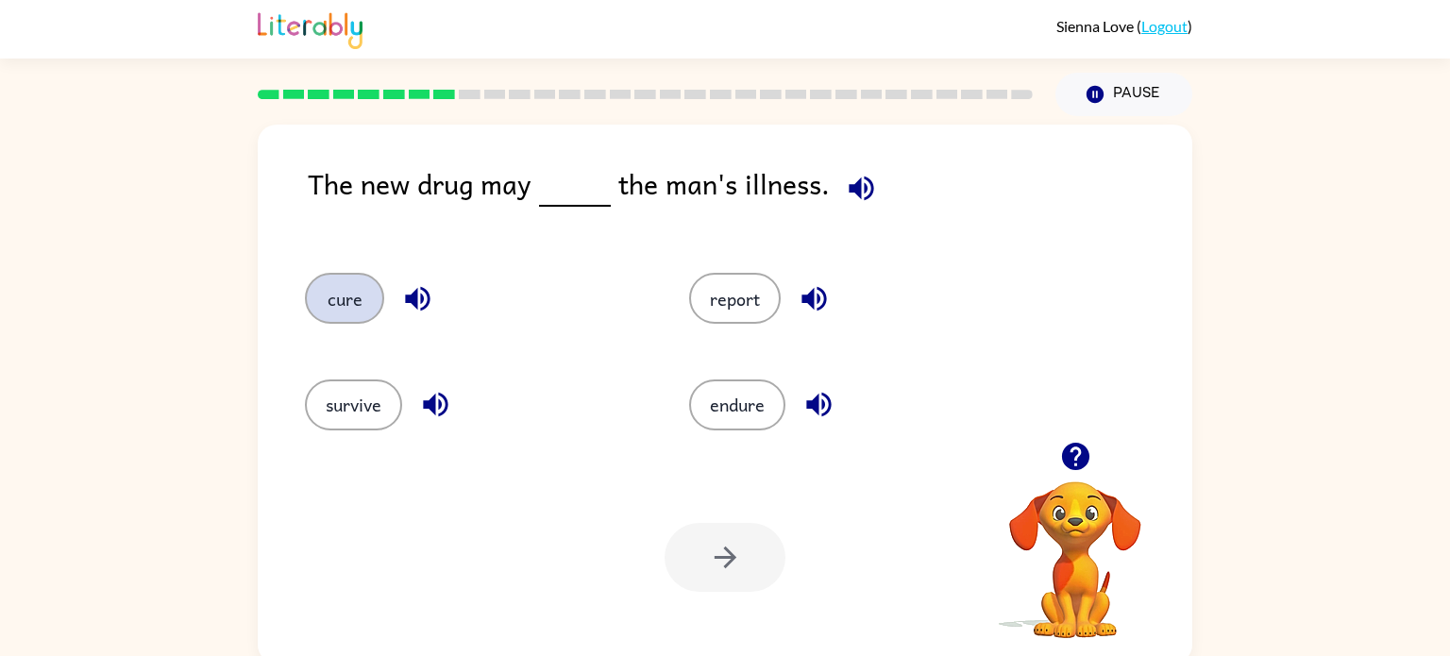
click at [363, 293] on button "cure" at bounding box center [344, 298] width 79 height 51
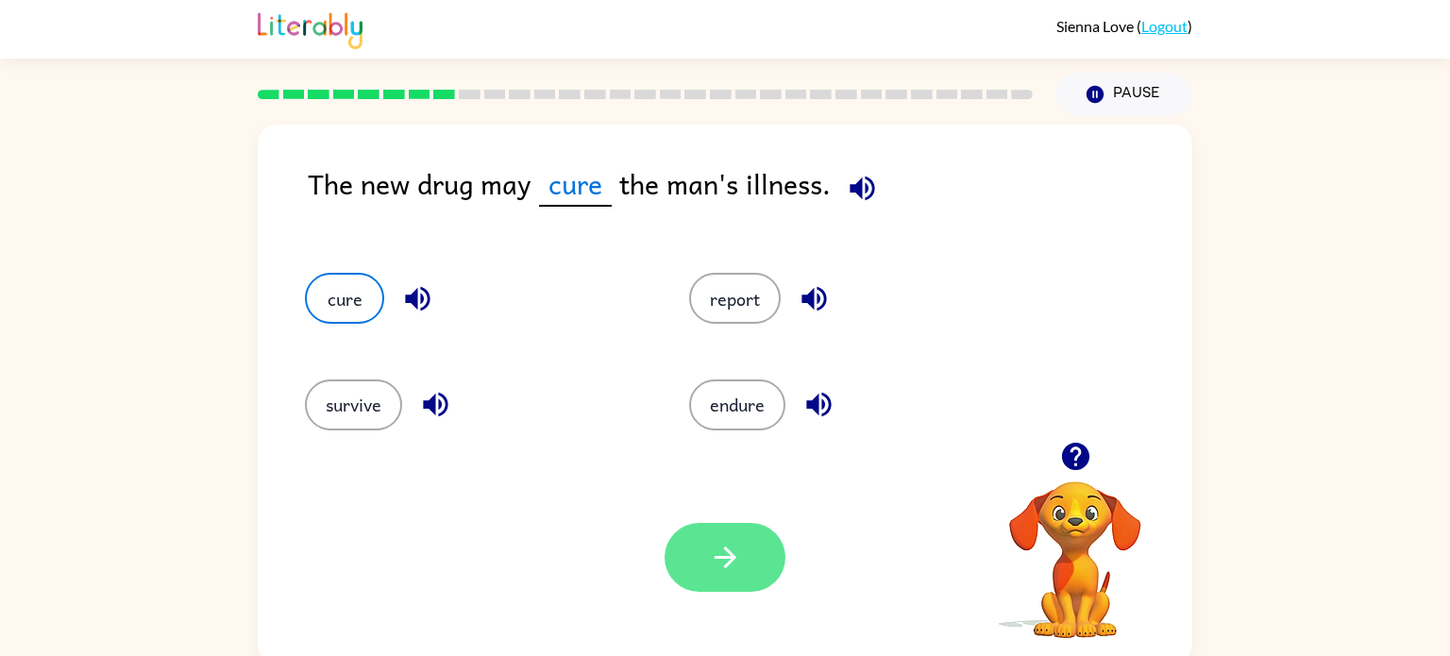
click at [683, 539] on button "button" at bounding box center [725, 557] width 121 height 69
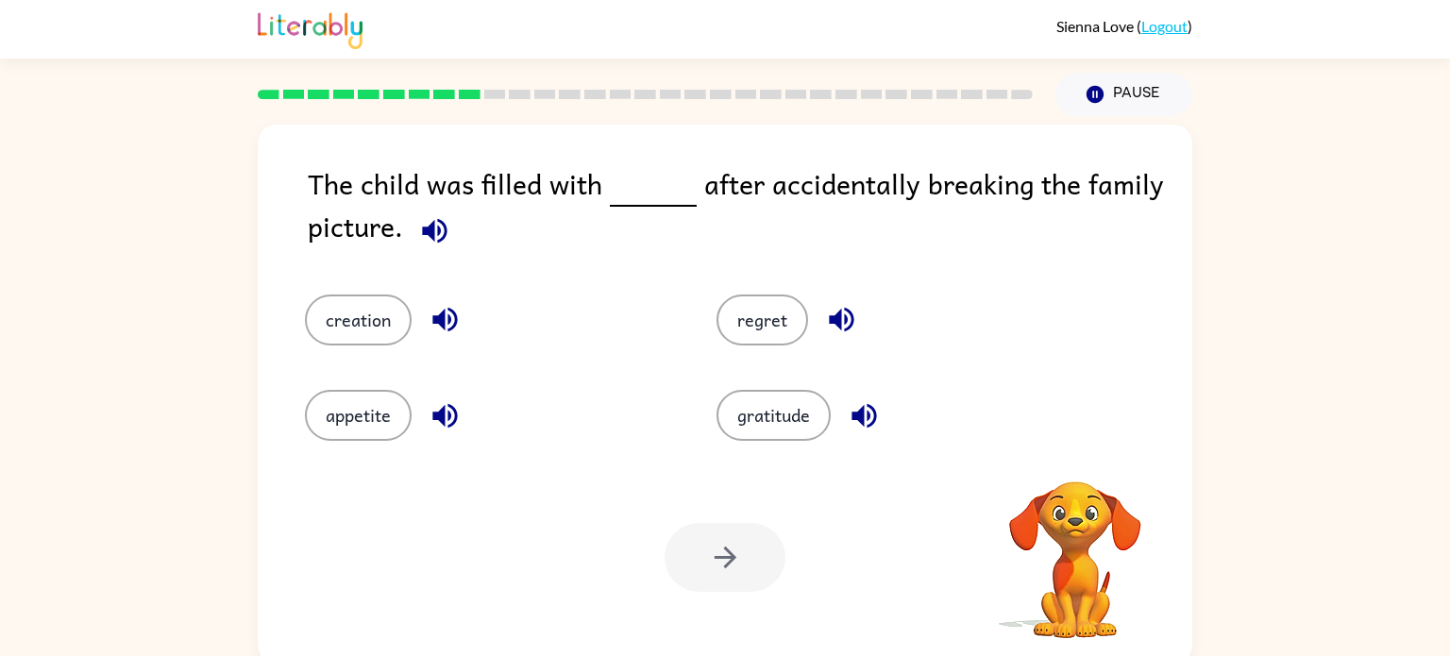
click at [426, 227] on icon "button" at bounding box center [434, 230] width 33 height 33
click at [757, 350] on div "regret" at bounding box center [887, 306] width 412 height 95
click at [758, 329] on button "regret" at bounding box center [763, 320] width 92 height 51
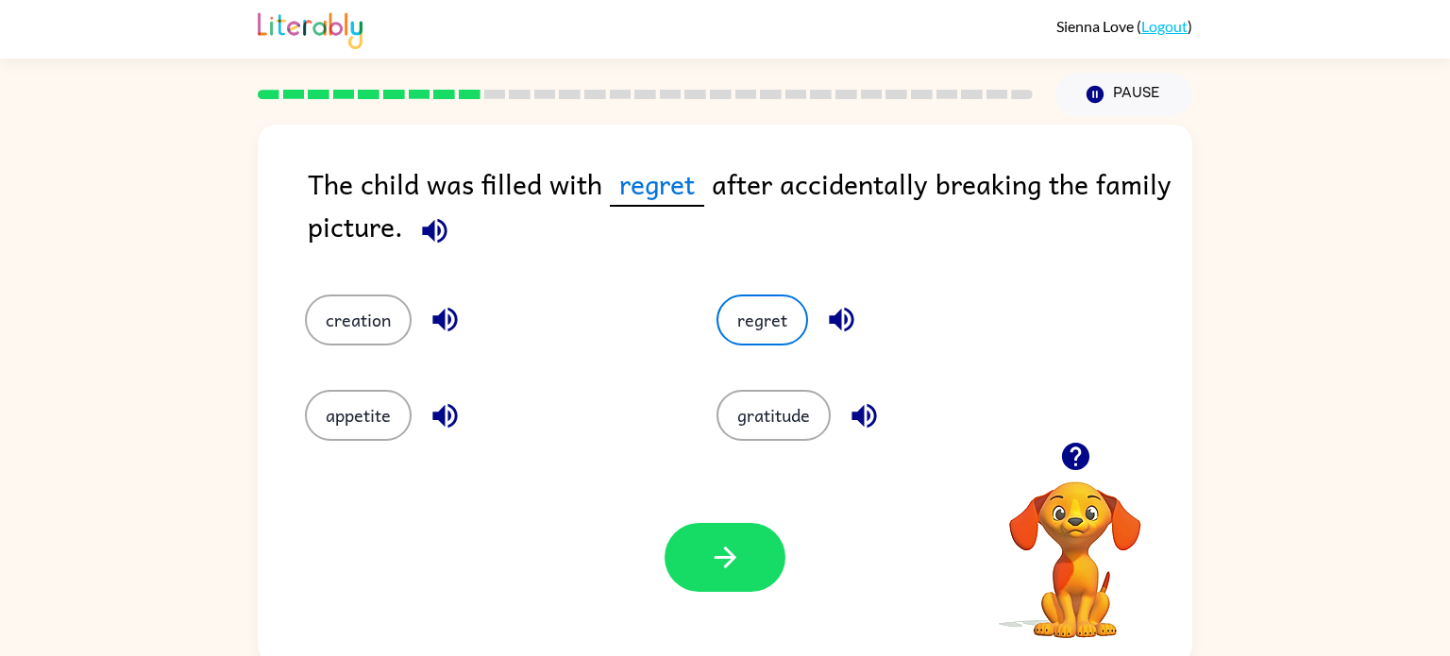
click at [818, 325] on button "button" at bounding box center [842, 319] width 48 height 48
click at [687, 569] on button "button" at bounding box center [725, 557] width 121 height 69
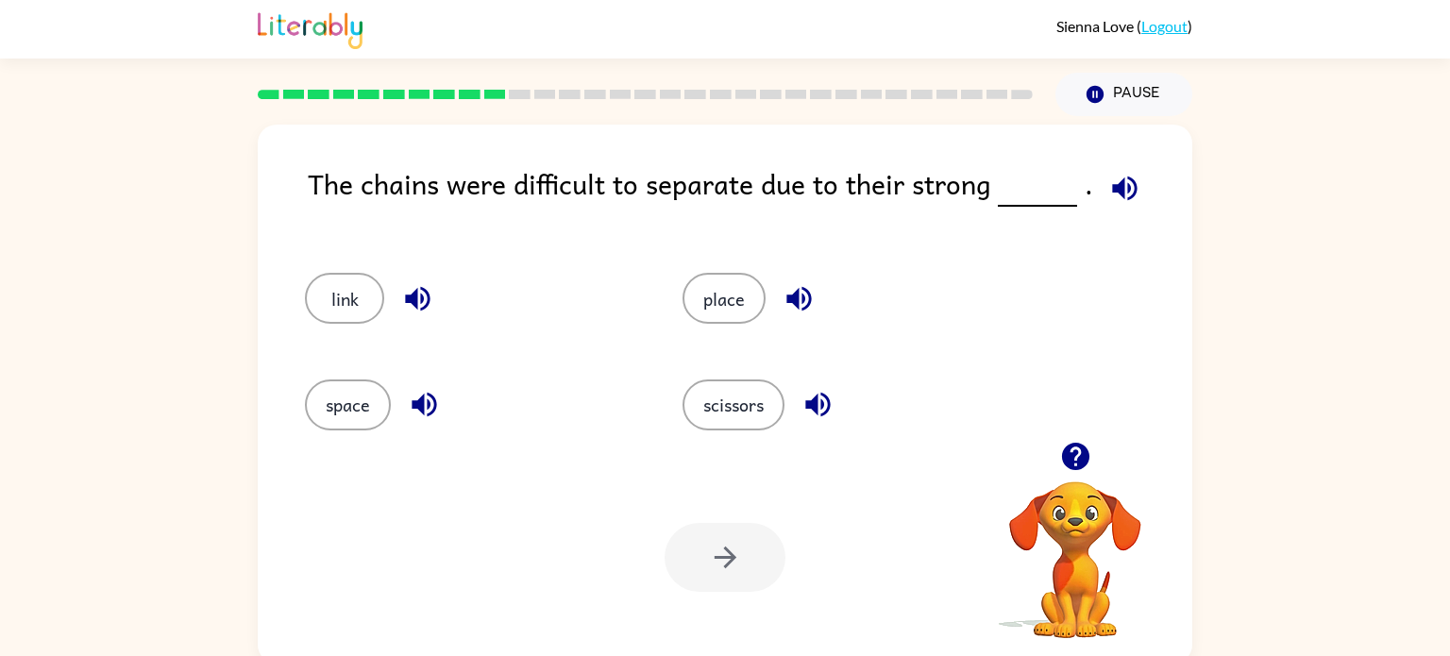
click at [1126, 192] on icon "button" at bounding box center [1124, 188] width 33 height 33
click at [344, 306] on button "link" at bounding box center [344, 298] width 79 height 51
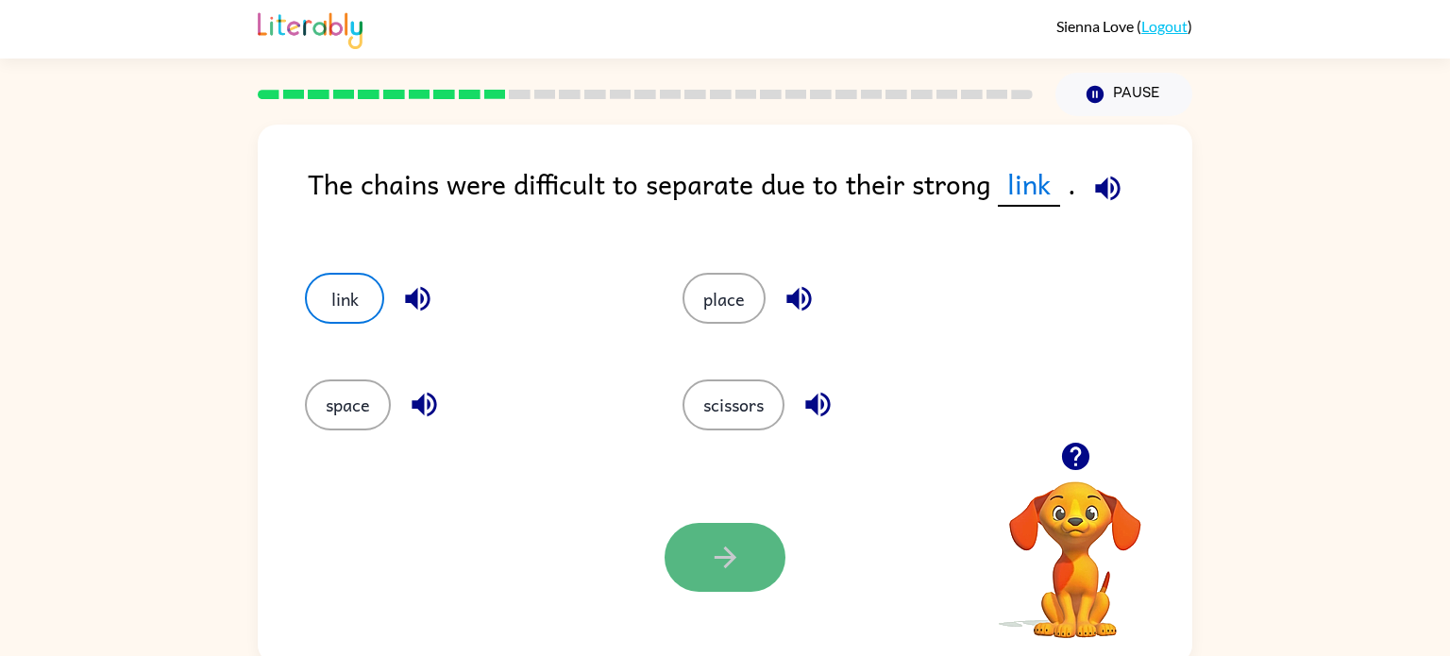
click at [748, 568] on button "button" at bounding box center [725, 557] width 121 height 69
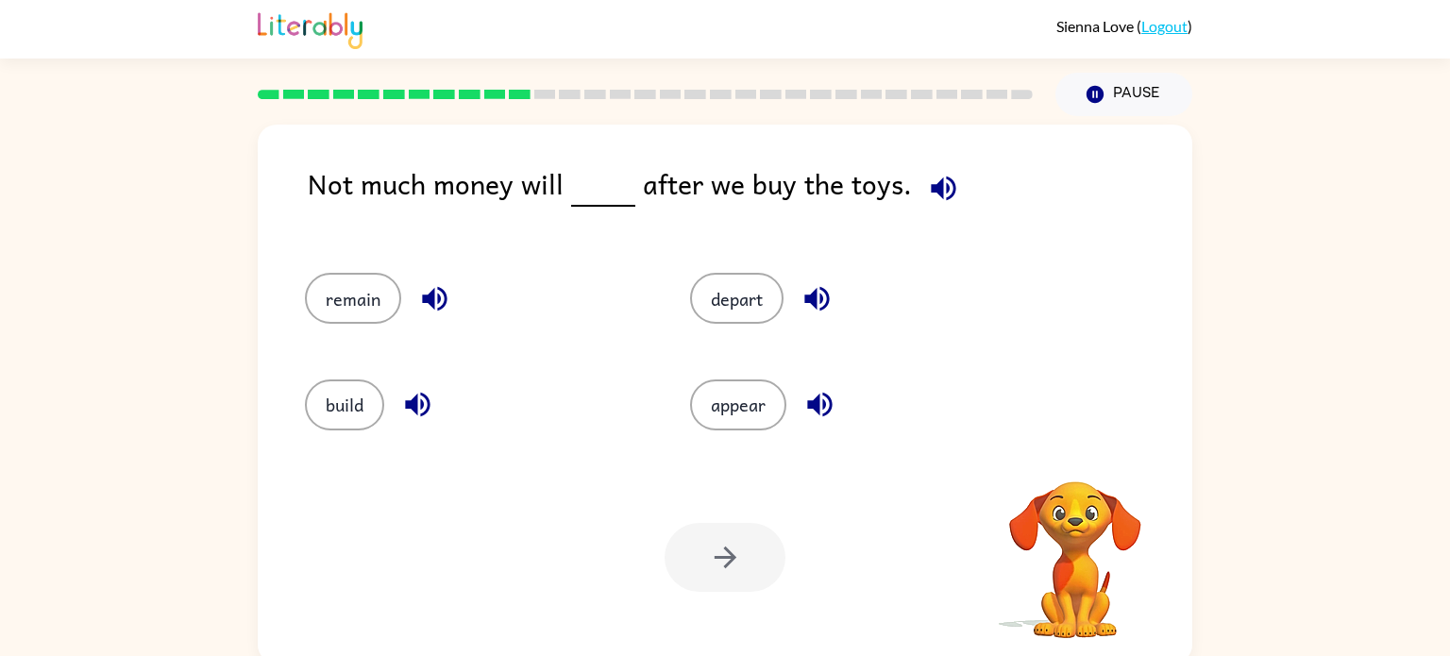
click at [931, 192] on icon "button" at bounding box center [943, 188] width 25 height 25
click at [386, 306] on button "remain" at bounding box center [353, 298] width 96 height 51
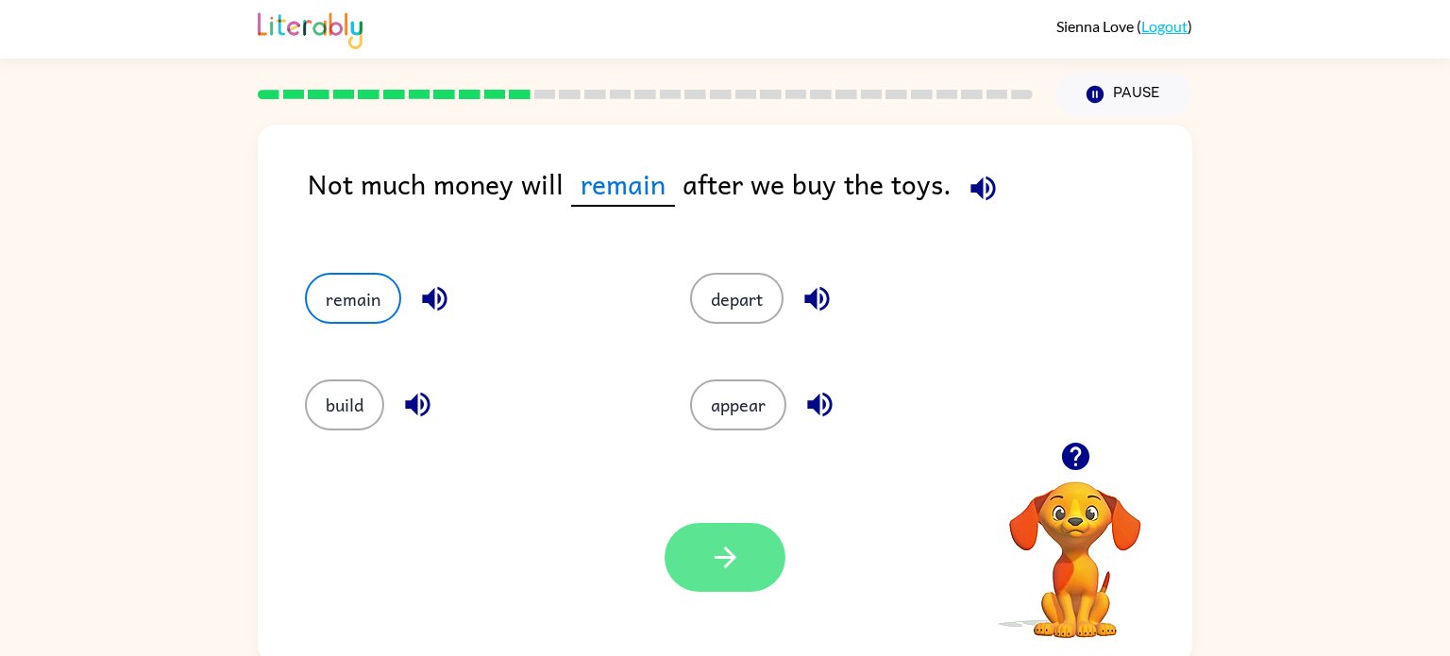
click at [722, 539] on button "button" at bounding box center [725, 557] width 121 height 69
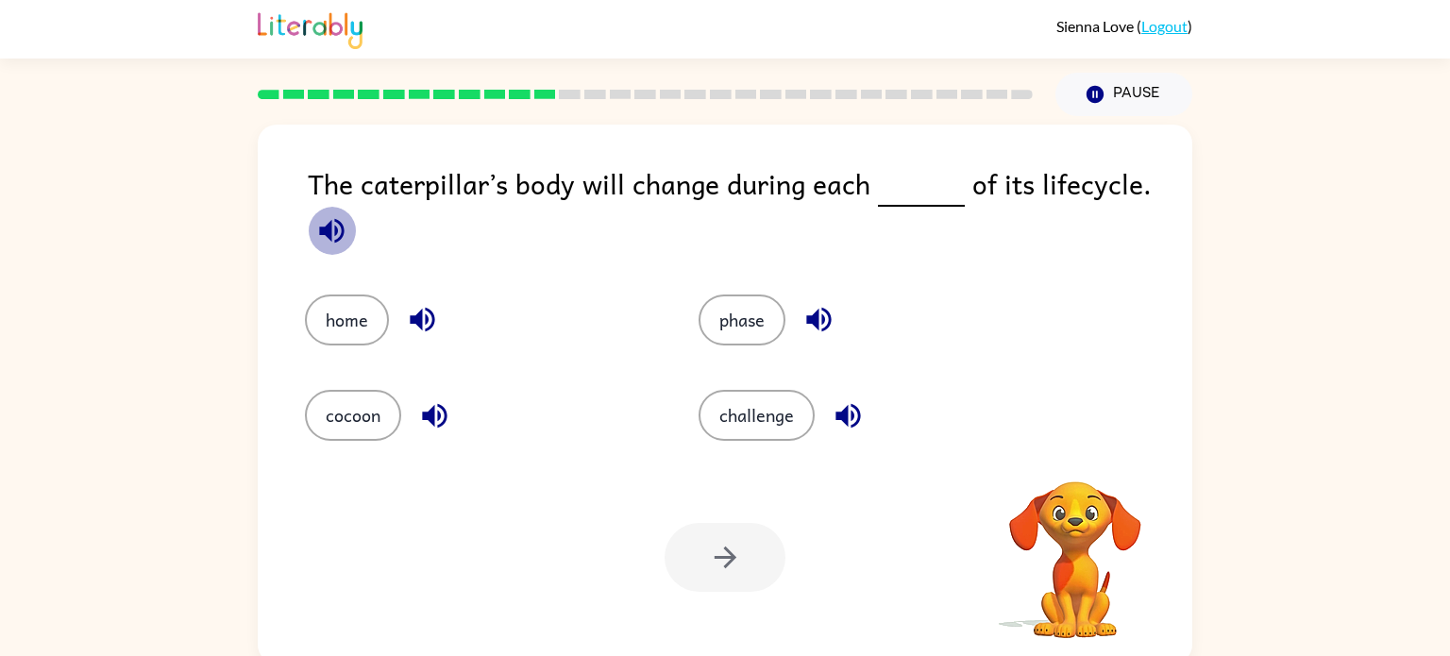
click at [338, 229] on icon "button" at bounding box center [331, 230] width 33 height 33
click at [741, 289] on div "phase" at bounding box center [860, 306] width 394 height 95
click at [742, 324] on button "phase" at bounding box center [742, 320] width 87 height 51
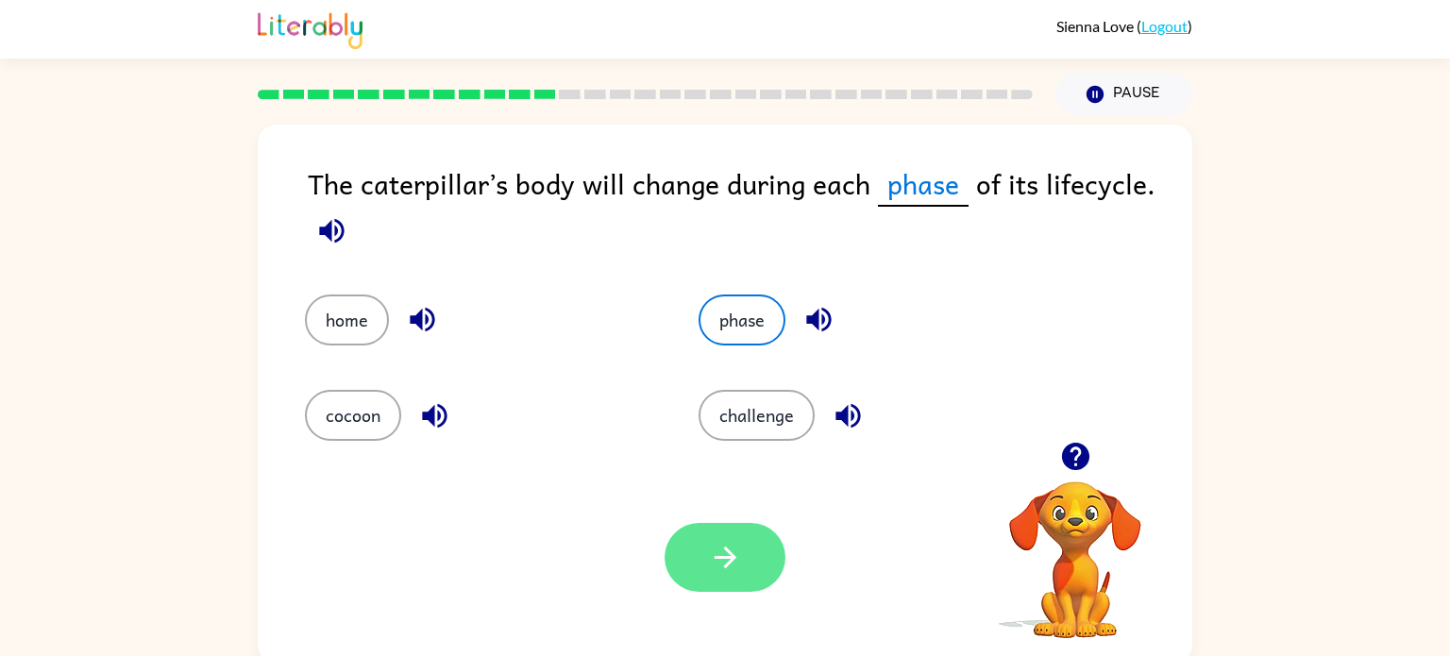
click at [736, 546] on icon "button" at bounding box center [725, 557] width 33 height 33
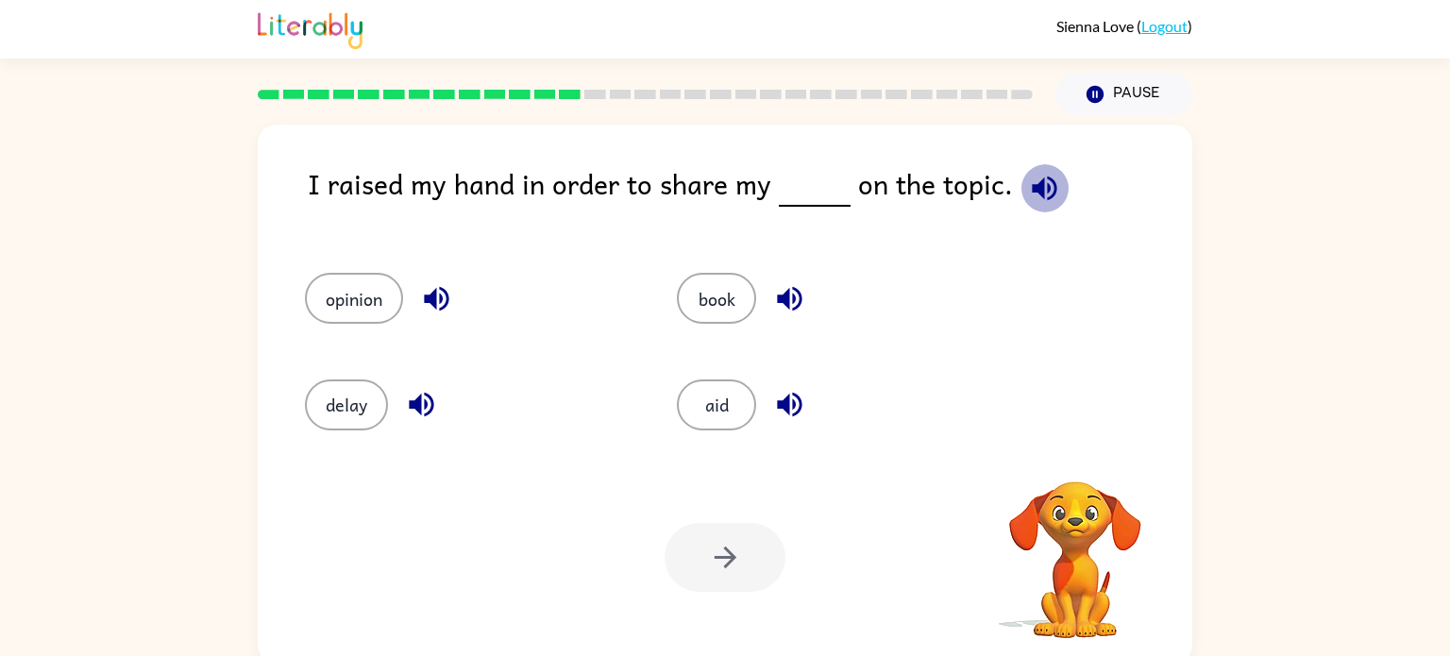
click at [1039, 187] on icon "button" at bounding box center [1044, 188] width 25 height 25
click at [367, 315] on button "opinion" at bounding box center [354, 298] width 98 height 51
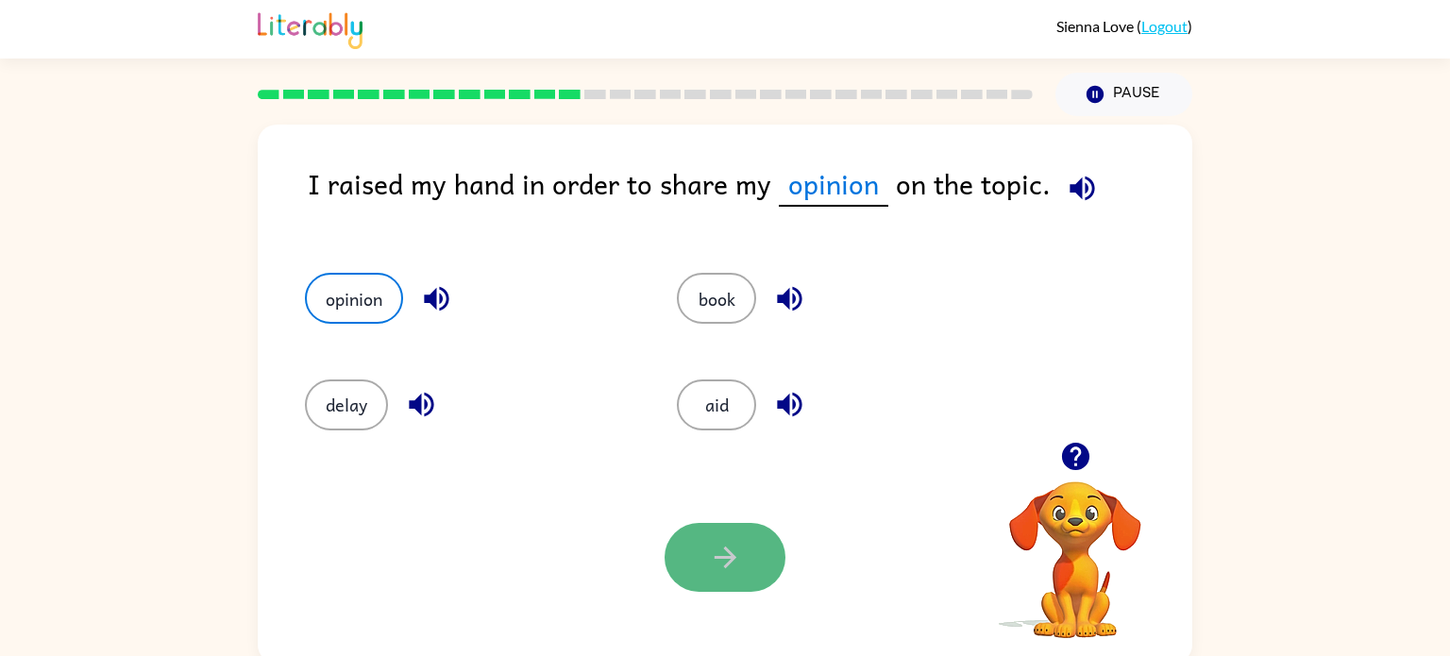
click at [739, 582] on button "button" at bounding box center [725, 557] width 121 height 69
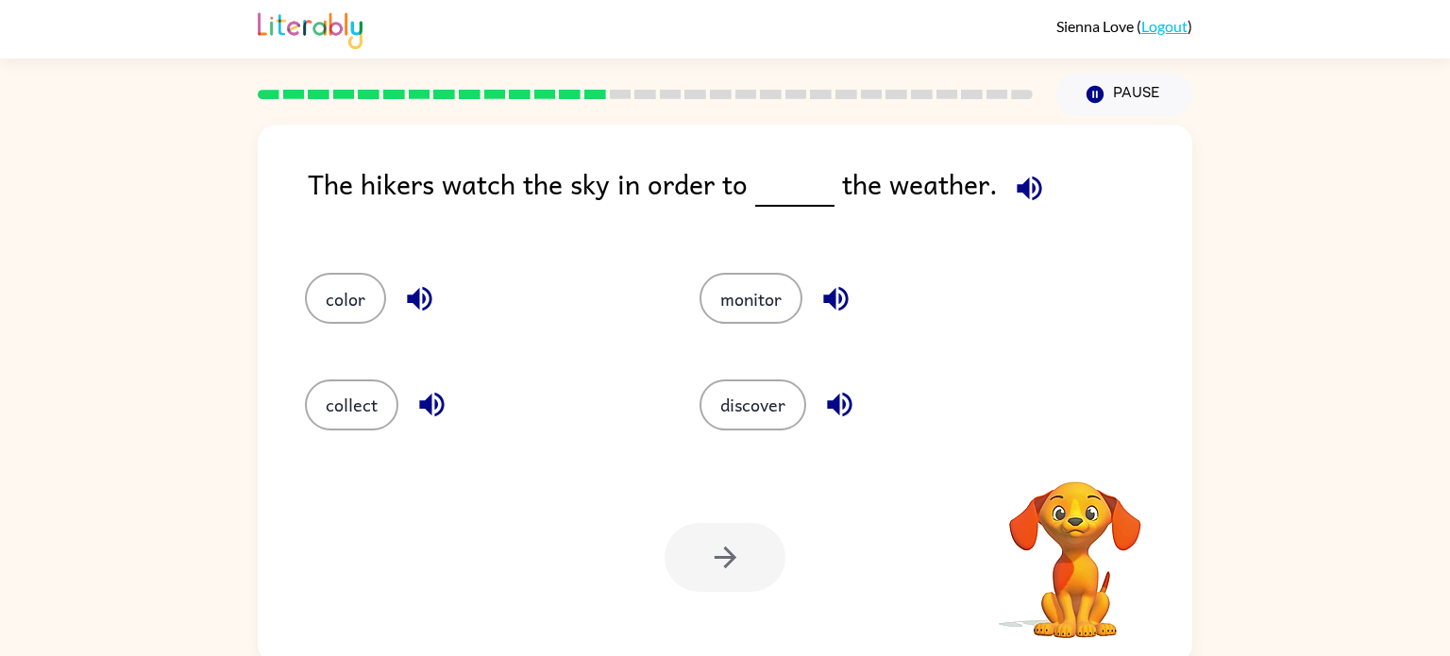
click at [1025, 183] on icon "button" at bounding box center [1029, 188] width 25 height 25
click at [758, 304] on button "monitor" at bounding box center [751, 298] width 103 height 51
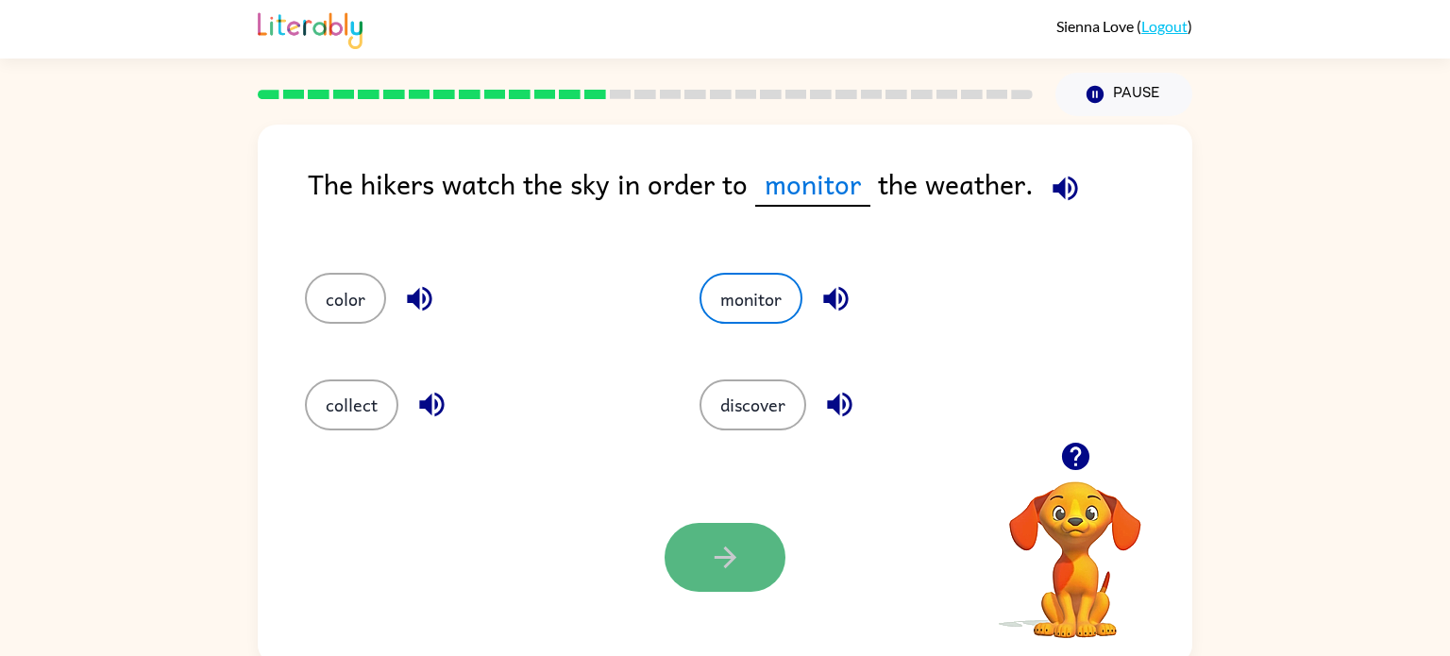
click at [727, 571] on icon "button" at bounding box center [725, 557] width 33 height 33
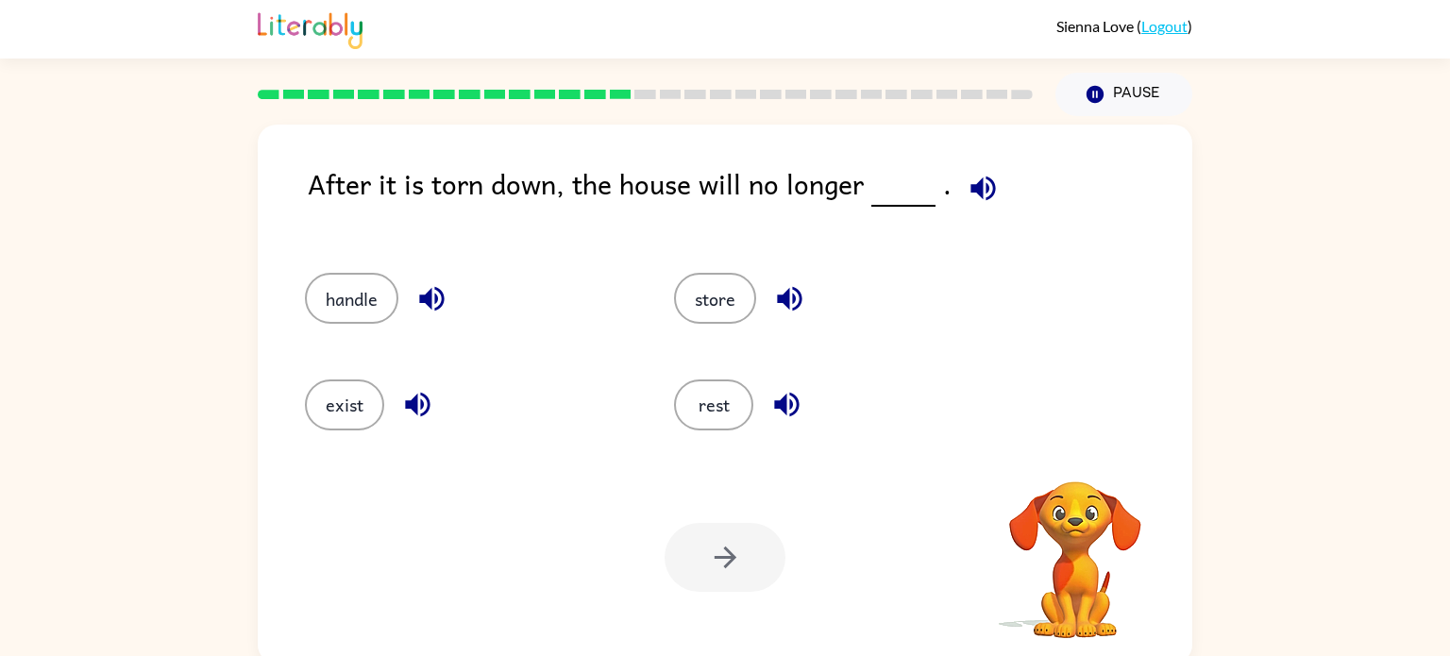
click at [992, 184] on icon "button" at bounding box center [983, 188] width 33 height 33
click at [361, 401] on button "exist" at bounding box center [344, 404] width 79 height 51
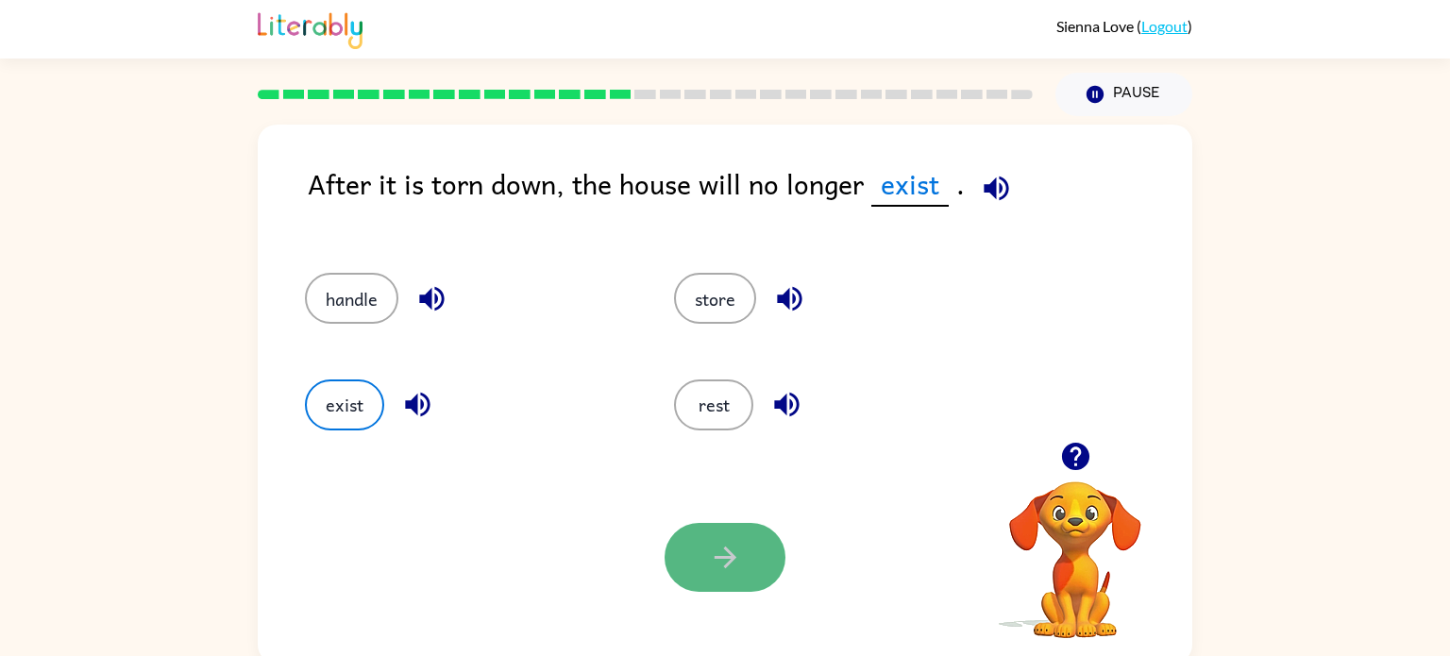
click at [750, 550] on button "button" at bounding box center [725, 557] width 121 height 69
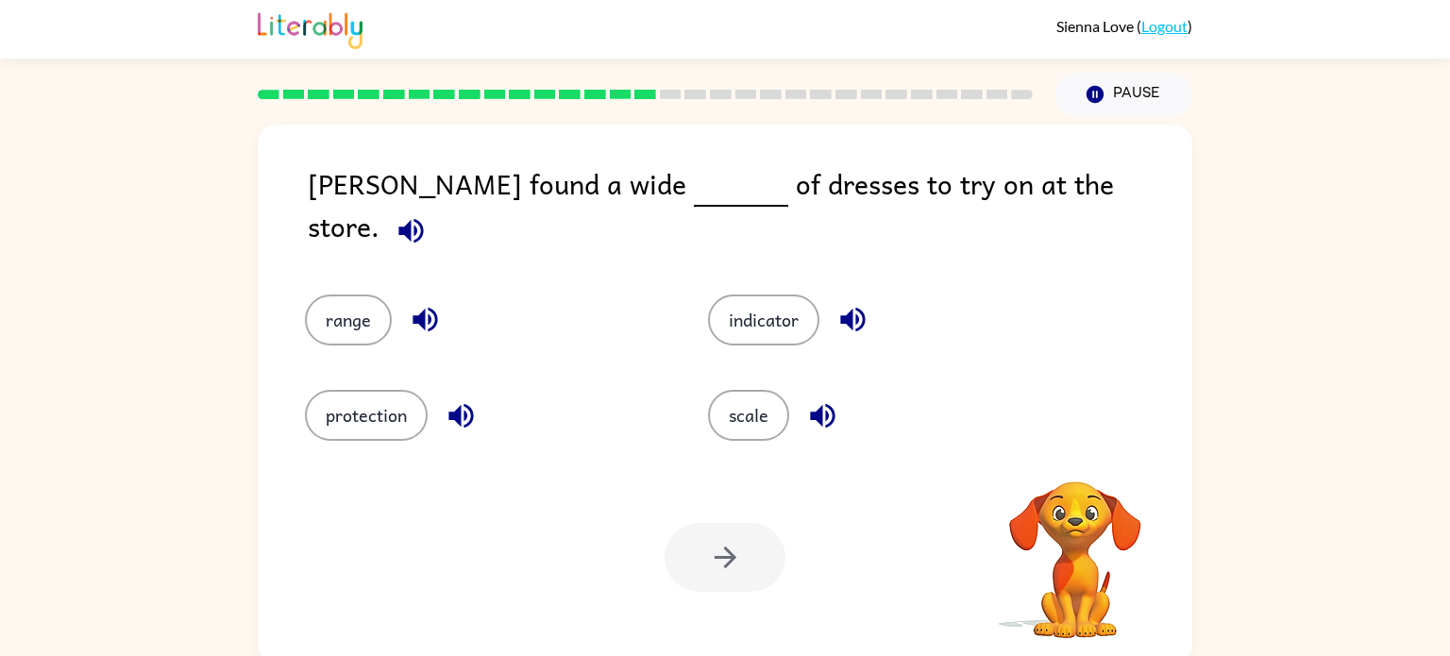
click at [428, 214] on icon "button" at bounding box center [411, 230] width 33 height 33
click at [737, 418] on button "scale" at bounding box center [748, 415] width 81 height 51
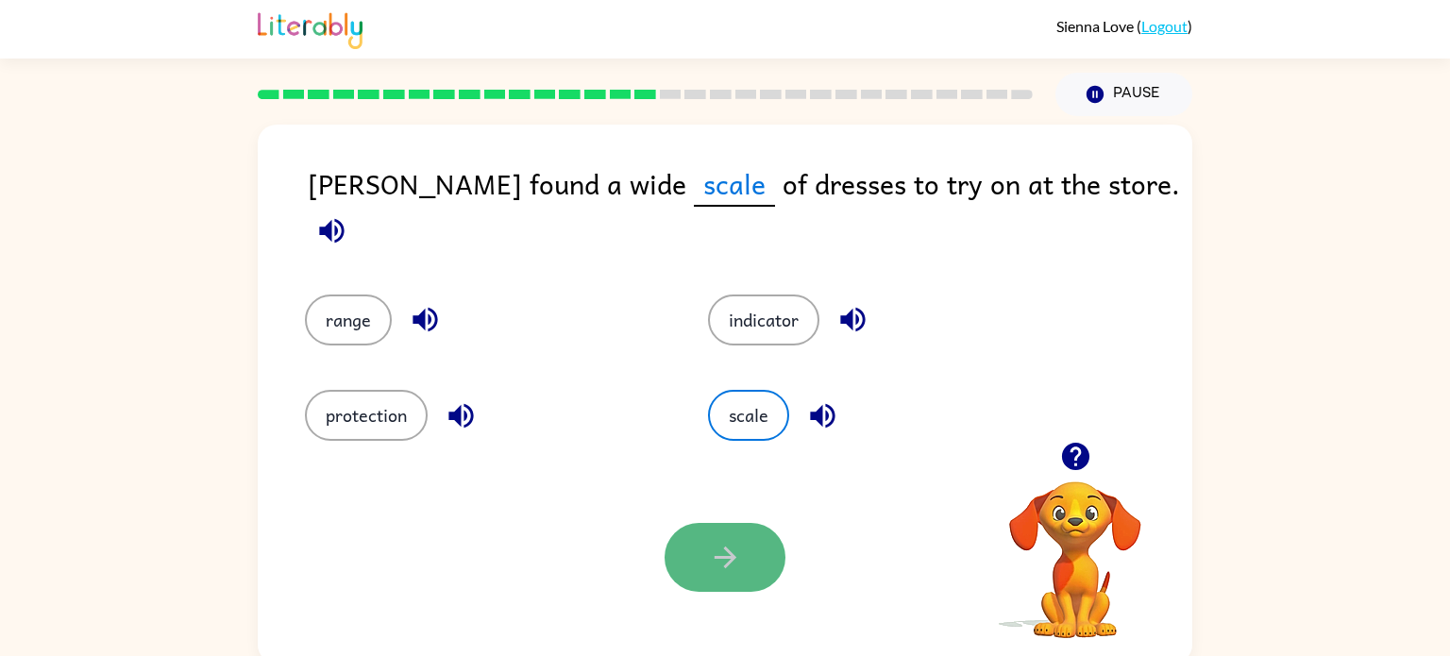
click at [725, 532] on button "button" at bounding box center [725, 557] width 121 height 69
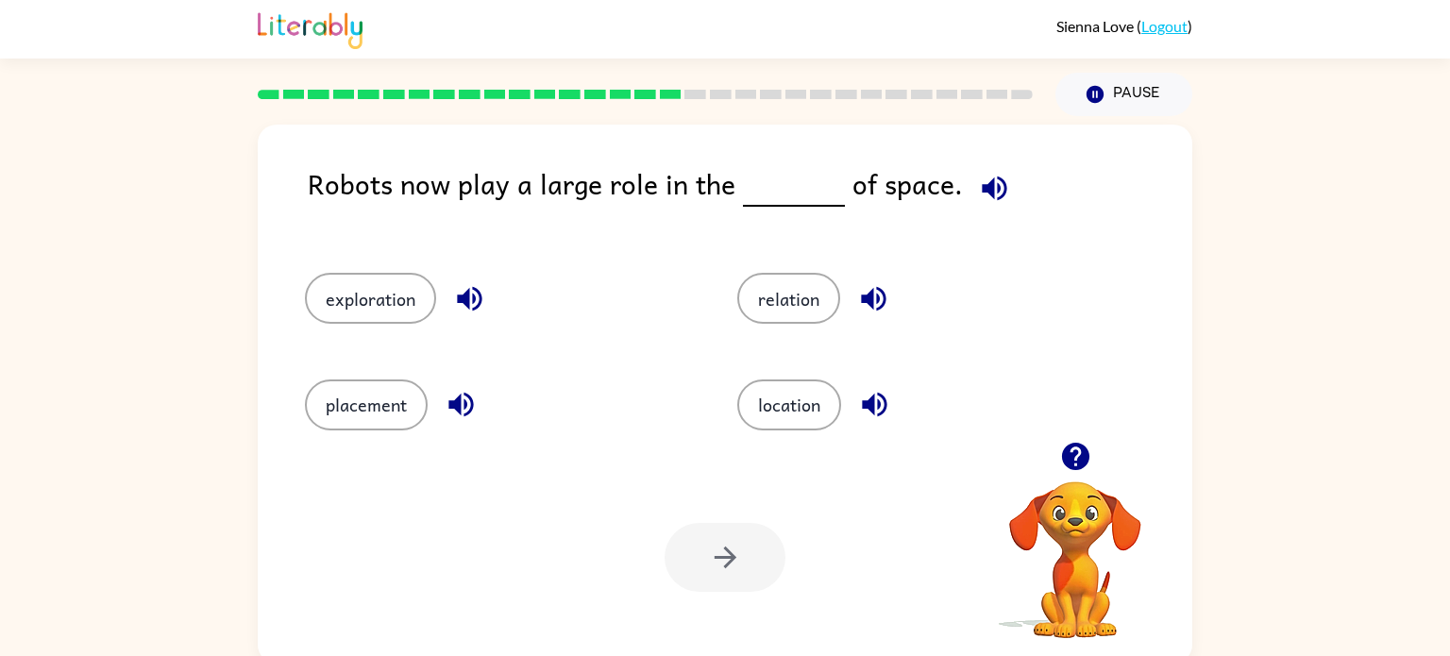
click at [978, 193] on icon "button" at bounding box center [994, 188] width 33 height 33
click at [747, 400] on button "location" at bounding box center [789, 404] width 104 height 51
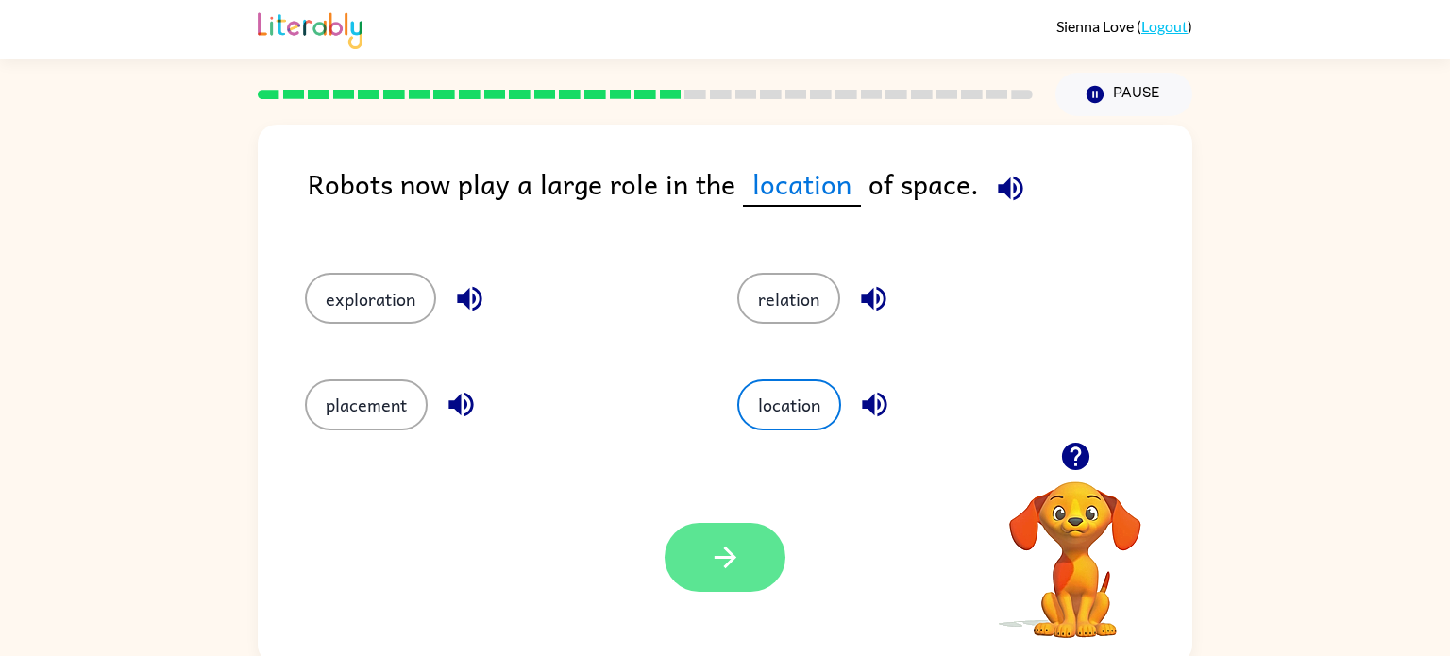
click at [696, 572] on button "button" at bounding box center [725, 557] width 121 height 69
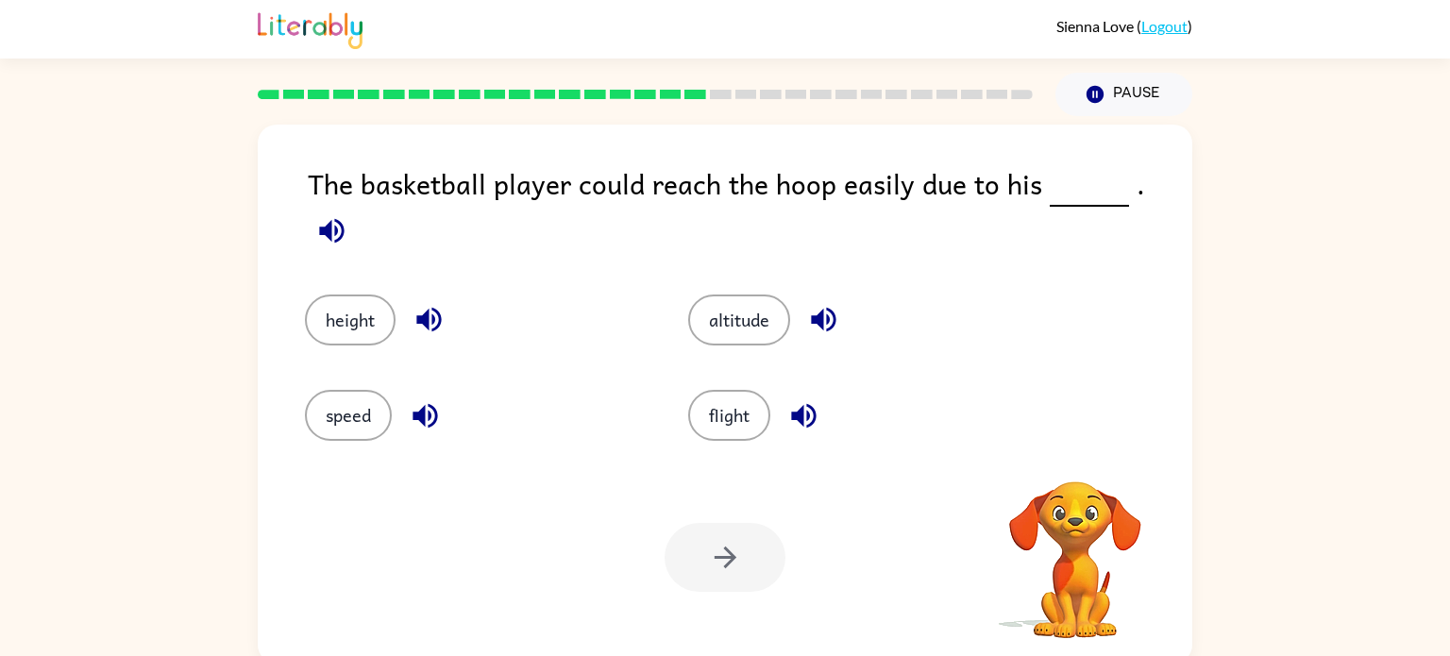
click at [344, 218] on icon "button" at bounding box center [331, 230] width 25 height 25
click at [339, 303] on button "height" at bounding box center [350, 320] width 91 height 51
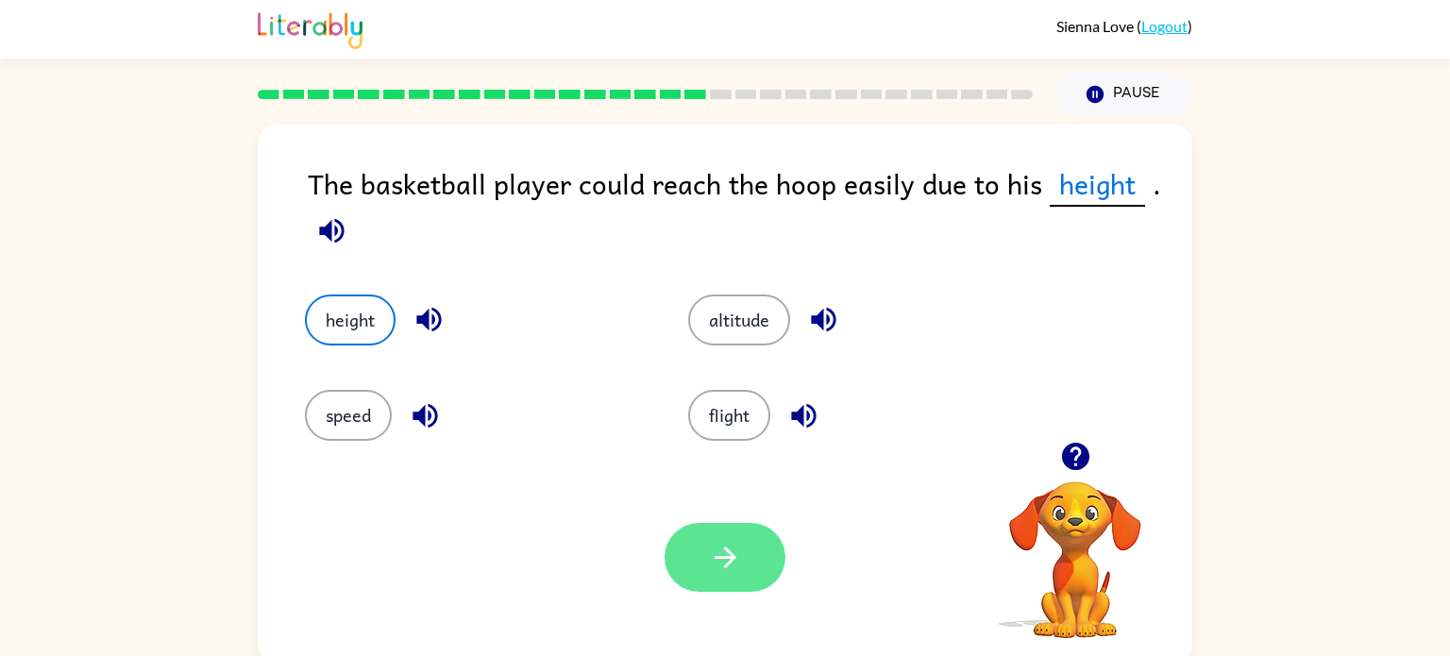
click at [703, 582] on button "button" at bounding box center [725, 557] width 121 height 69
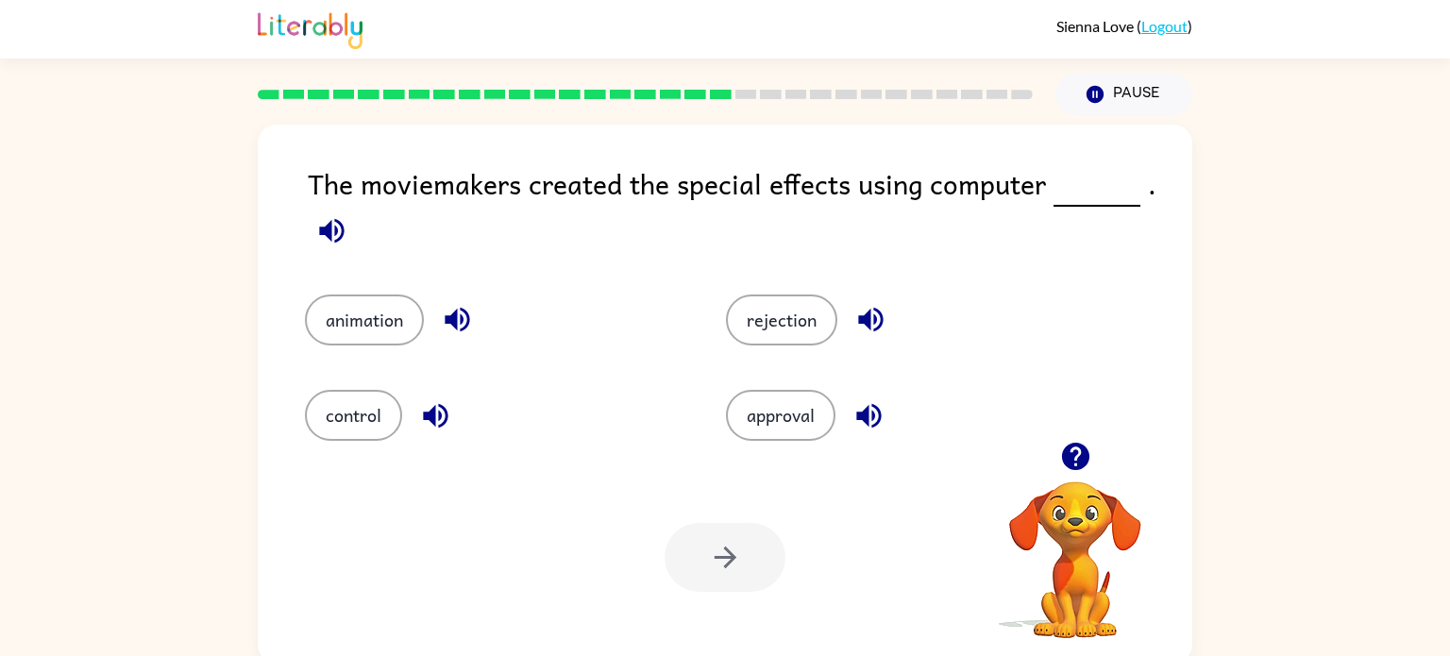
click at [331, 229] on icon "button" at bounding box center [331, 230] width 25 height 25
click at [377, 332] on button "animation" at bounding box center [364, 320] width 119 height 51
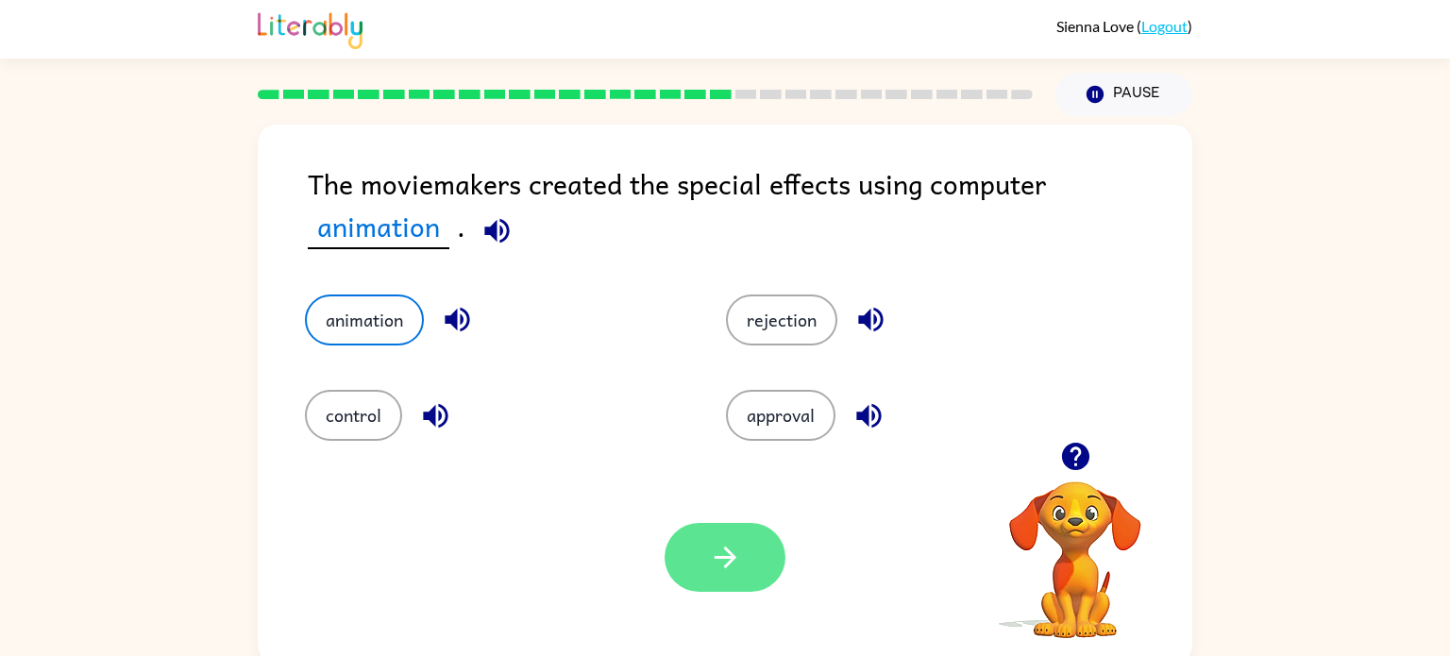
click at [685, 550] on button "button" at bounding box center [725, 557] width 121 height 69
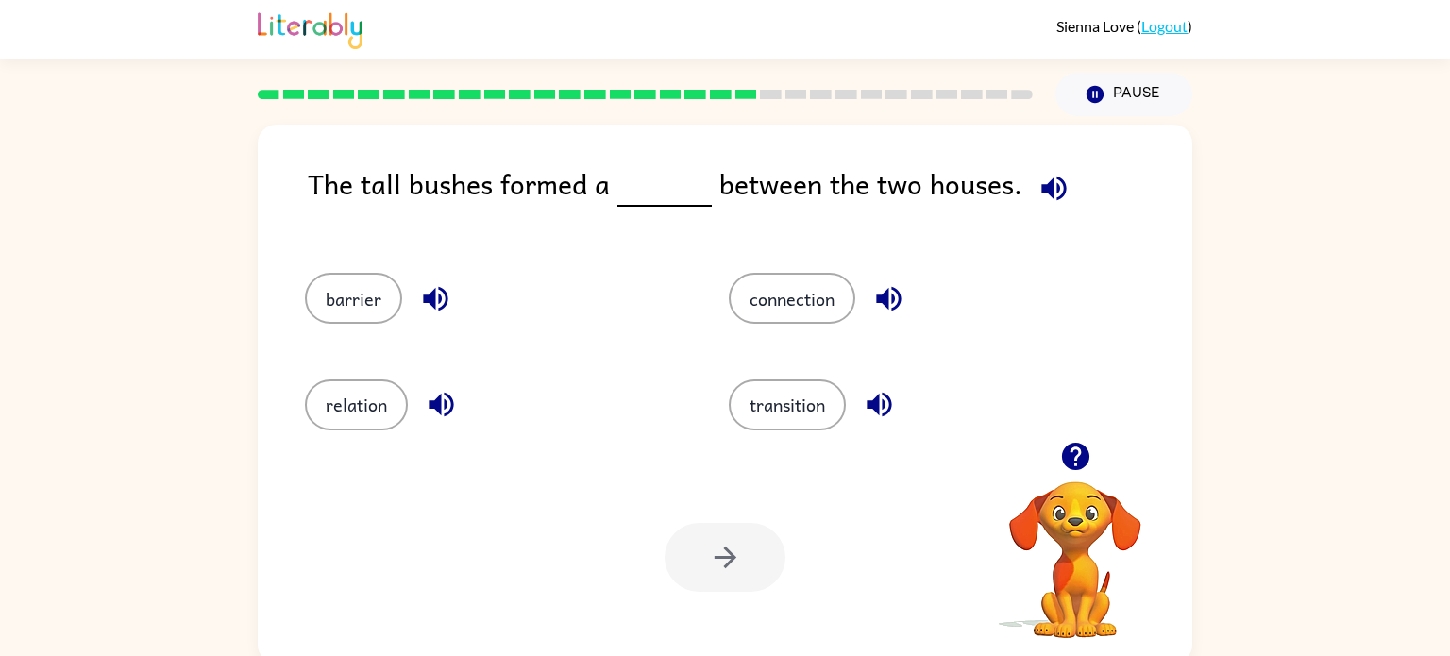
click at [1037, 175] on icon "button" at bounding box center [1053, 188] width 33 height 33
click at [393, 295] on button "barrier" at bounding box center [353, 298] width 97 height 51
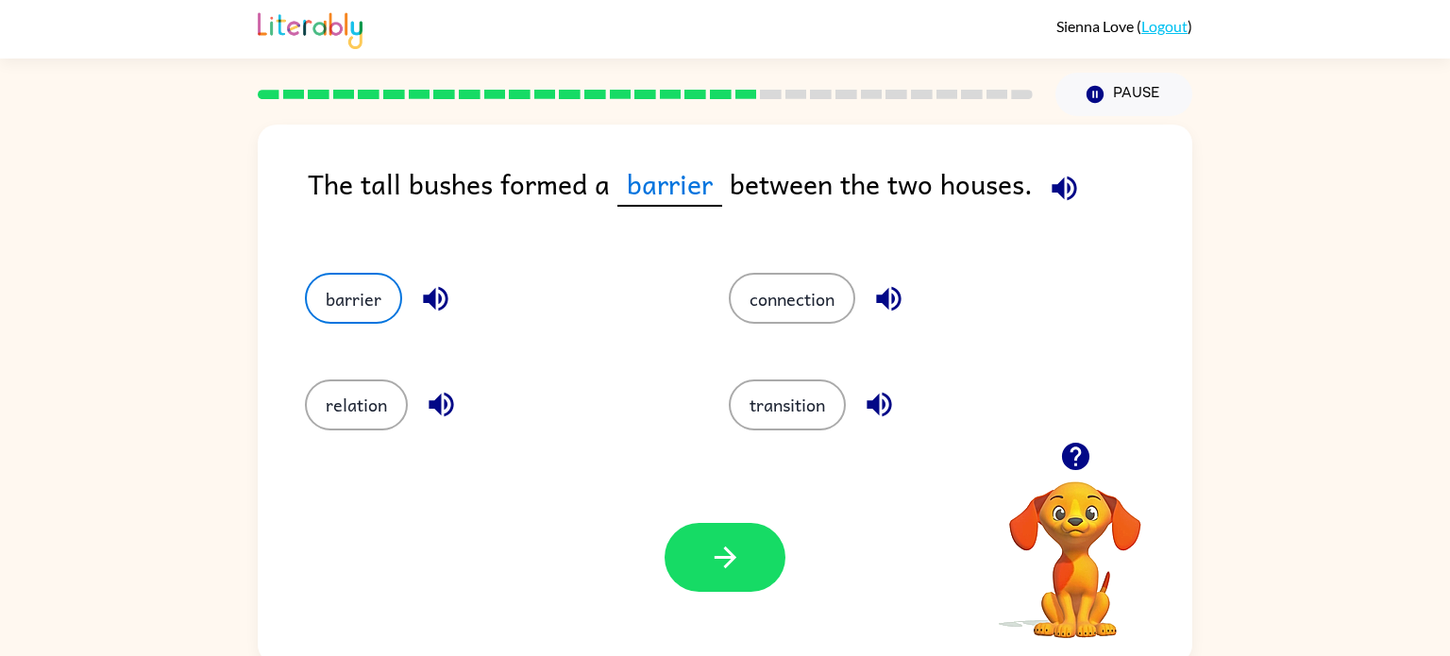
click at [434, 299] on icon "button" at bounding box center [435, 298] width 33 height 33
click at [722, 521] on div "Your browser must support playing .mp4 files to use Literably. Please try using…" at bounding box center [725, 557] width 935 height 212
click at [727, 534] on button "button" at bounding box center [725, 557] width 121 height 69
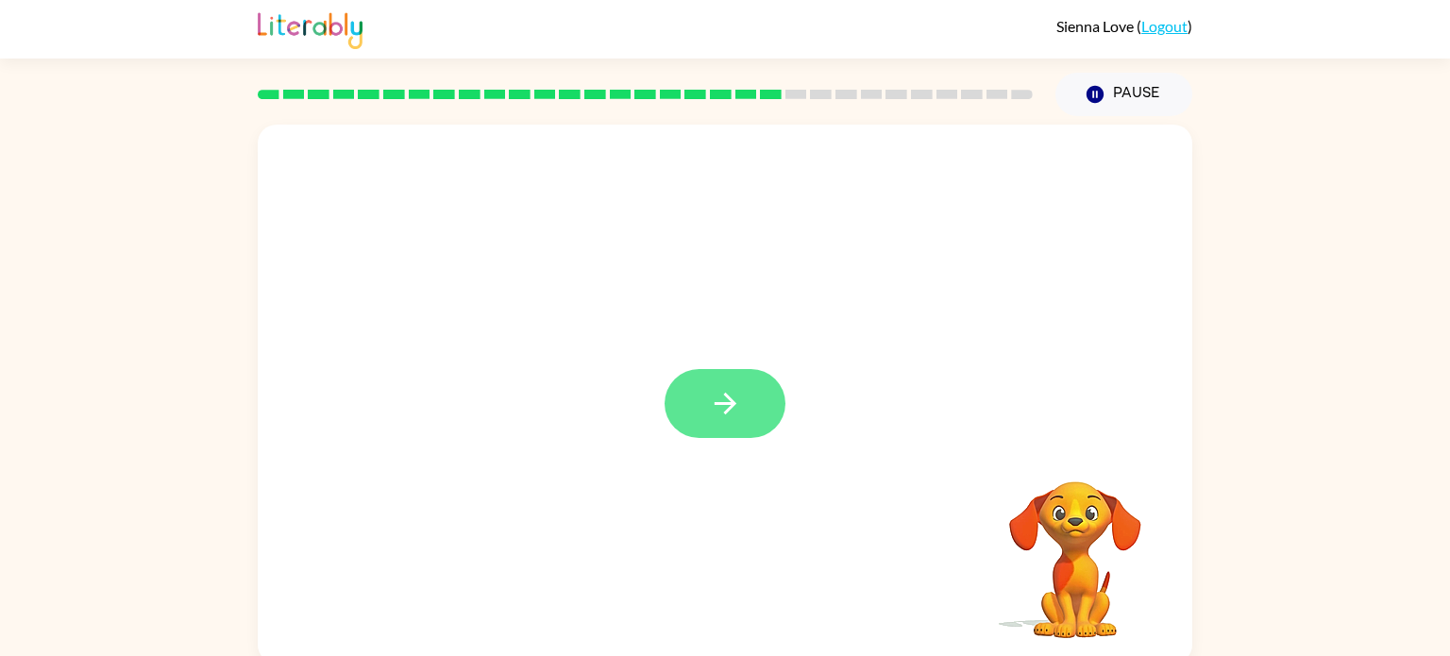
click at [741, 423] on button "button" at bounding box center [725, 403] width 121 height 69
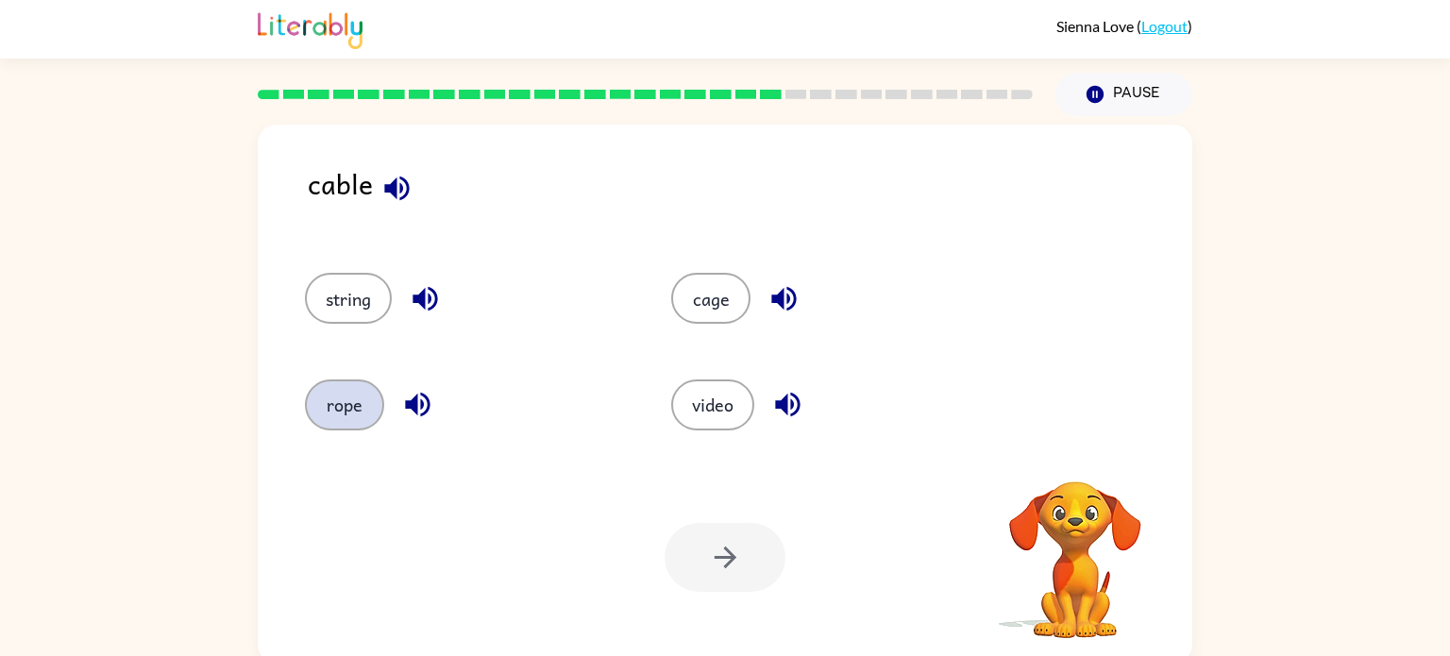
click at [349, 413] on button "rope" at bounding box center [344, 404] width 79 height 51
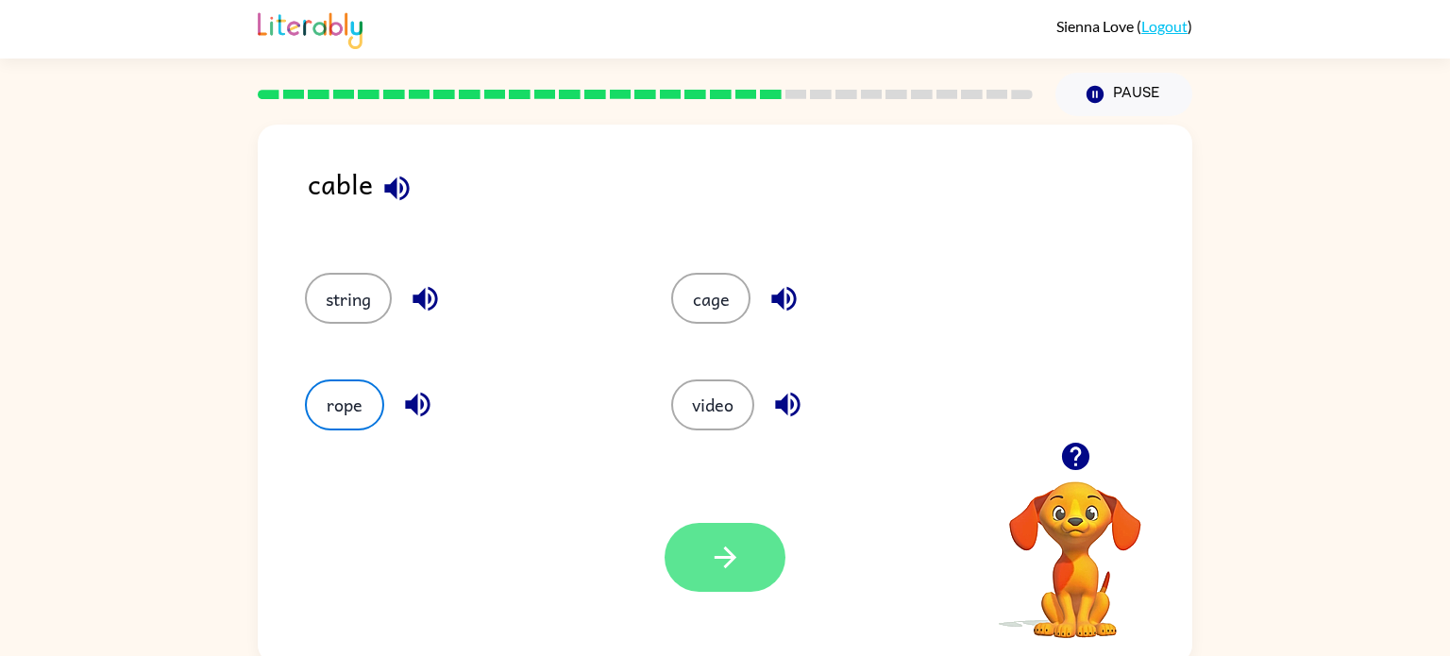
click at [736, 565] on icon "button" at bounding box center [725, 557] width 33 height 33
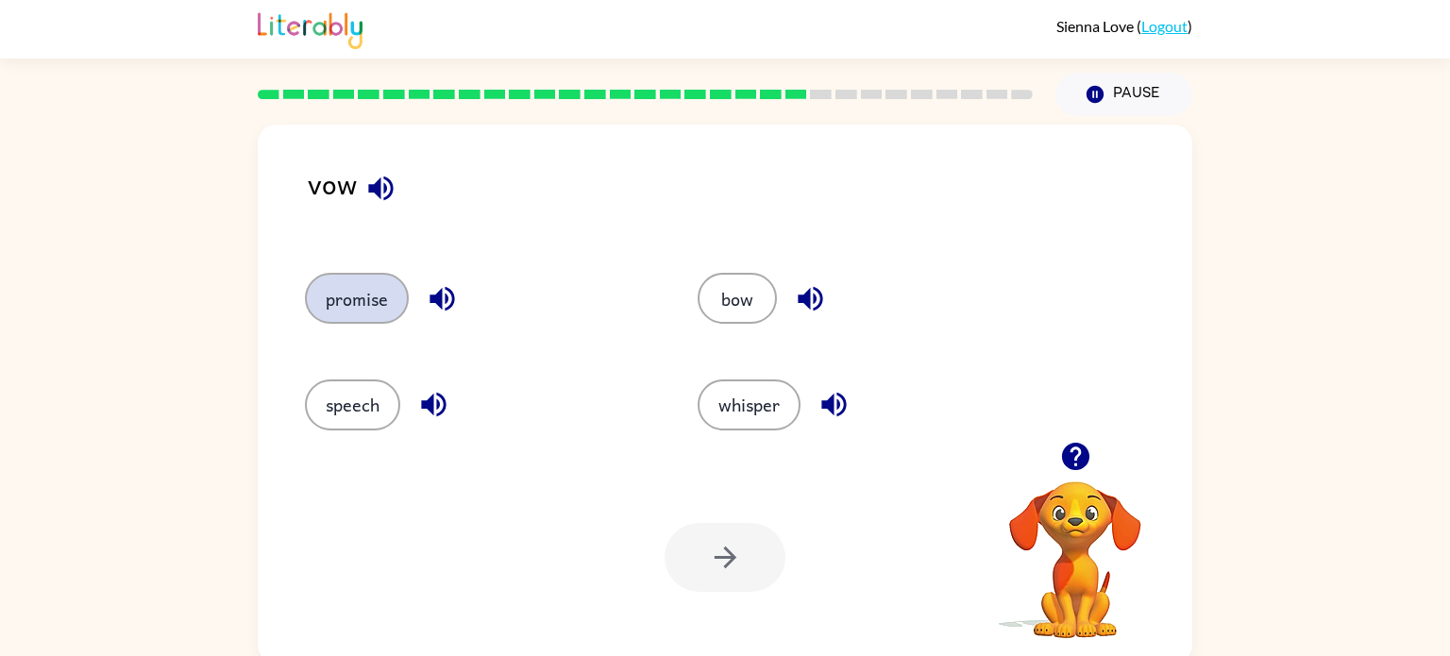
click at [389, 306] on button "promise" at bounding box center [357, 298] width 104 height 51
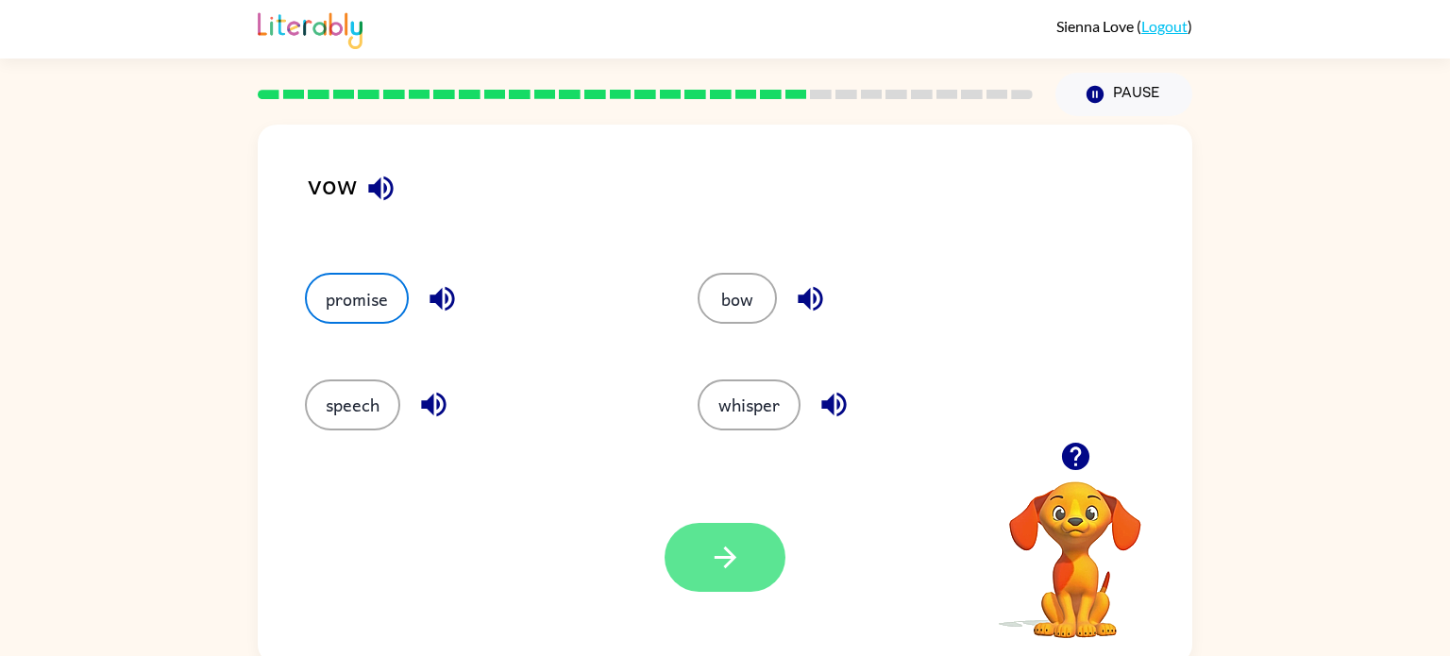
click at [721, 551] on icon "button" at bounding box center [725, 557] width 33 height 33
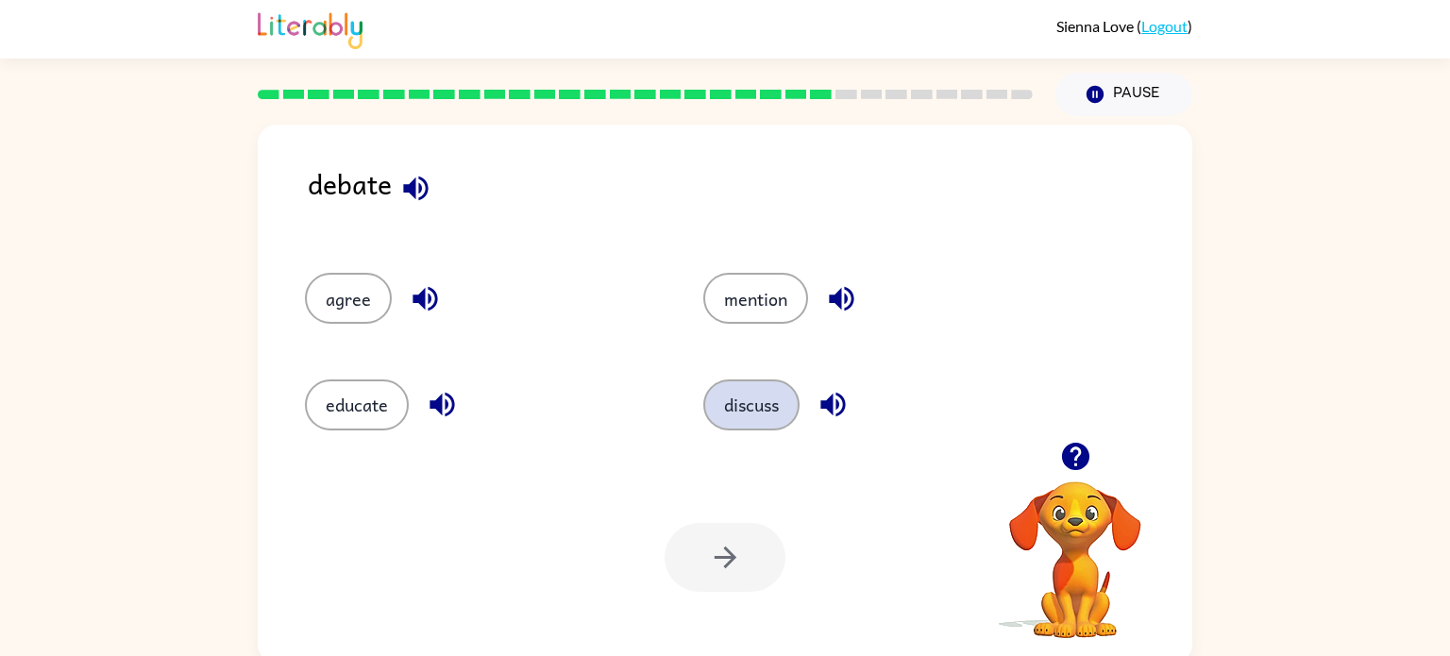
click at [786, 409] on button "discuss" at bounding box center [751, 404] width 96 height 51
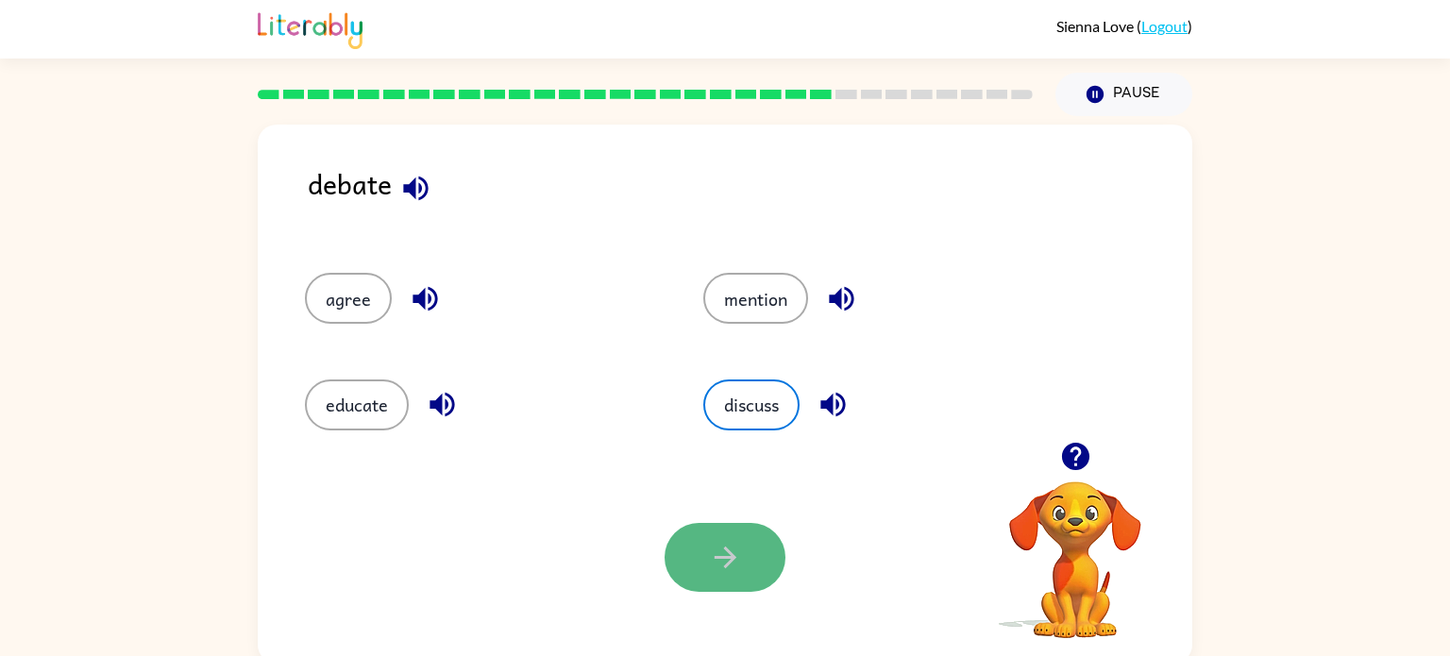
click at [733, 556] on icon "button" at bounding box center [725, 558] width 22 height 22
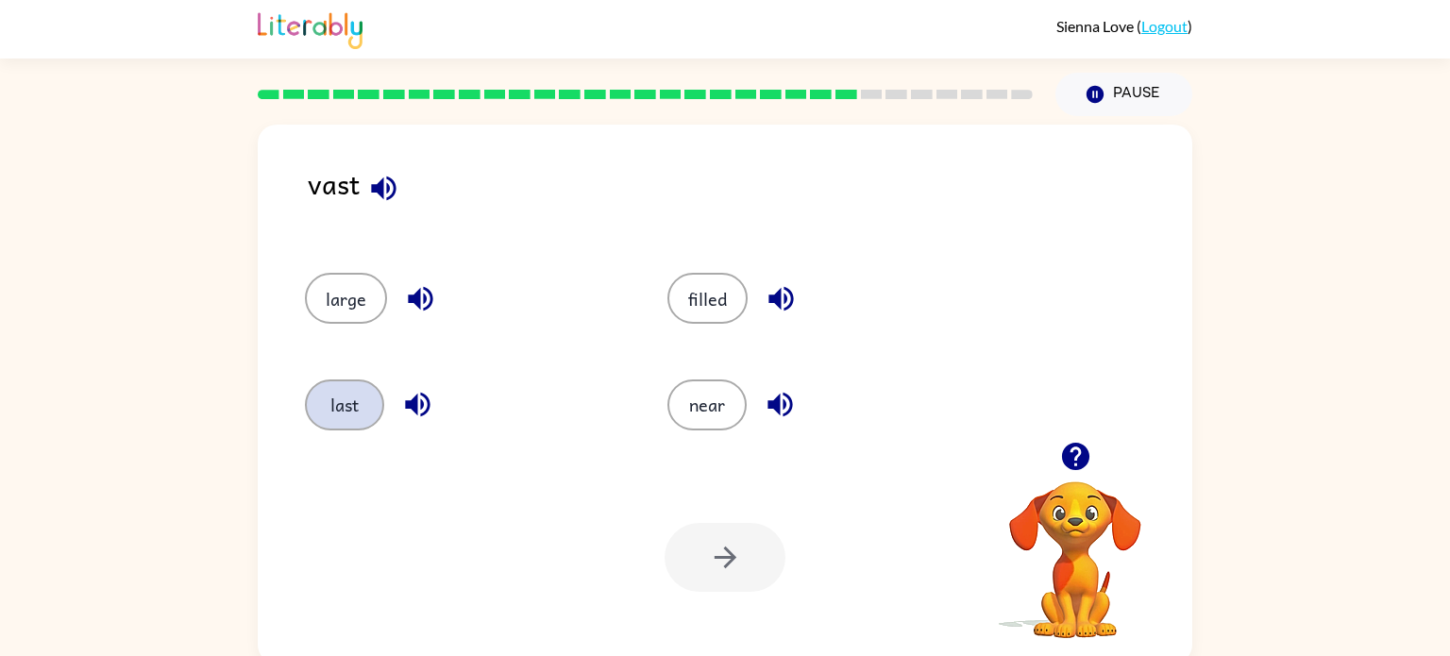
click at [362, 408] on button "last" at bounding box center [344, 404] width 79 height 51
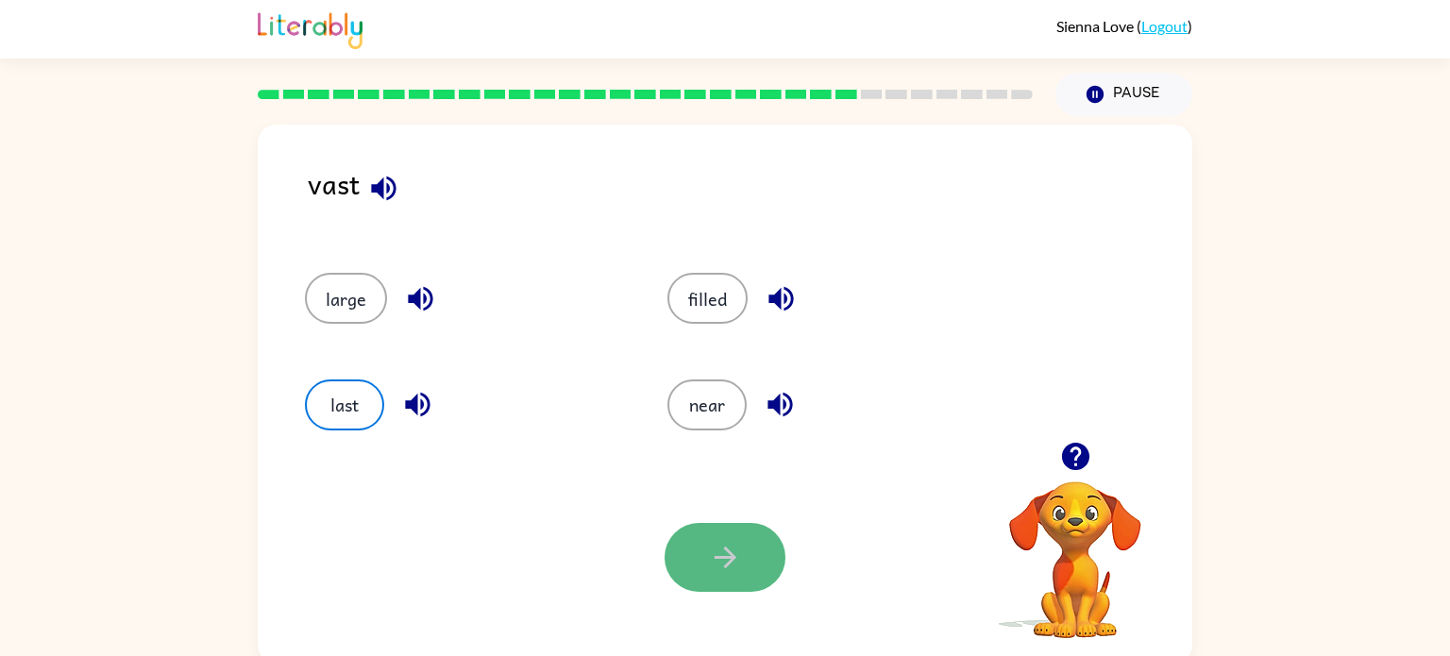
click at [725, 541] on icon "button" at bounding box center [725, 557] width 33 height 33
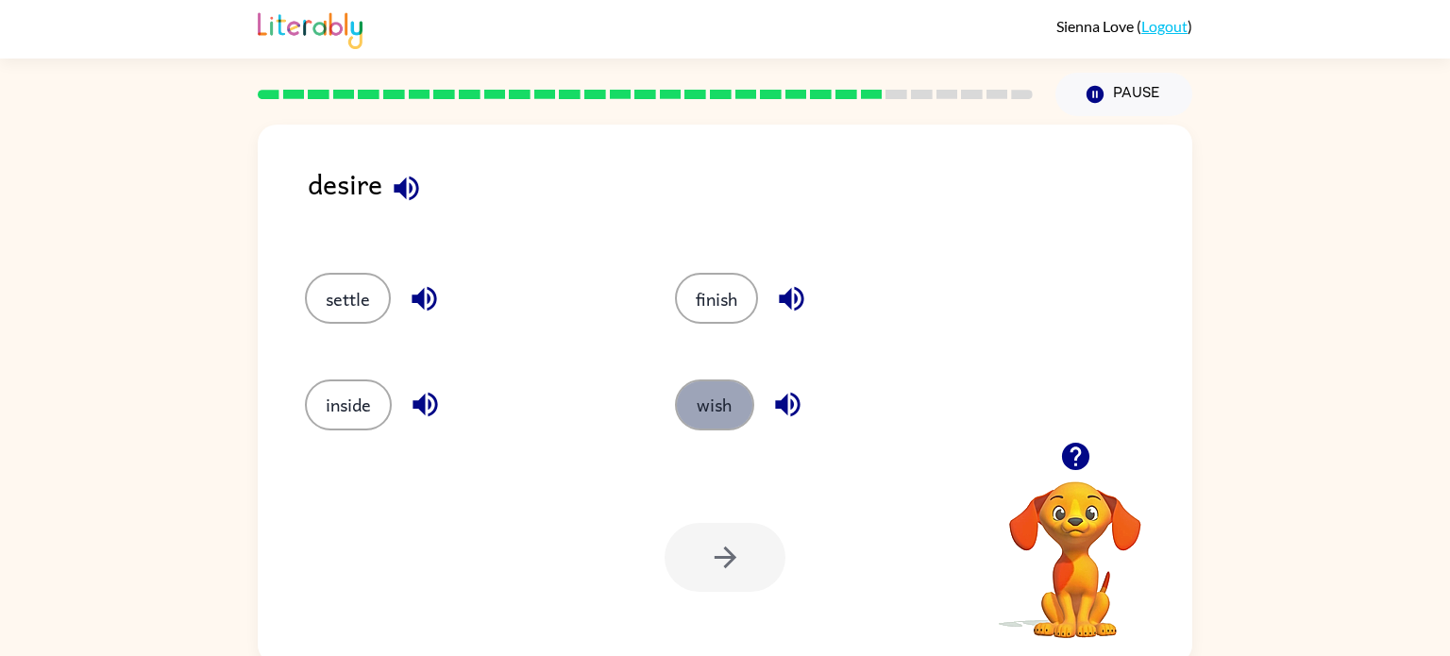
click at [713, 404] on button "wish" at bounding box center [714, 404] width 79 height 51
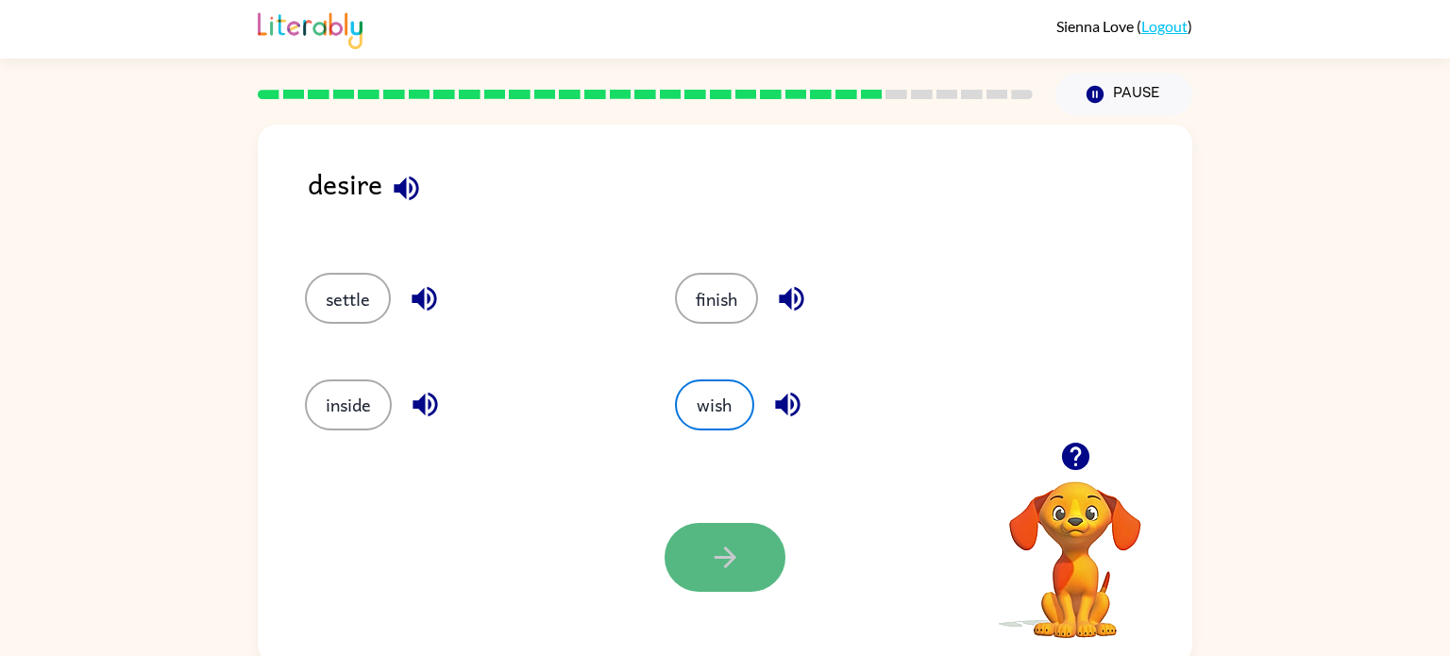
click at [750, 569] on button "button" at bounding box center [725, 557] width 121 height 69
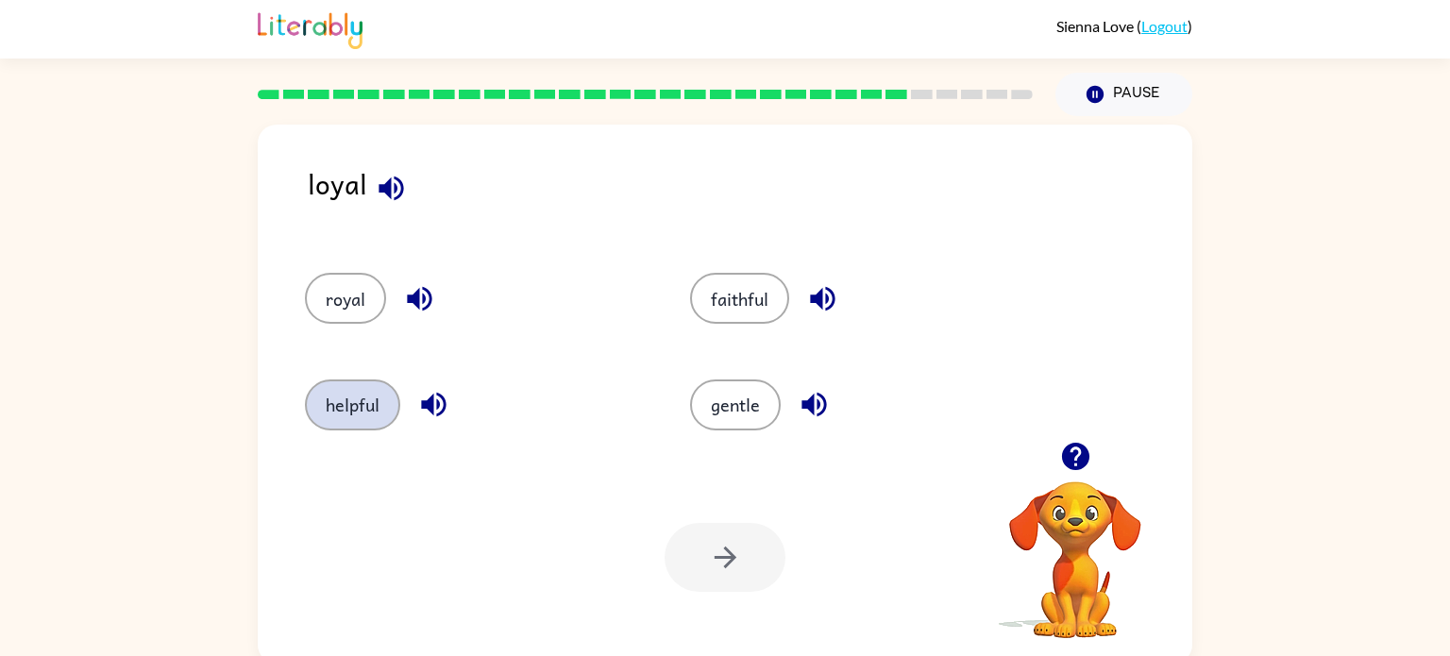
click at [388, 413] on button "helpful" at bounding box center [352, 404] width 95 height 51
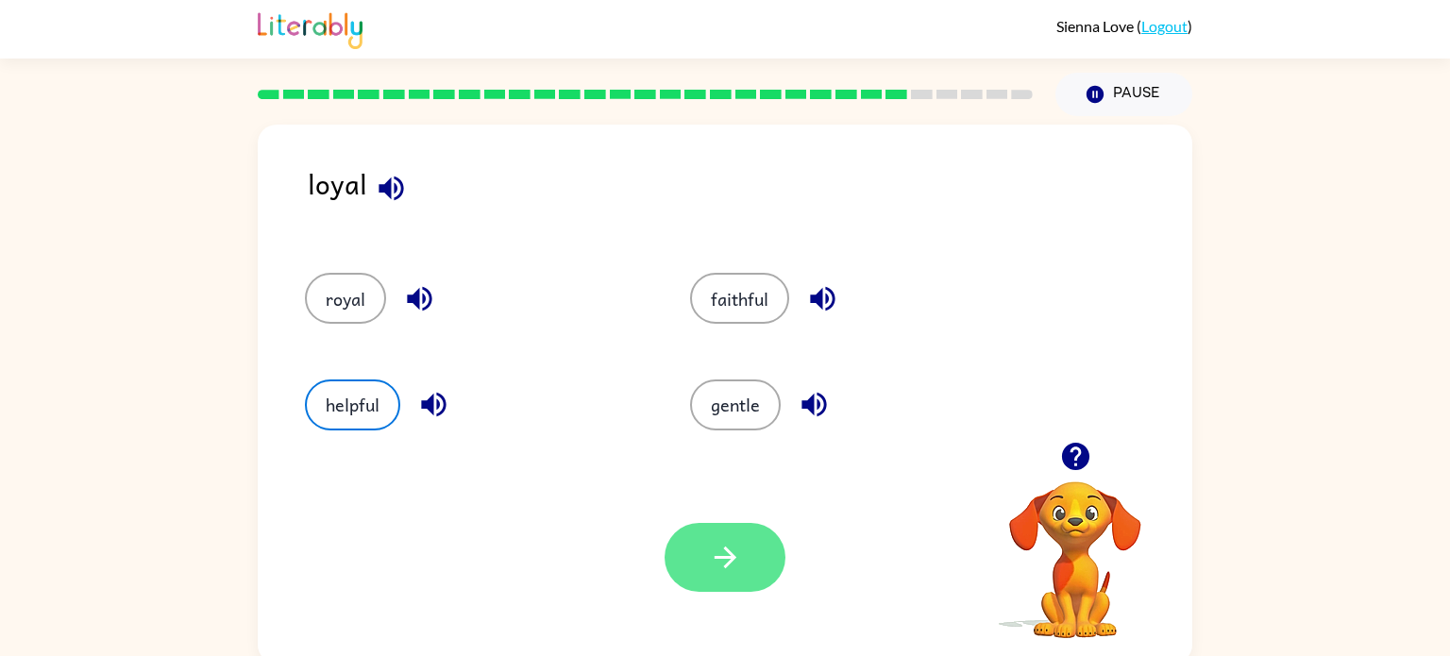
click at [718, 569] on icon "button" at bounding box center [725, 557] width 33 height 33
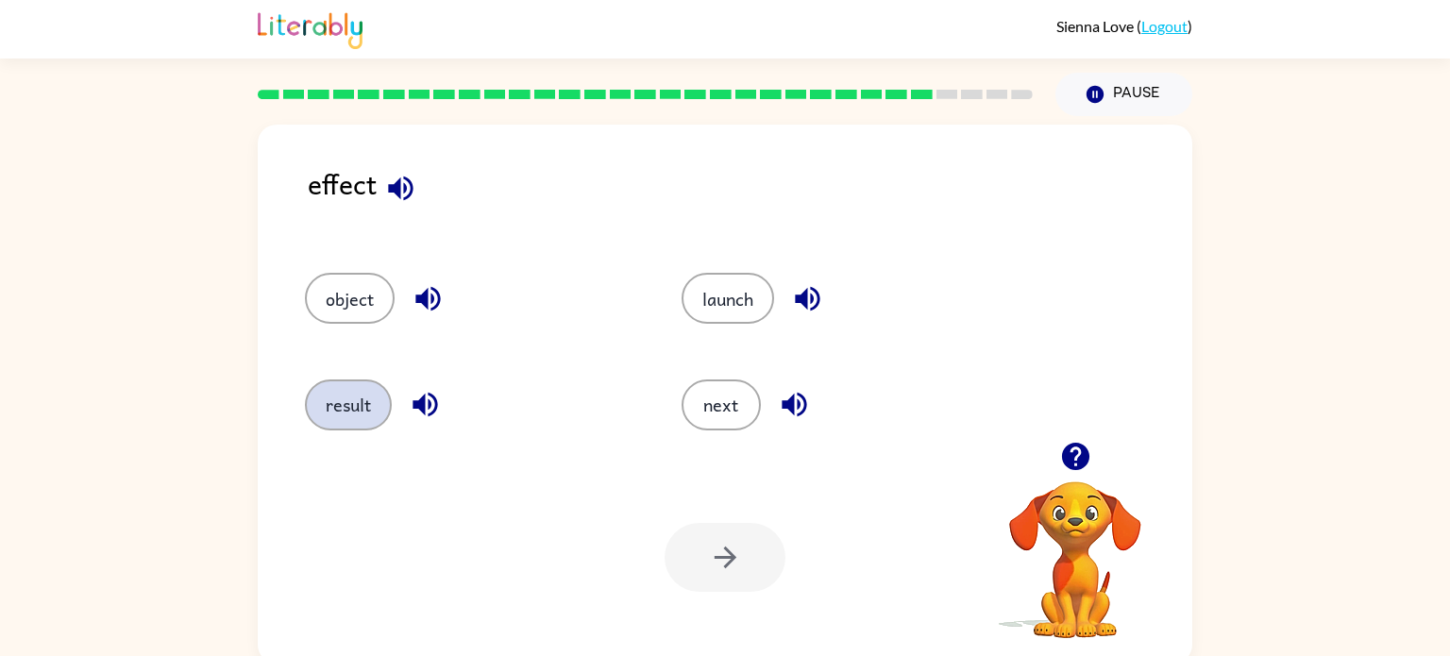
click at [347, 417] on button "result" at bounding box center [348, 404] width 87 height 51
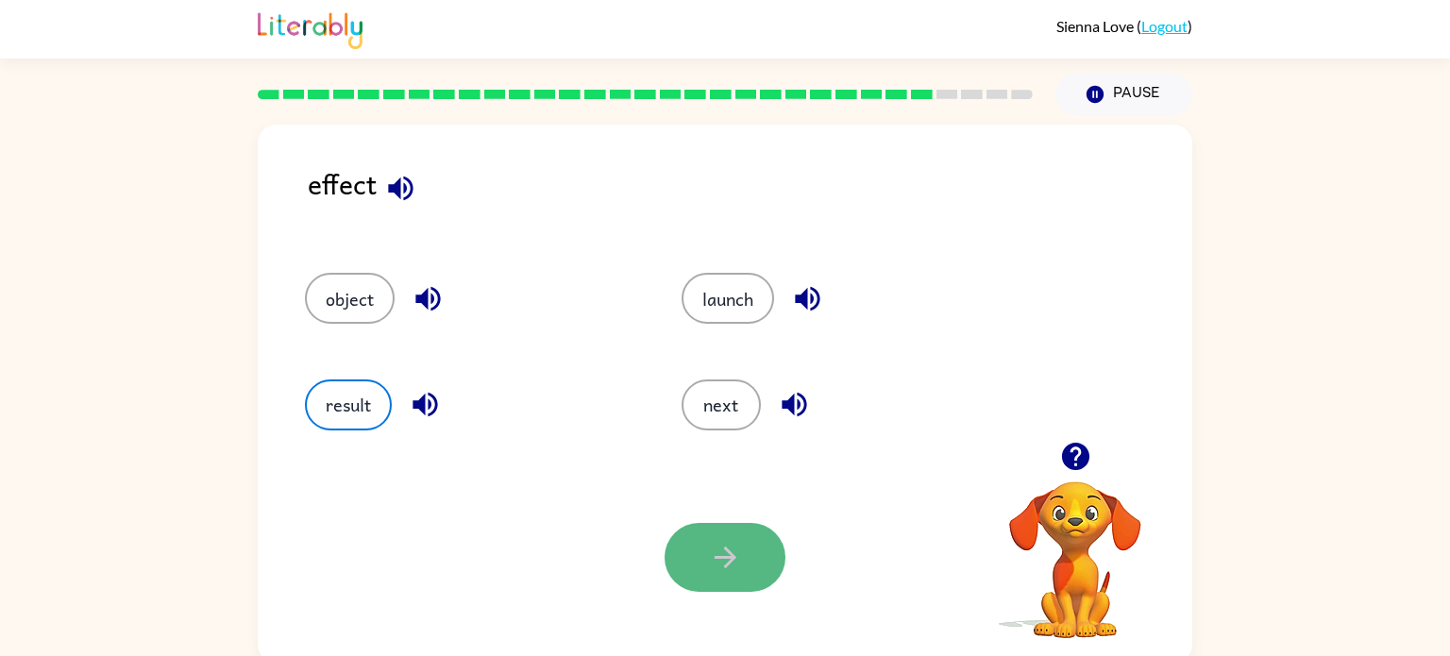
click at [710, 574] on icon "button" at bounding box center [725, 557] width 33 height 33
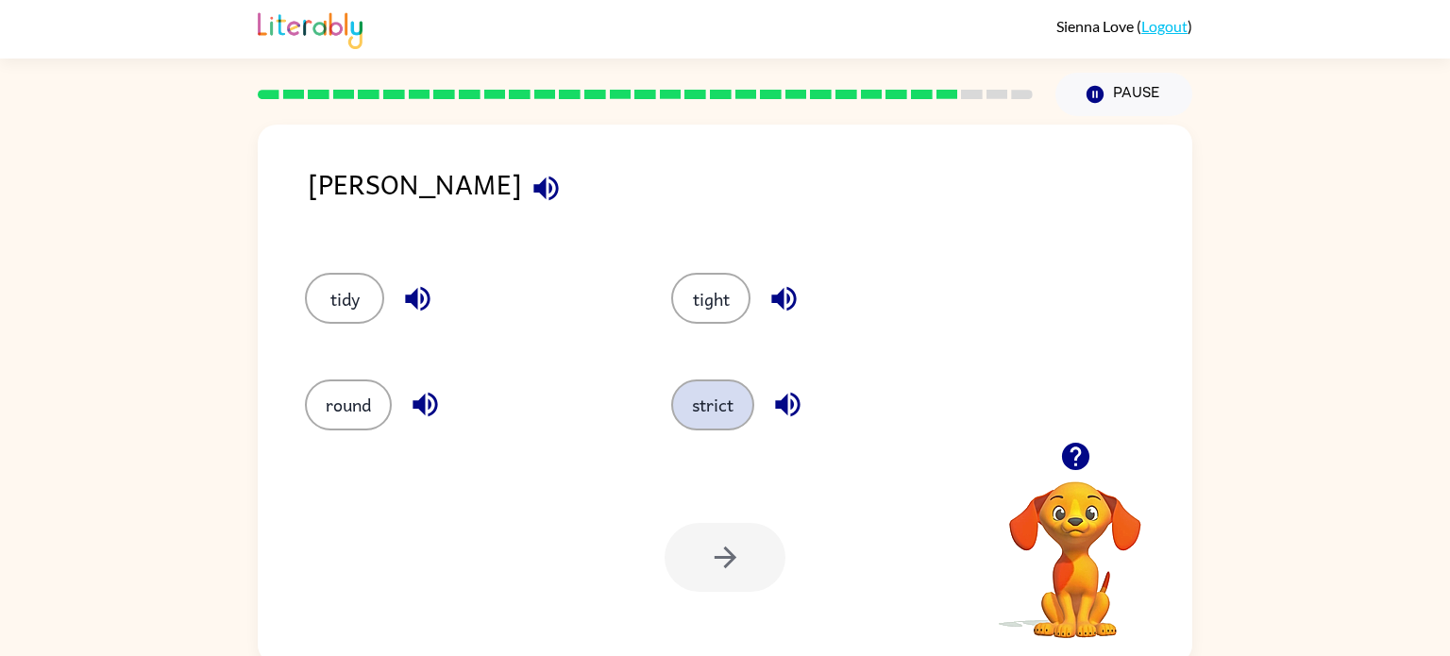
click at [697, 428] on button "strict" at bounding box center [712, 404] width 83 height 51
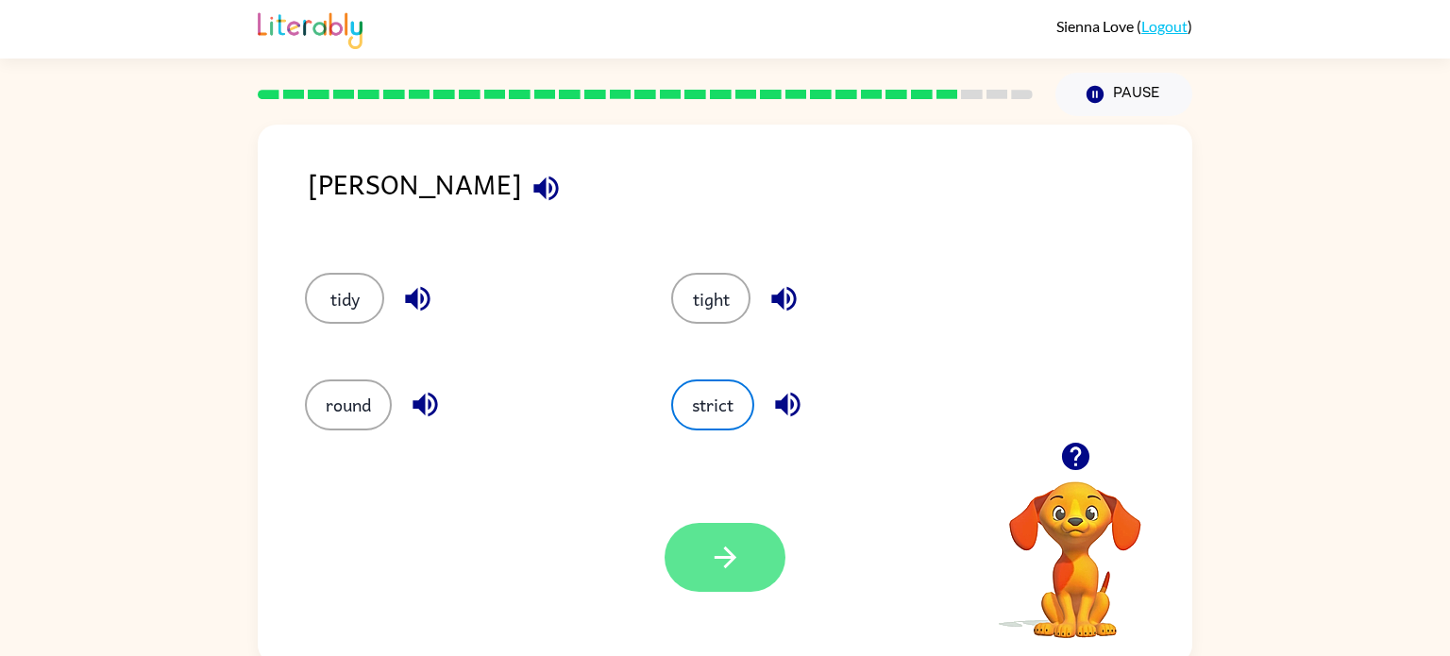
click at [748, 550] on button "button" at bounding box center [725, 557] width 121 height 69
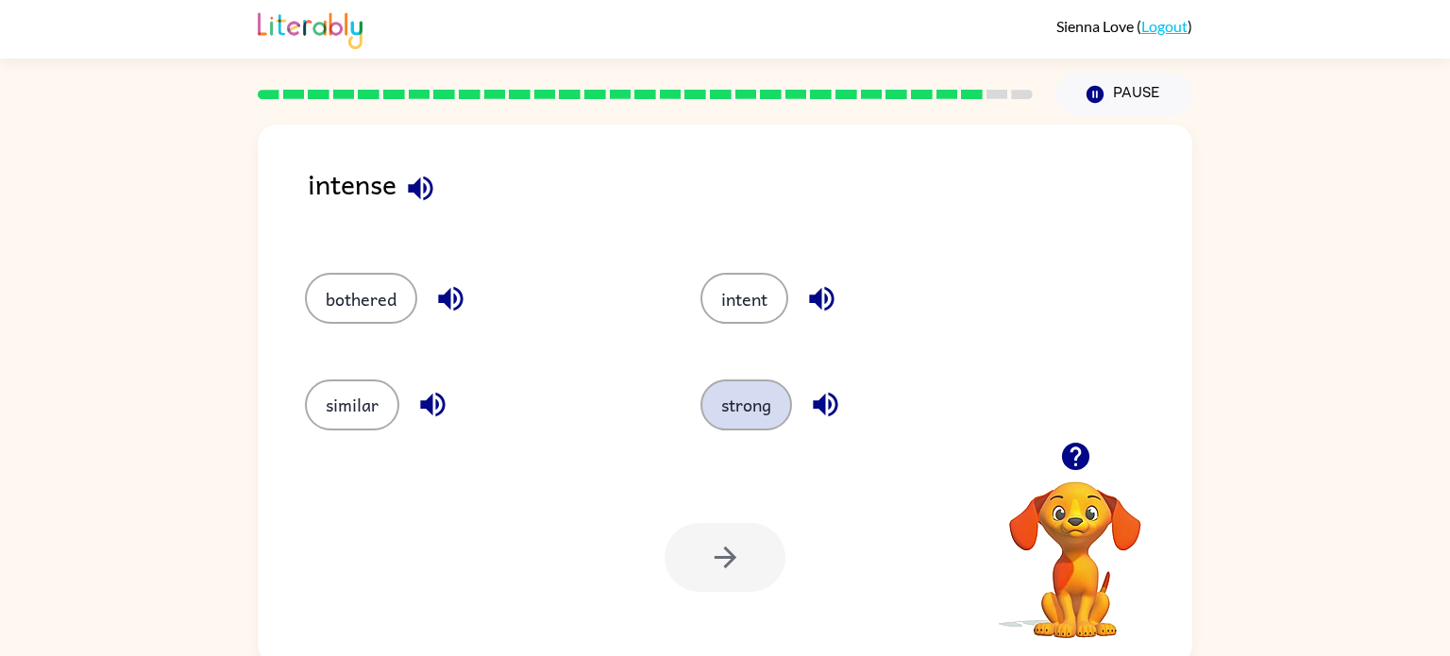
click at [757, 425] on button "strong" at bounding box center [746, 404] width 92 height 51
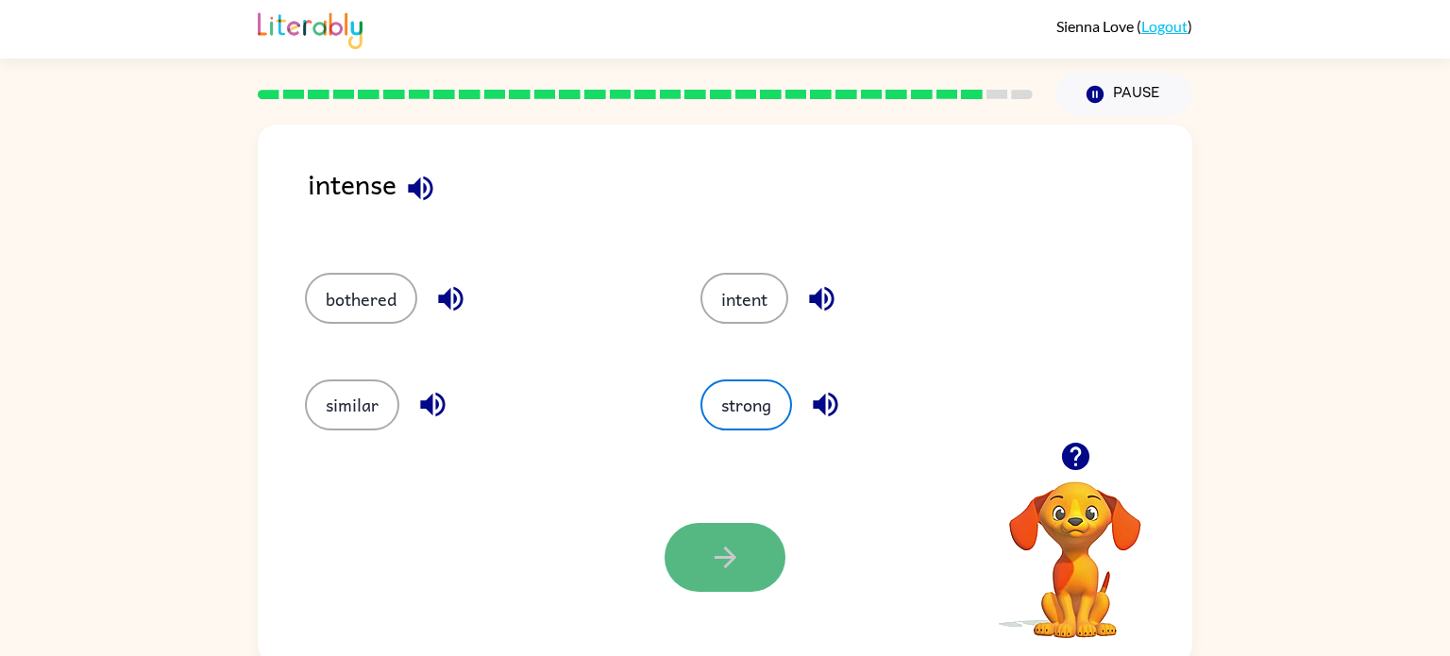
click at [732, 585] on button "button" at bounding box center [725, 557] width 121 height 69
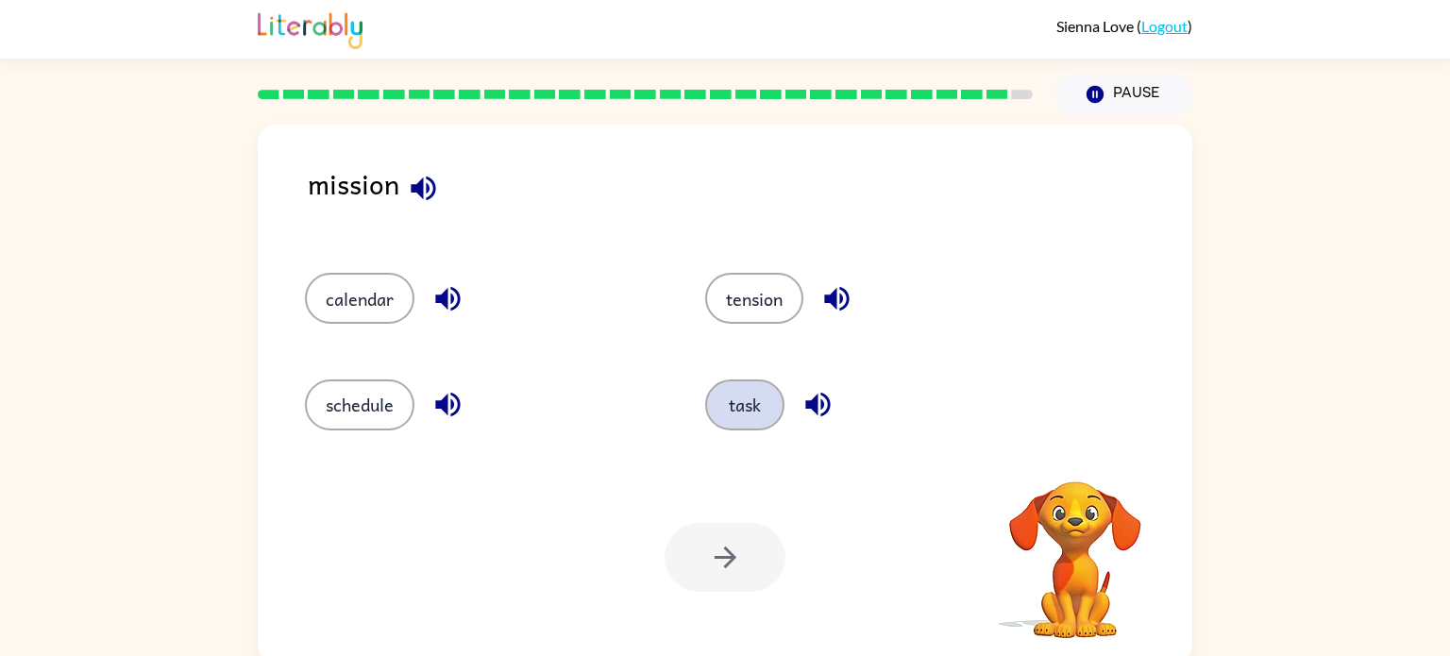
click at [741, 385] on button "task" at bounding box center [744, 404] width 79 height 51
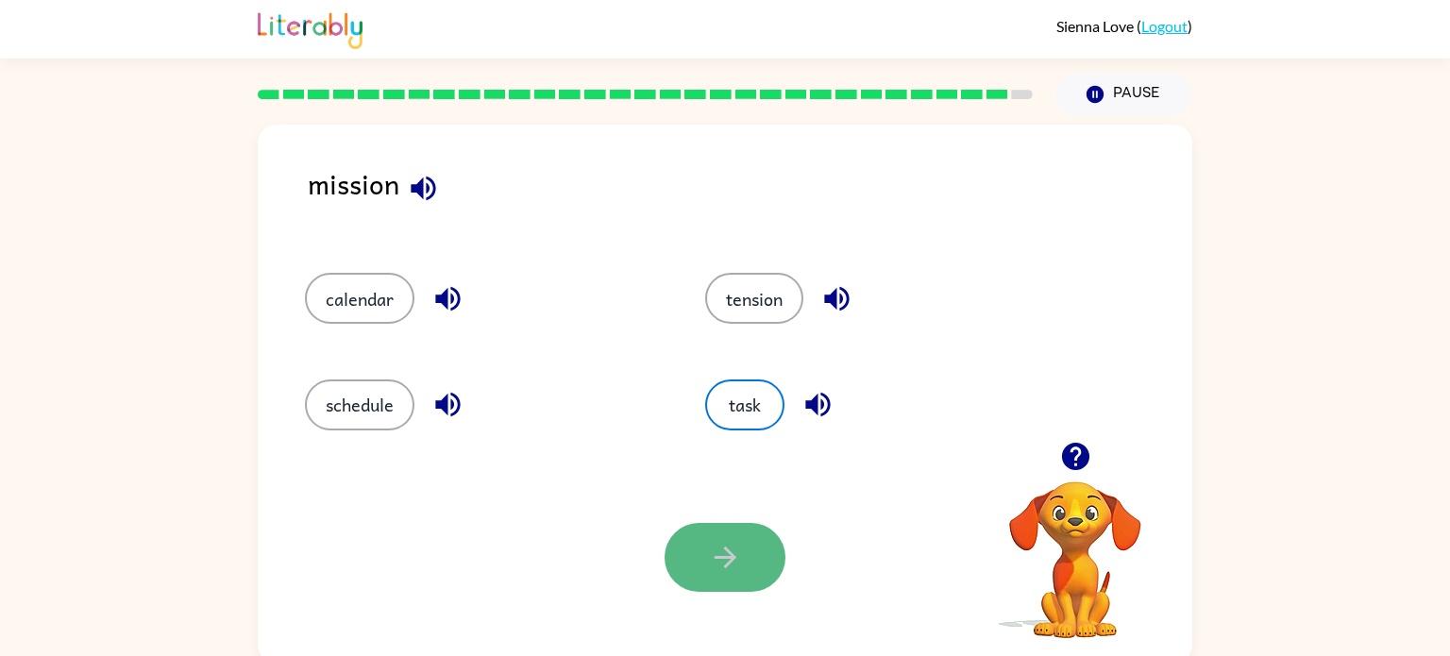
click at [738, 541] on icon "button" at bounding box center [725, 557] width 33 height 33
